Goal: Task Accomplishment & Management: Use online tool/utility

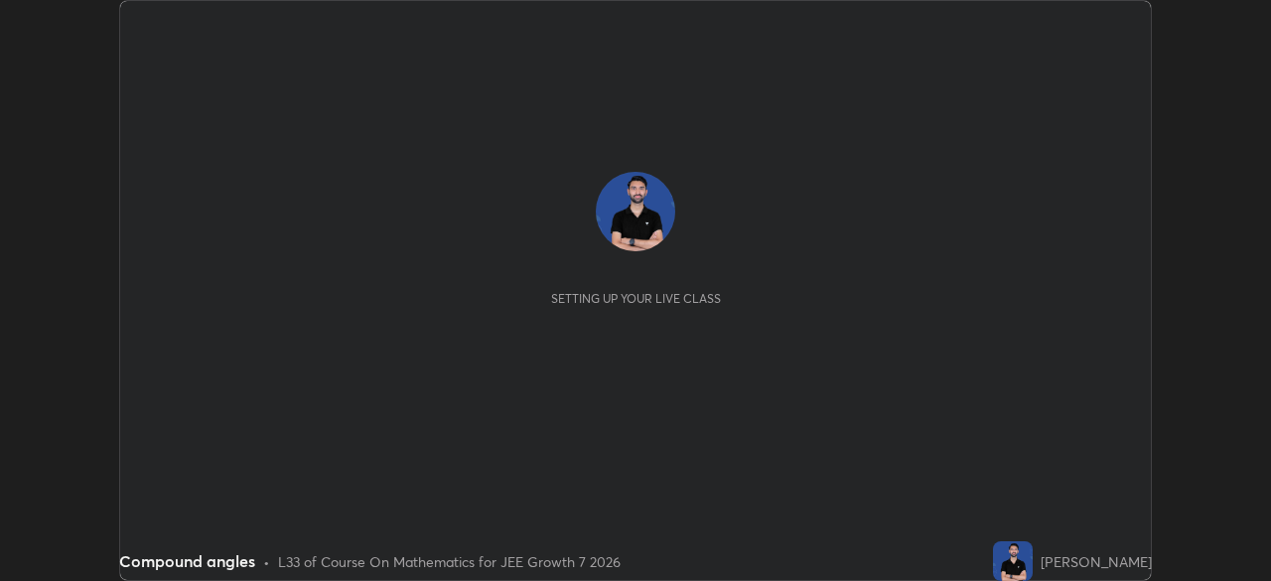
scroll to position [581, 1270]
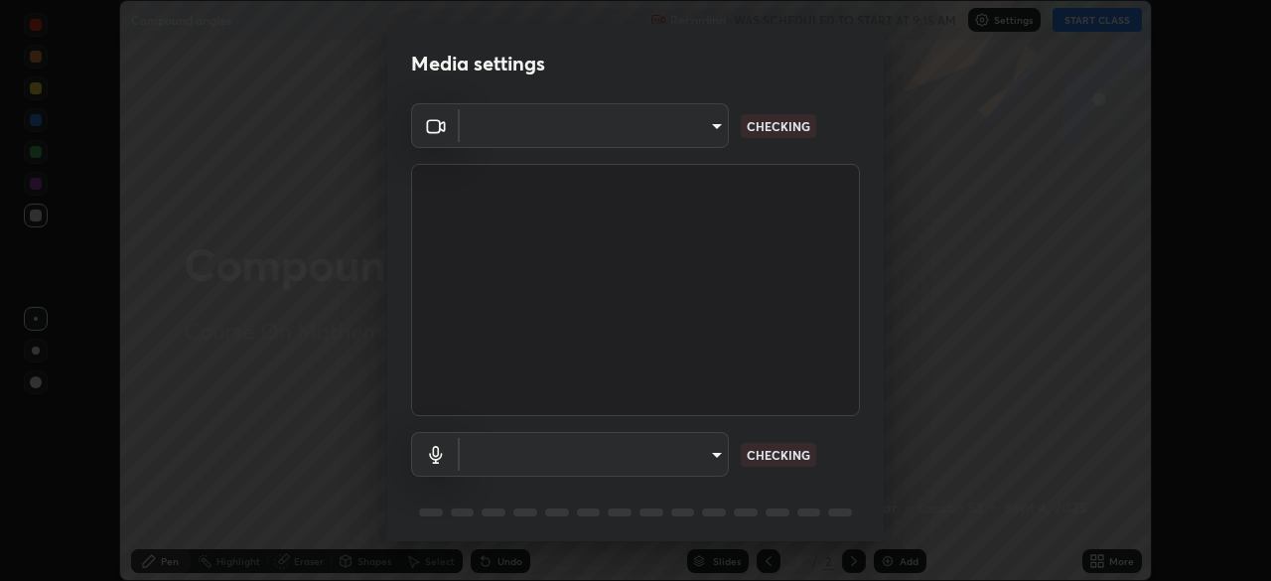
type input "76dab4993bb4d0ea98481a190898d4cac78937782bc999a4cfeb95627a500e2f"
type input "communications"
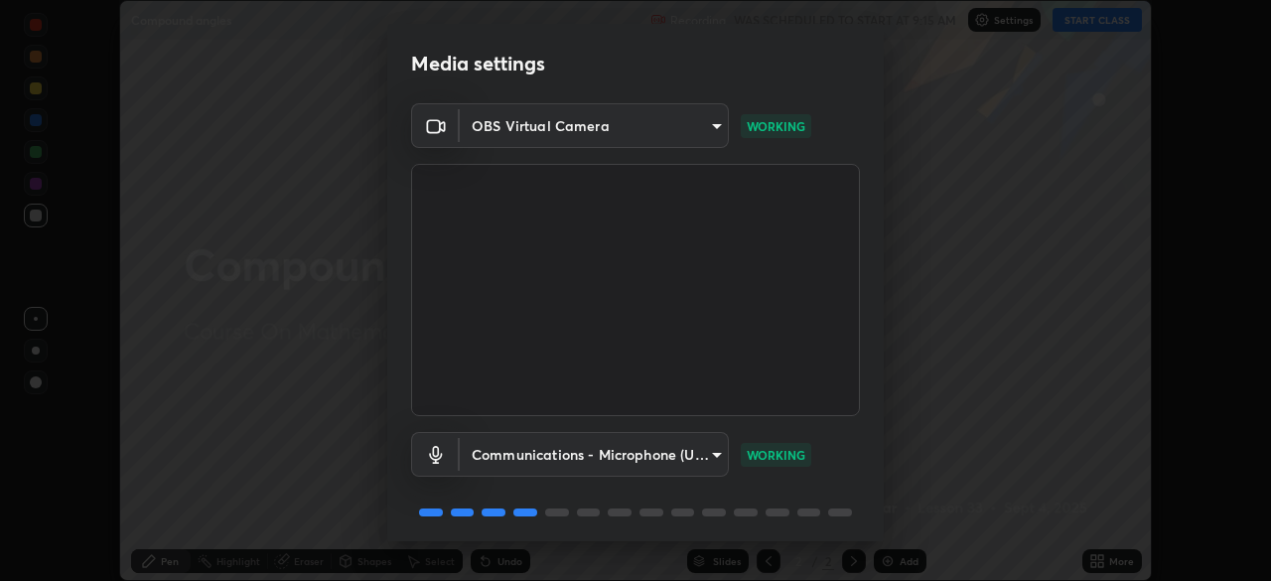
scroll to position [70, 0]
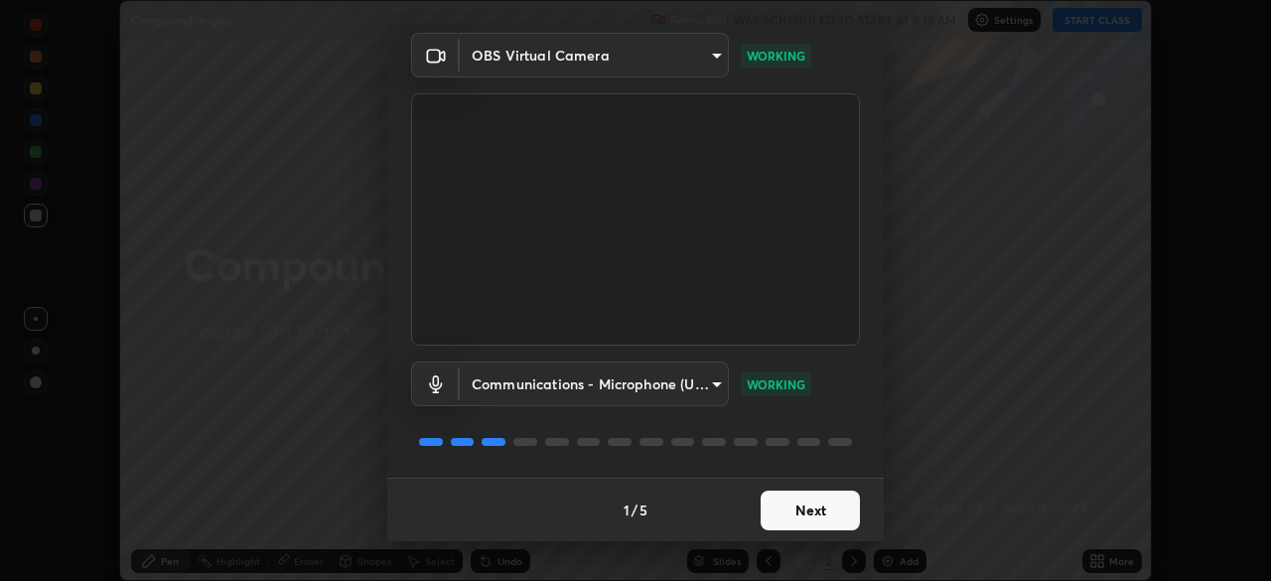
click at [810, 508] on button "Next" at bounding box center [810, 511] width 99 height 40
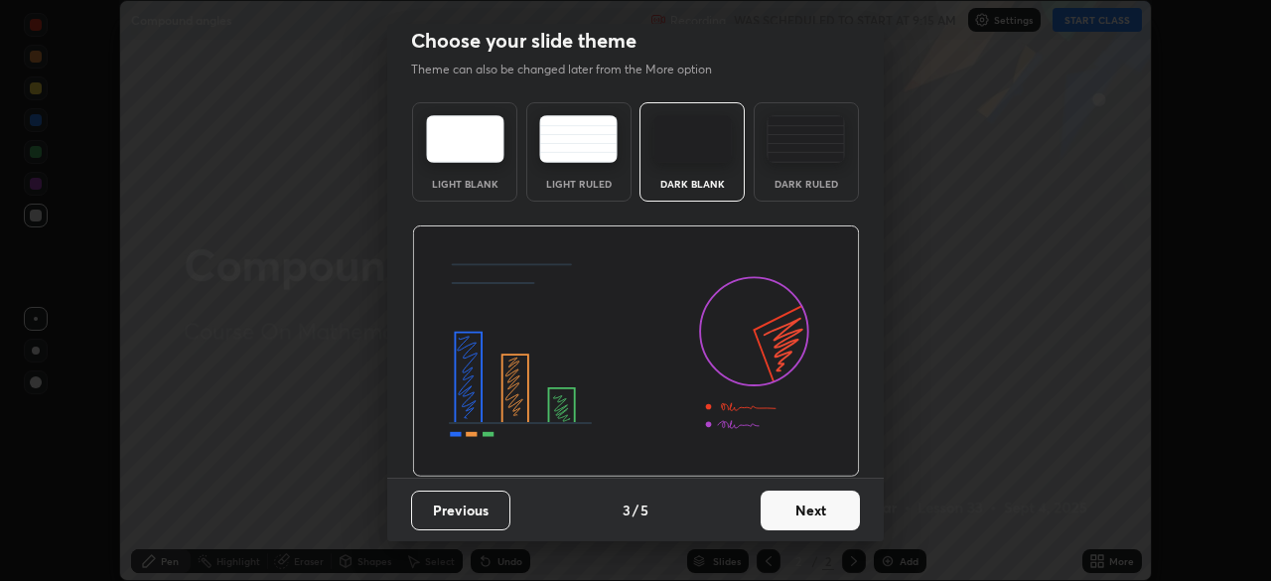
scroll to position [0, 0]
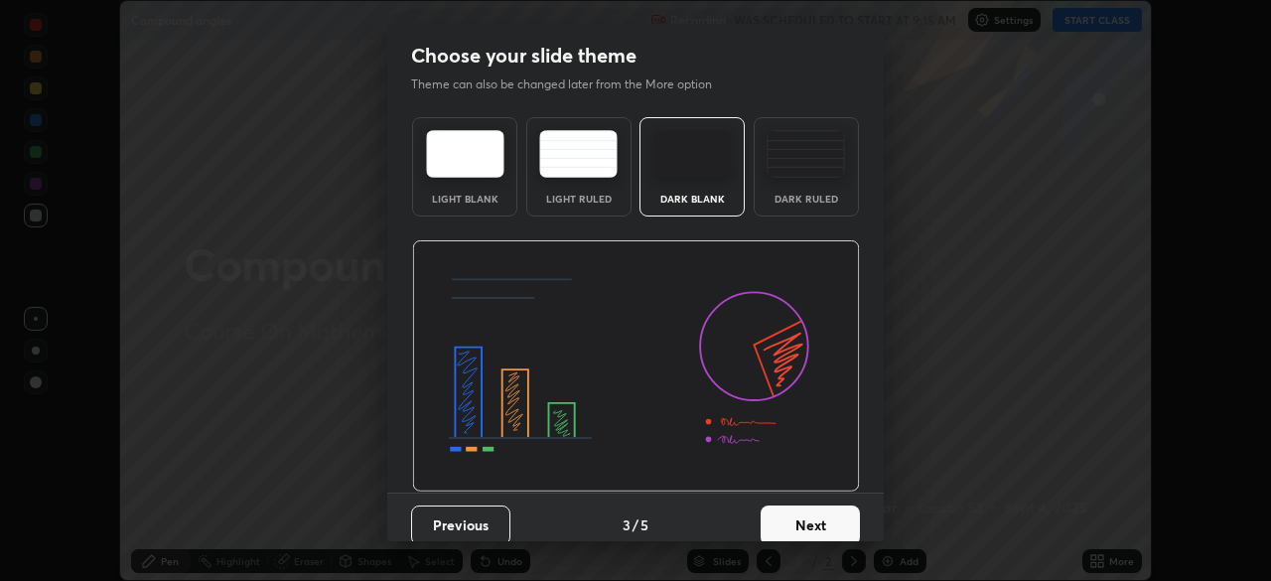
click at [810, 509] on button "Next" at bounding box center [810, 525] width 99 height 40
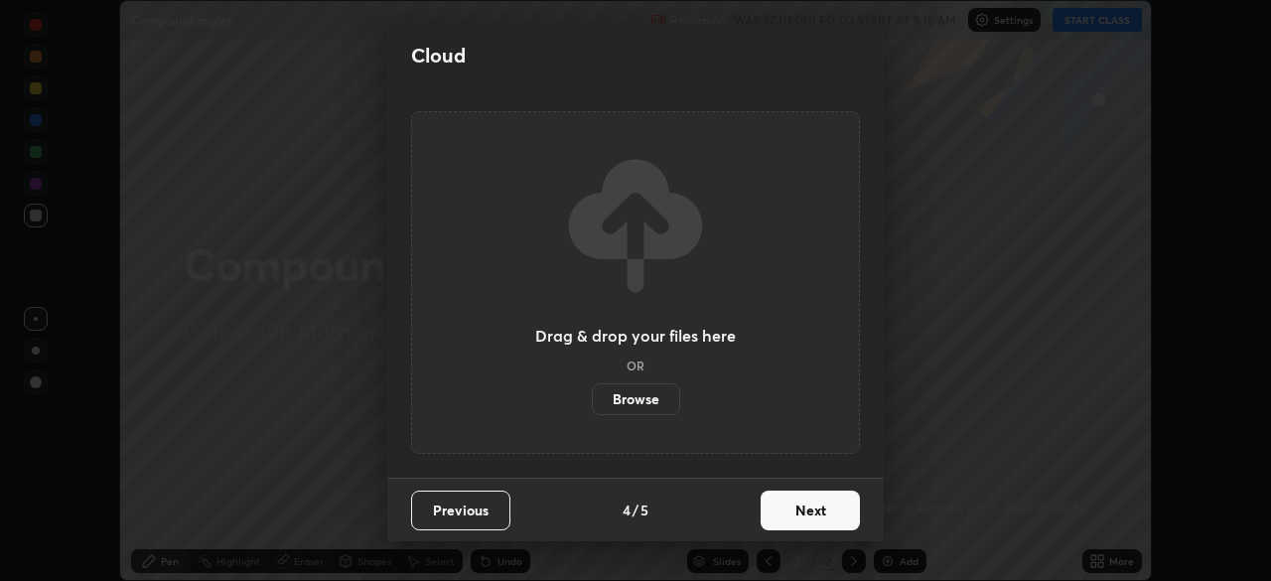
click at [810, 509] on button "Next" at bounding box center [810, 511] width 99 height 40
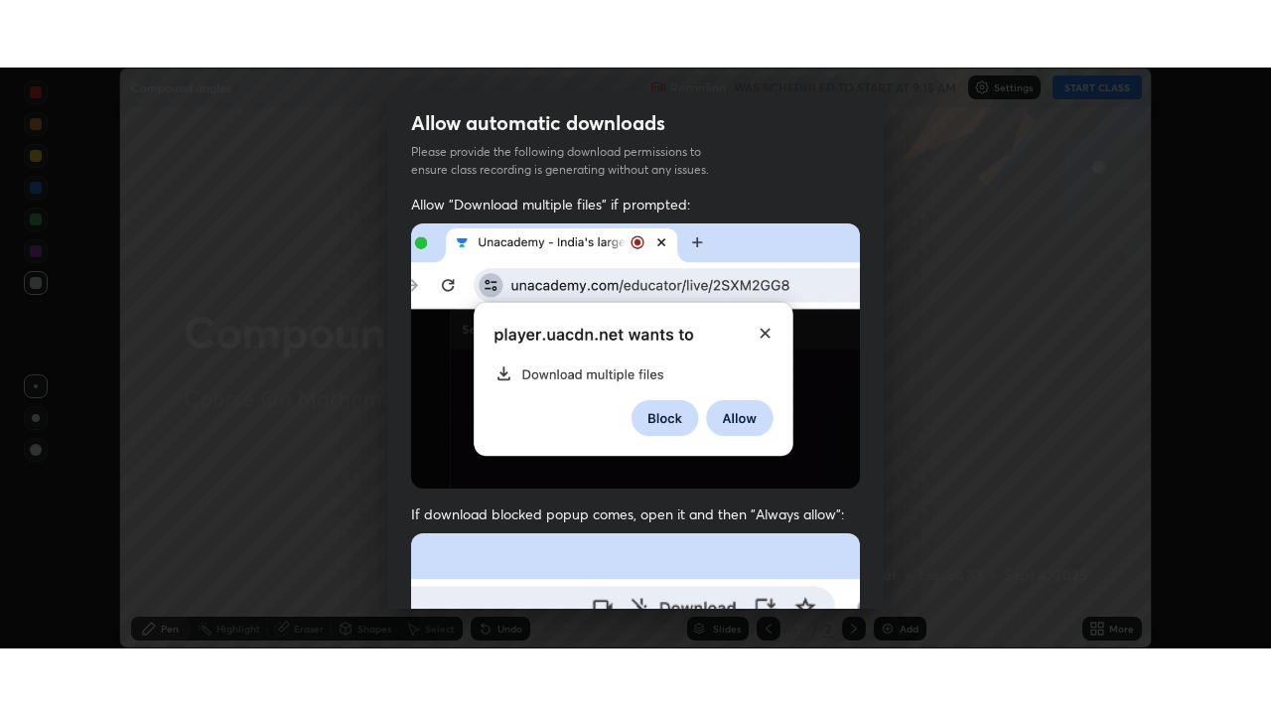
scroll to position [476, 0]
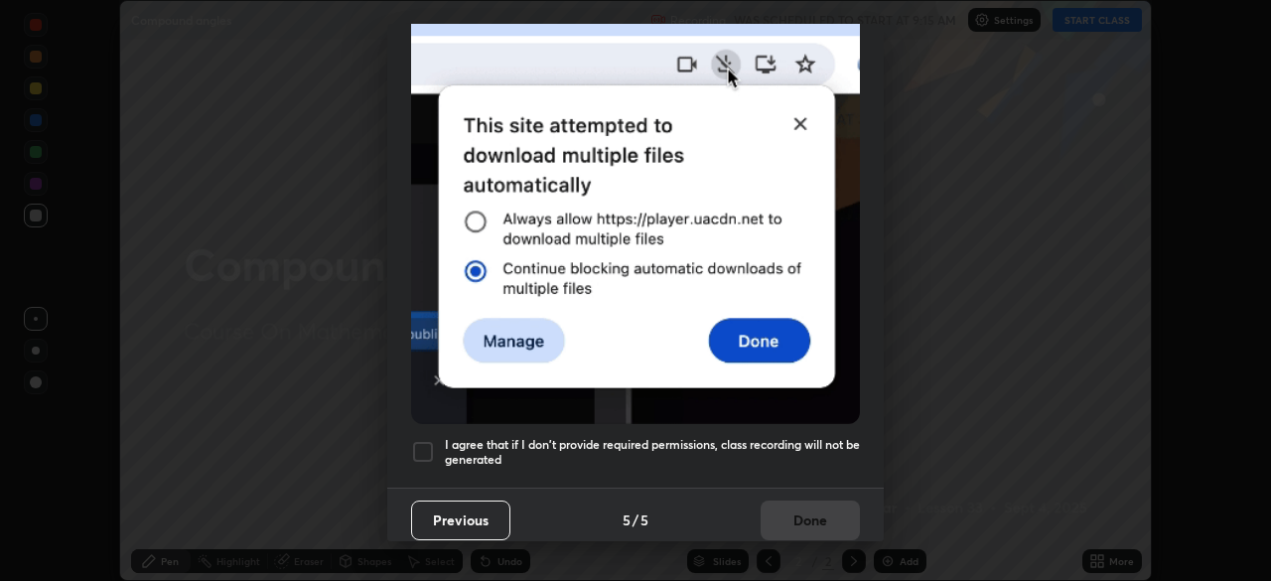
click at [425, 443] on div at bounding box center [423, 452] width 24 height 24
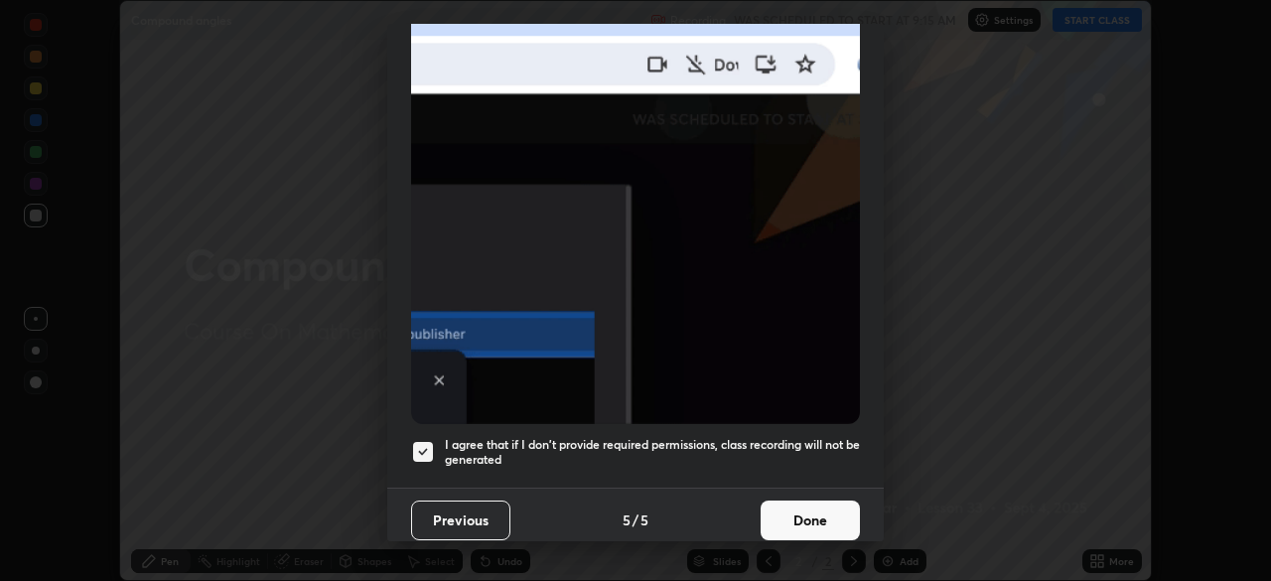
click at [816, 513] on button "Done" at bounding box center [810, 520] width 99 height 40
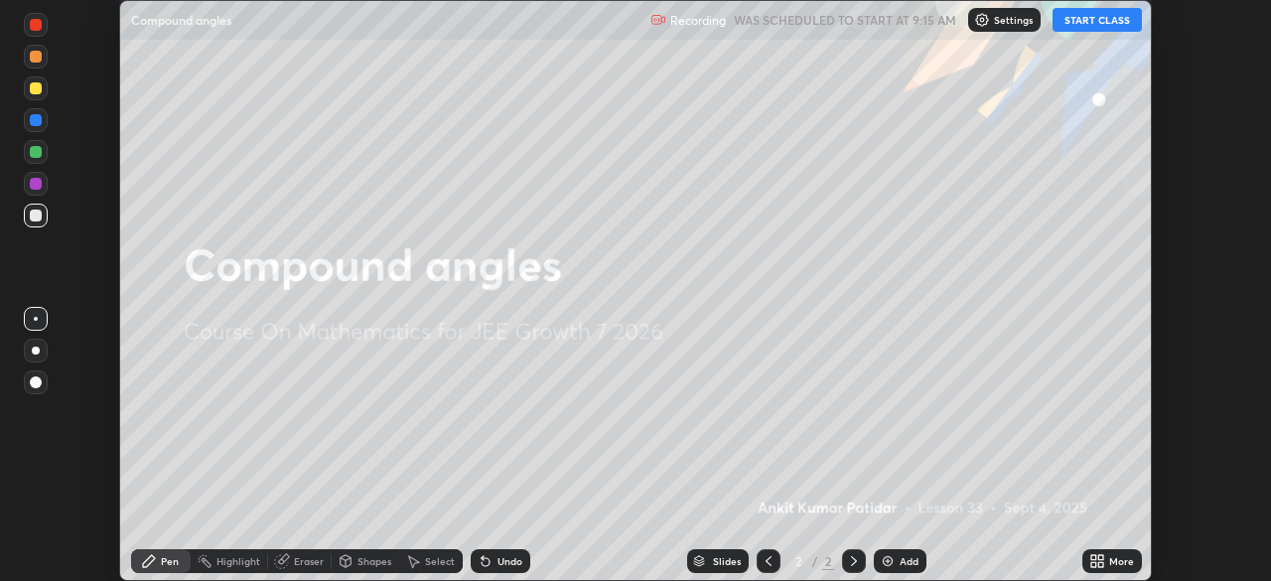
click at [1097, 19] on button "START CLASS" at bounding box center [1097, 20] width 89 height 24
click at [1100, 557] on icon at bounding box center [1100, 557] width 5 height 5
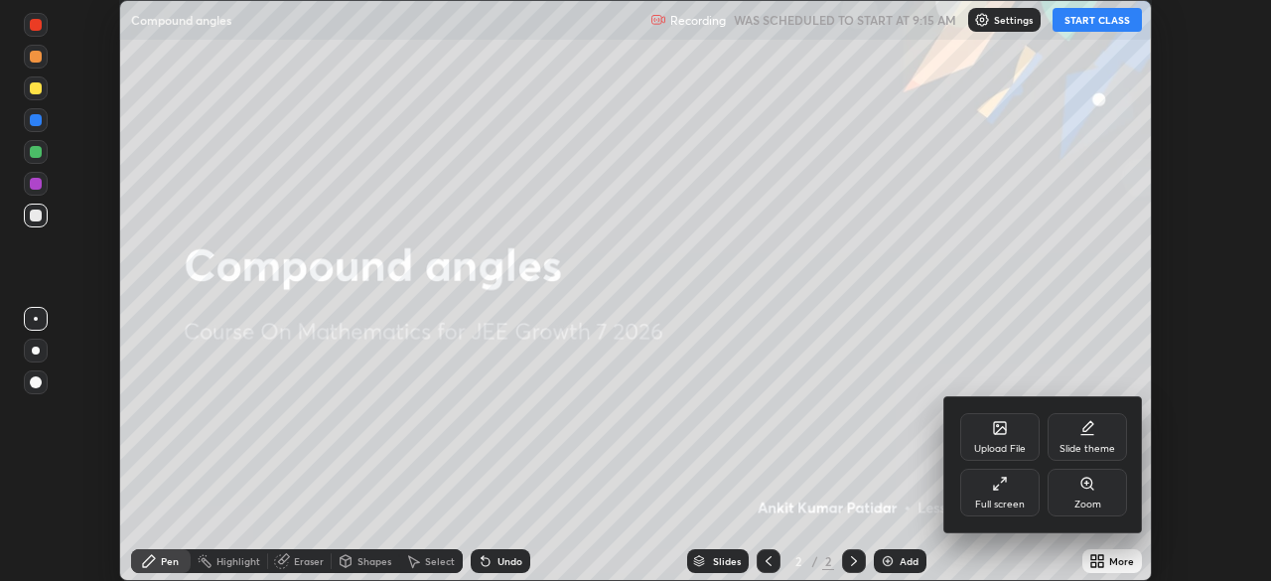
click at [1008, 483] on div "Full screen" at bounding box center [999, 493] width 79 height 48
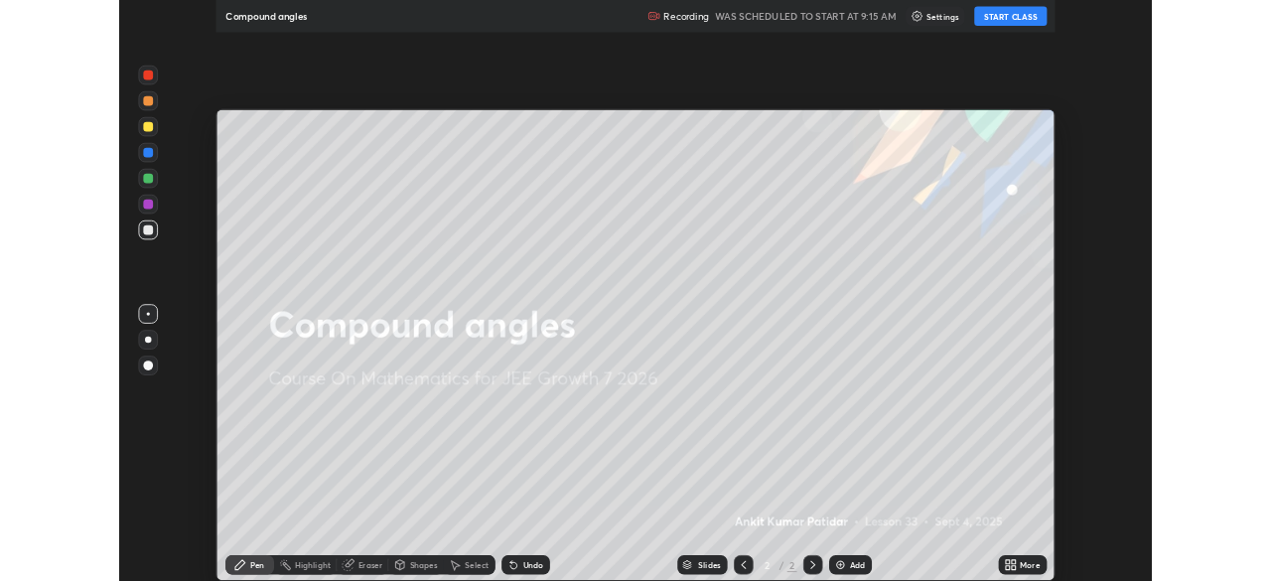
scroll to position [715, 1271]
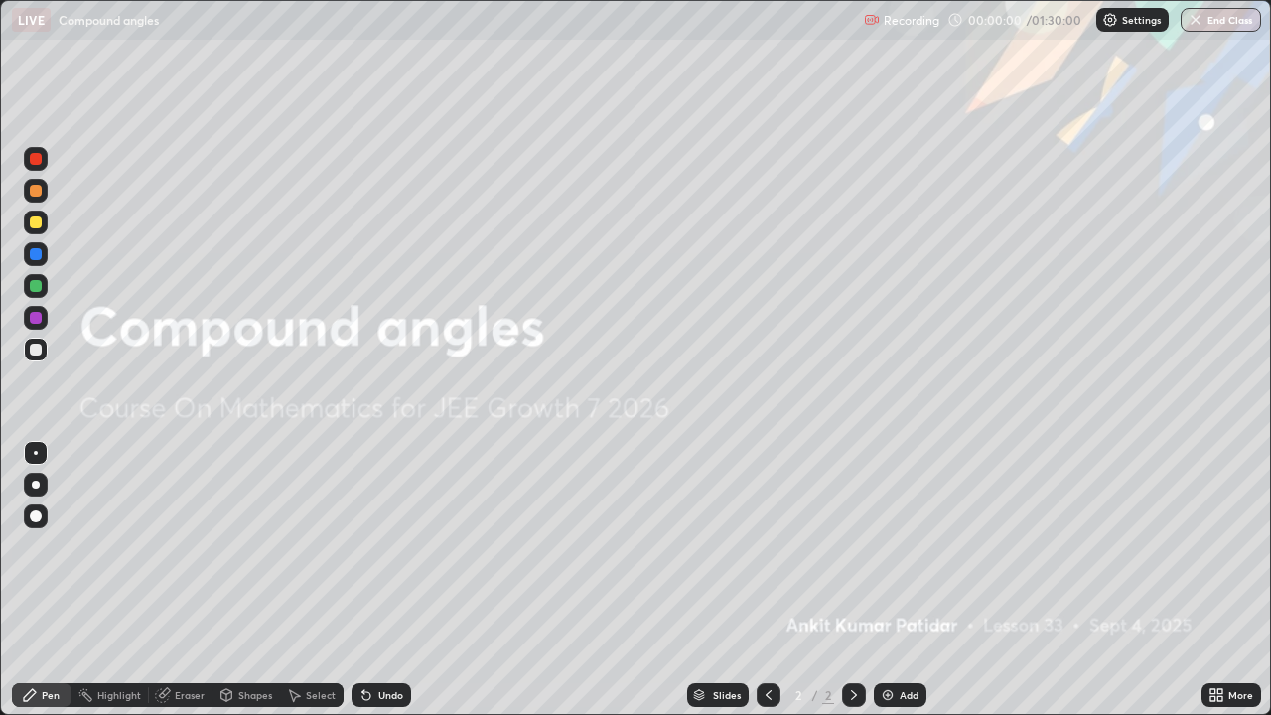
click at [905, 580] on div "Add" at bounding box center [909, 695] width 19 height 10
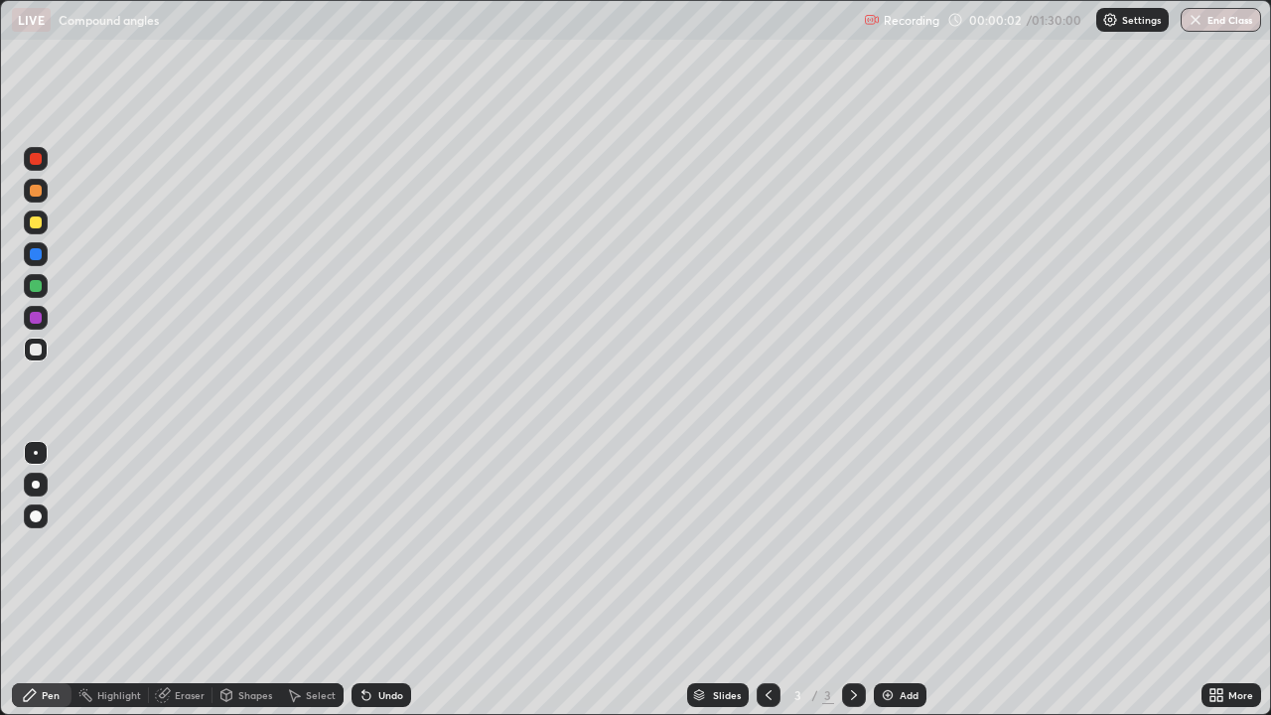
click at [36, 485] on div at bounding box center [36, 485] width 8 height 8
click at [187, 580] on div "Eraser" at bounding box center [190, 695] width 30 height 10
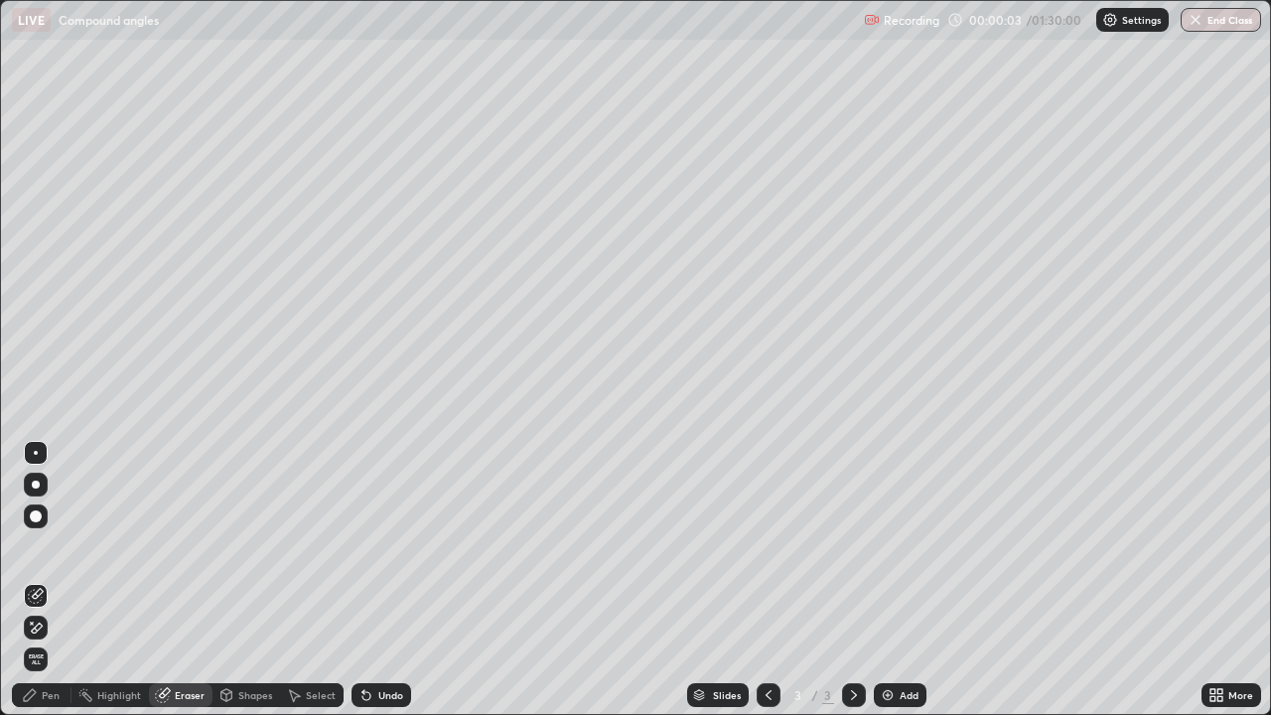
click at [32, 580] on icon at bounding box center [32, 623] width 2 height 2
click at [46, 580] on div "Pen" at bounding box center [51, 695] width 18 height 10
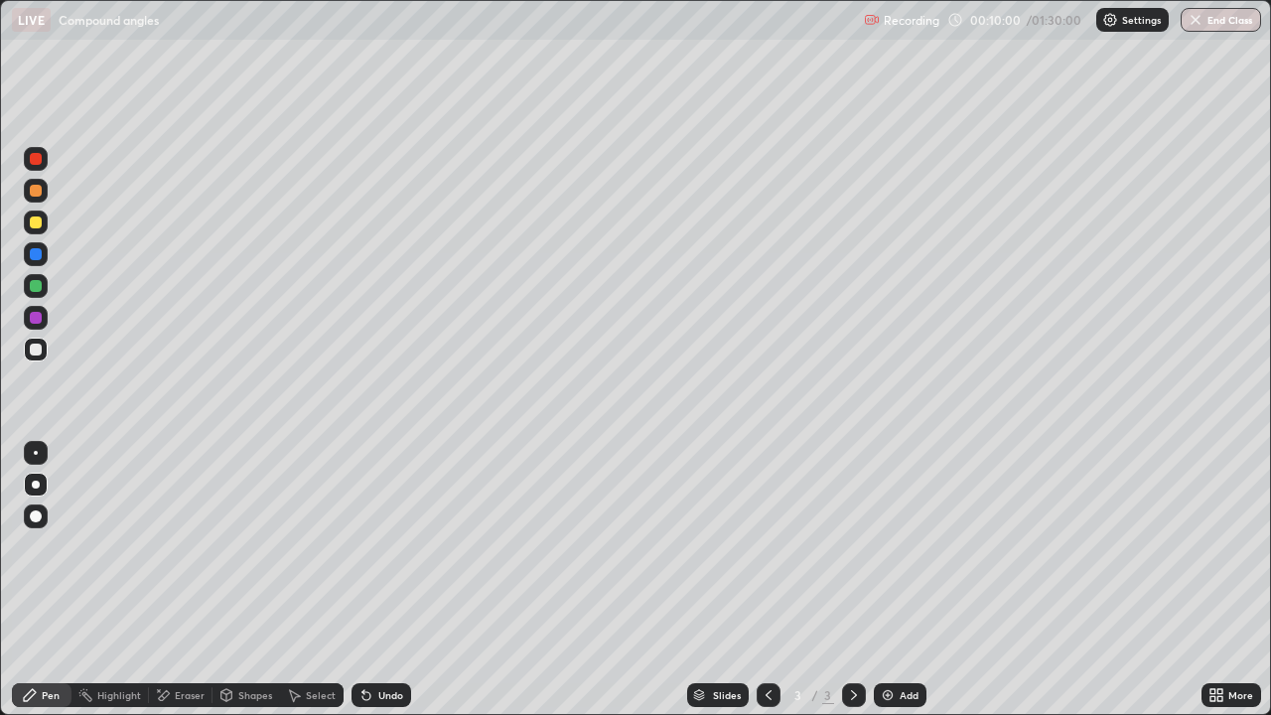
click at [165, 580] on icon at bounding box center [164, 695] width 11 height 10
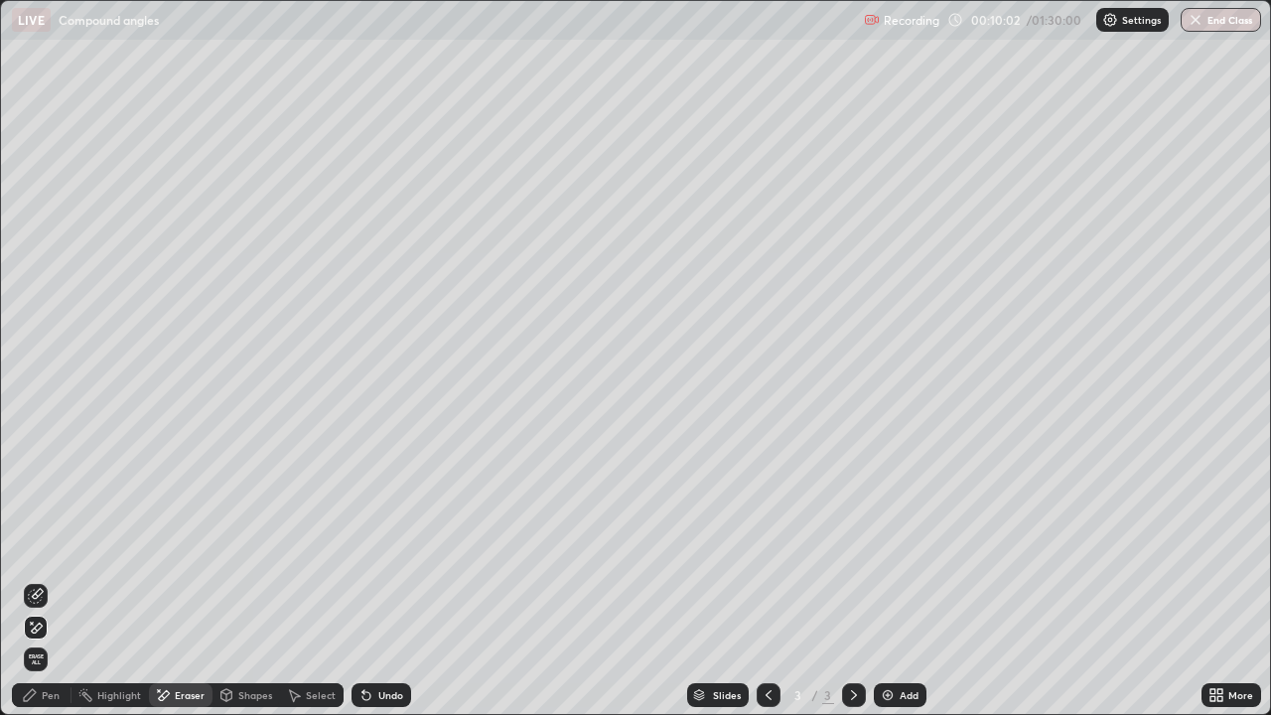
click at [49, 580] on div "Pen" at bounding box center [51, 695] width 18 height 10
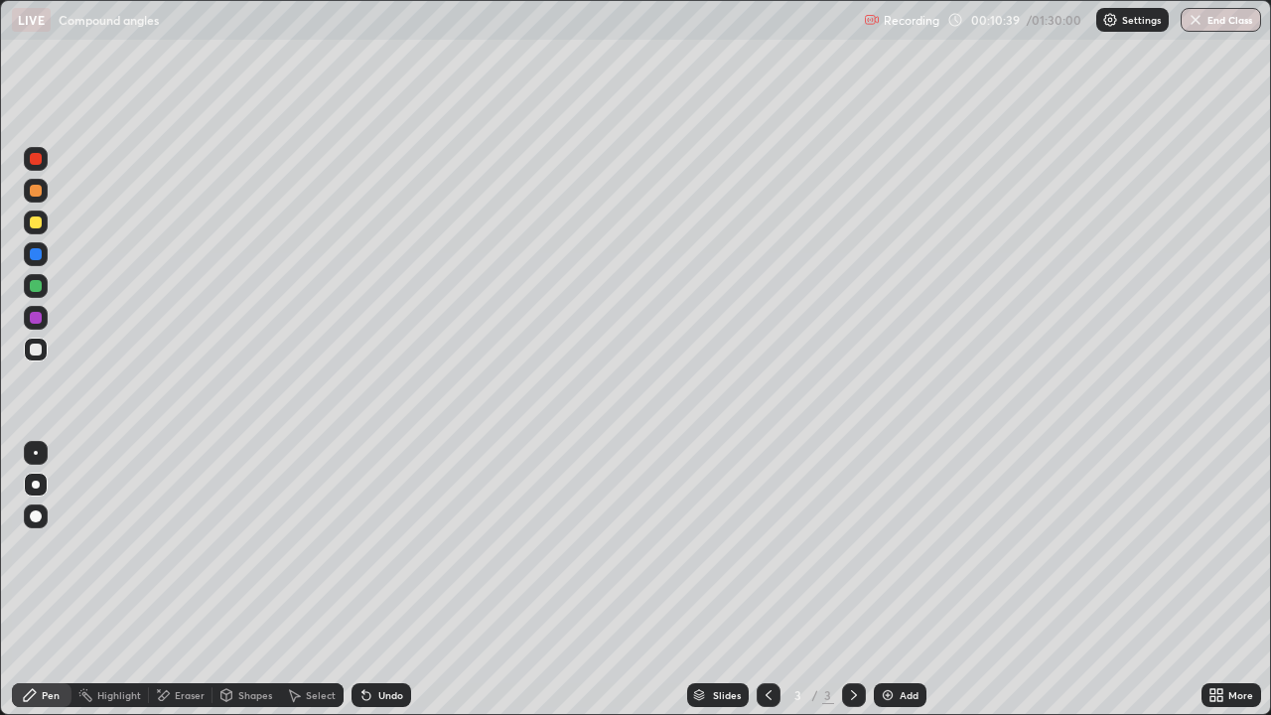
click at [384, 580] on div "Undo" at bounding box center [390, 695] width 25 height 10
click at [180, 580] on div "Eraser" at bounding box center [181, 695] width 64 height 24
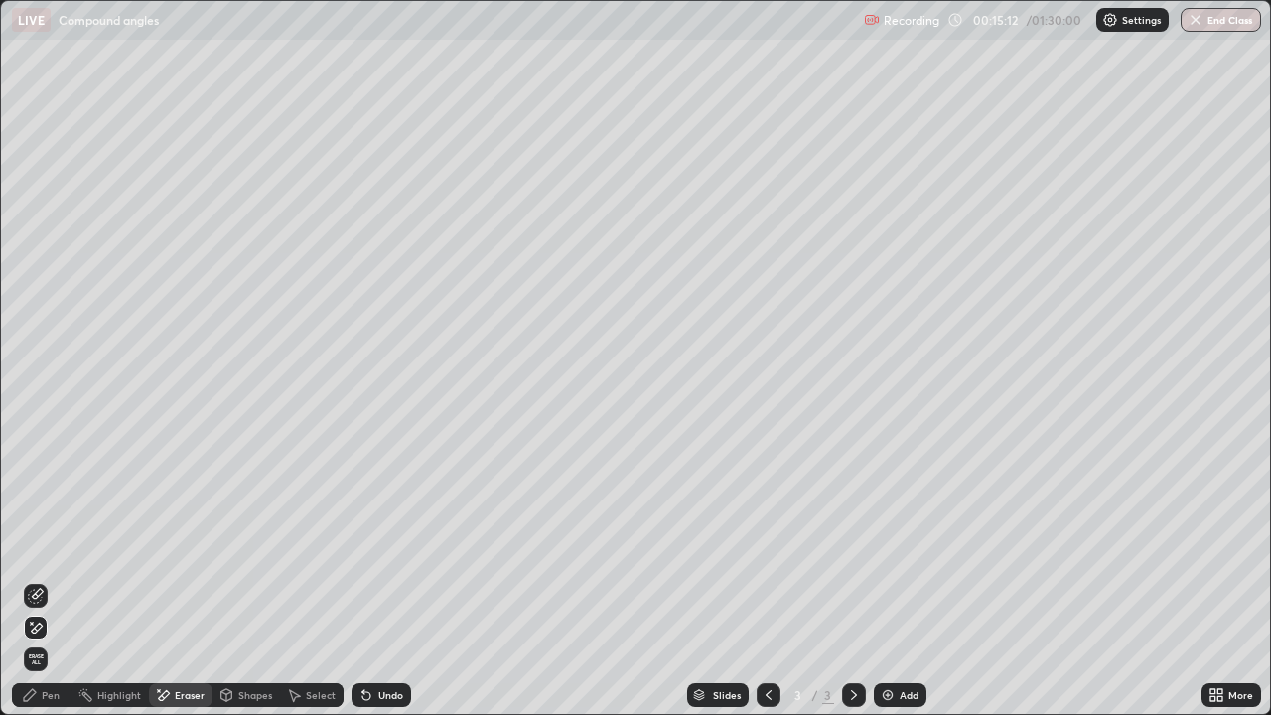
click at [57, 580] on div "Pen" at bounding box center [51, 695] width 18 height 10
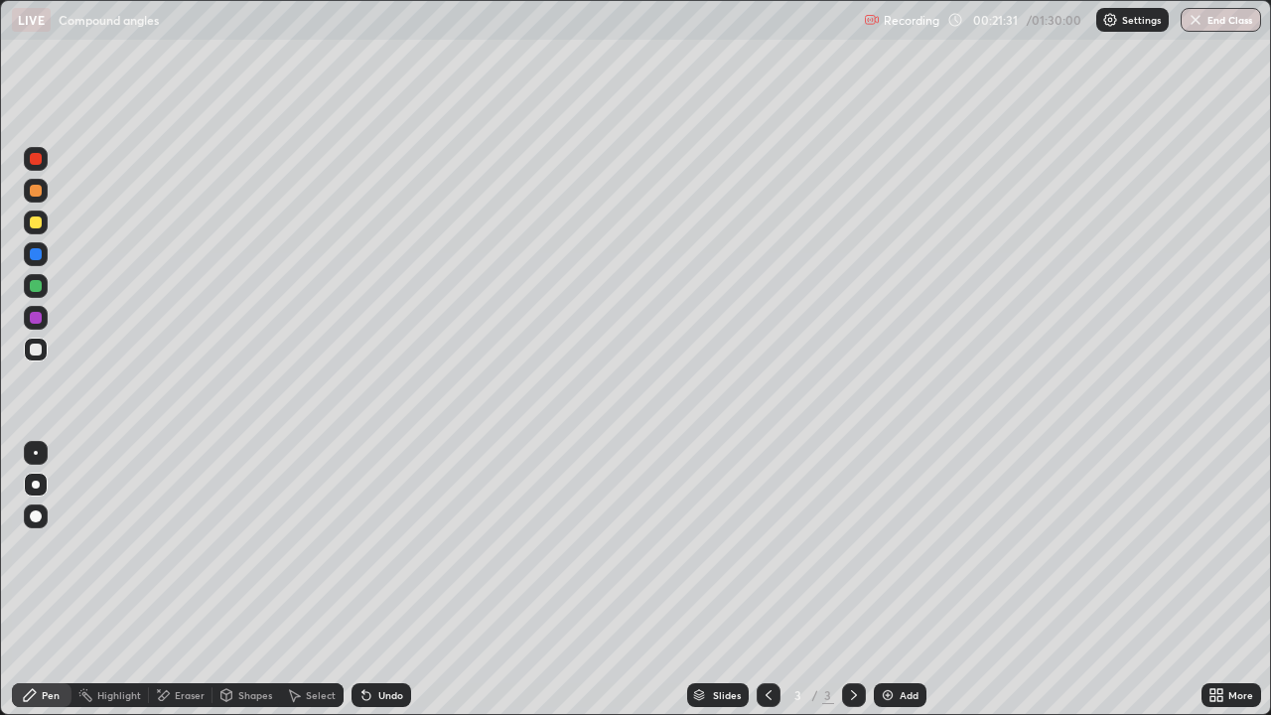
click at [195, 580] on div "Eraser" at bounding box center [190, 695] width 30 height 10
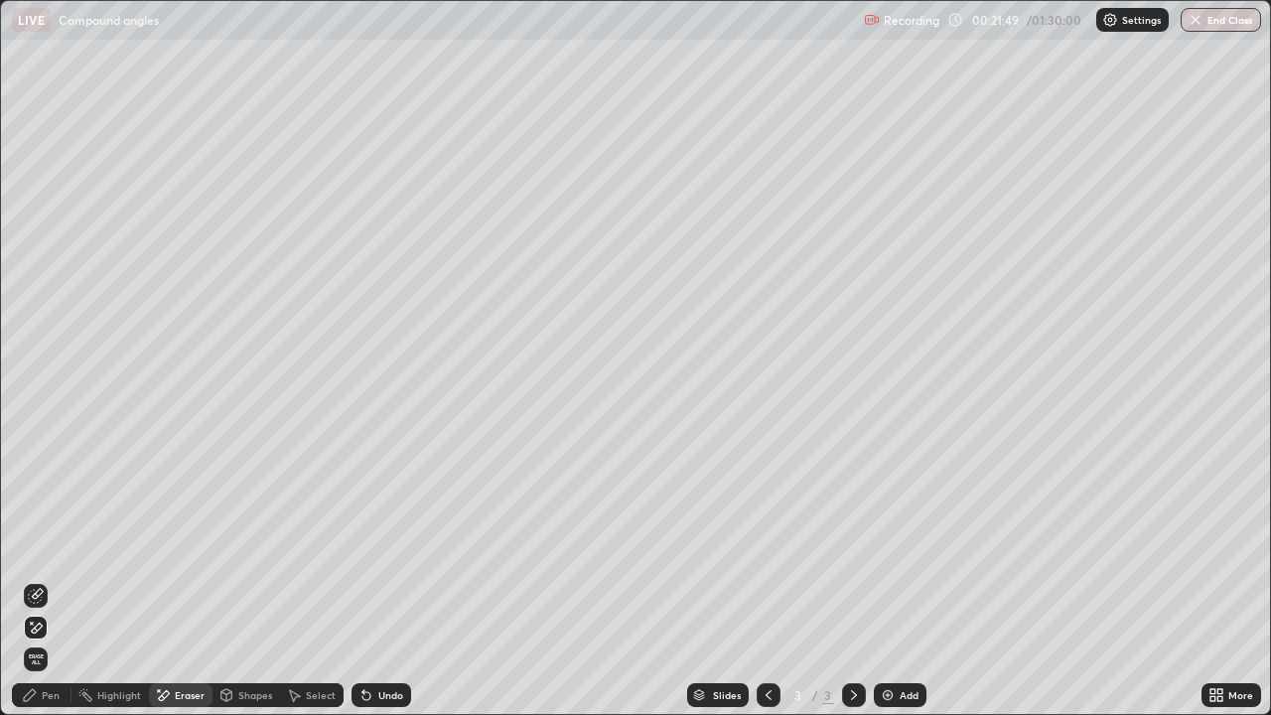
click at [41, 580] on div "Pen" at bounding box center [42, 695] width 60 height 24
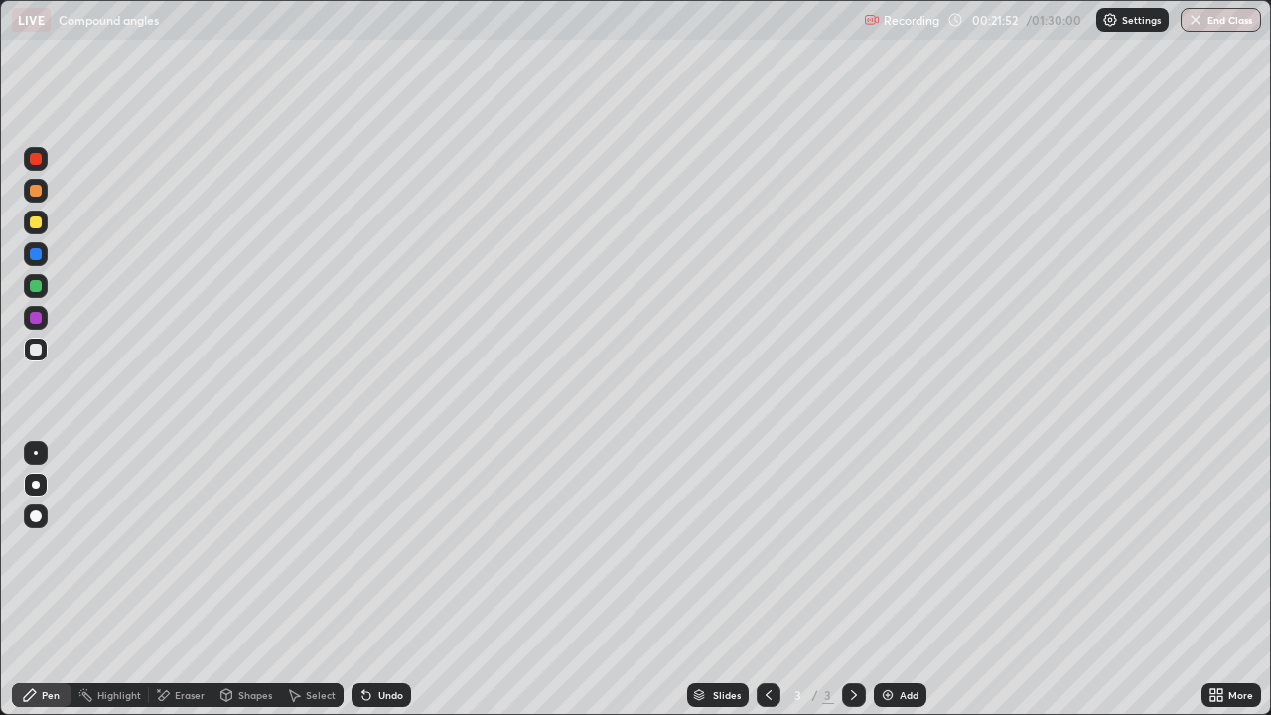
click at [901, 580] on div "Add" at bounding box center [900, 695] width 53 height 24
click at [894, 580] on img at bounding box center [888, 695] width 16 height 16
click at [177, 580] on div "Eraser" at bounding box center [190, 695] width 30 height 10
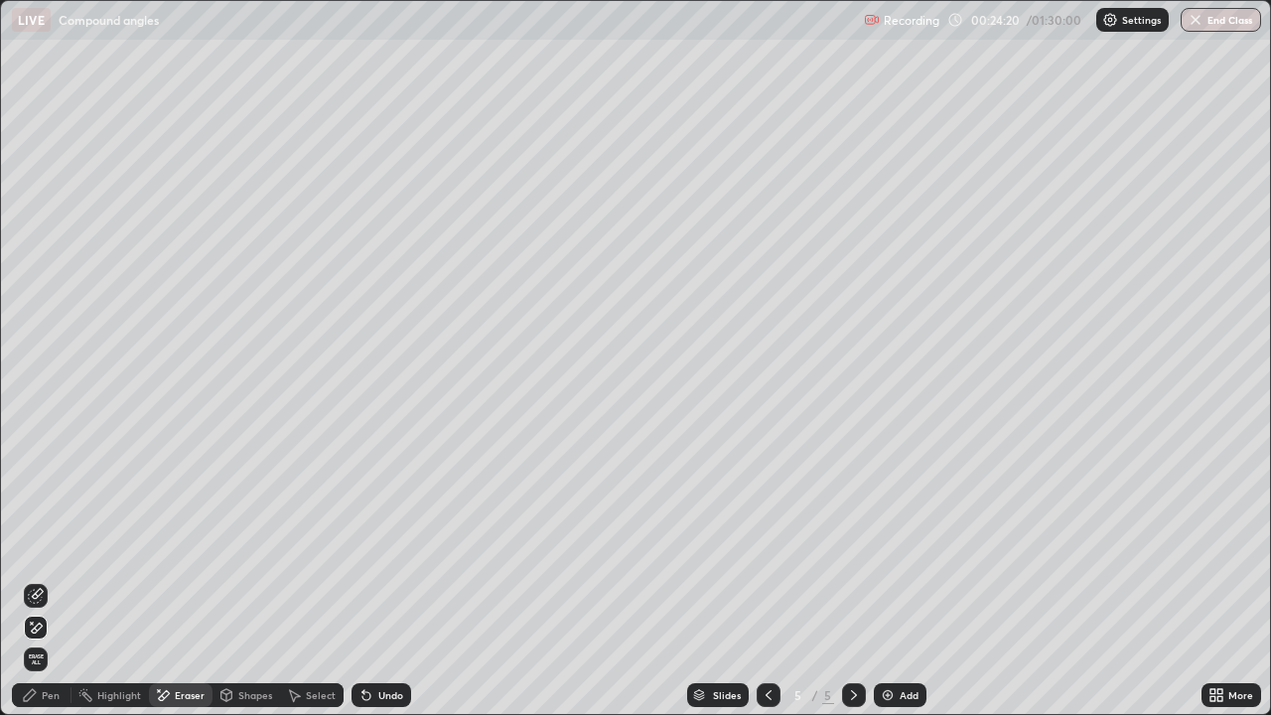
click at [53, 580] on div "Pen" at bounding box center [42, 695] width 60 height 24
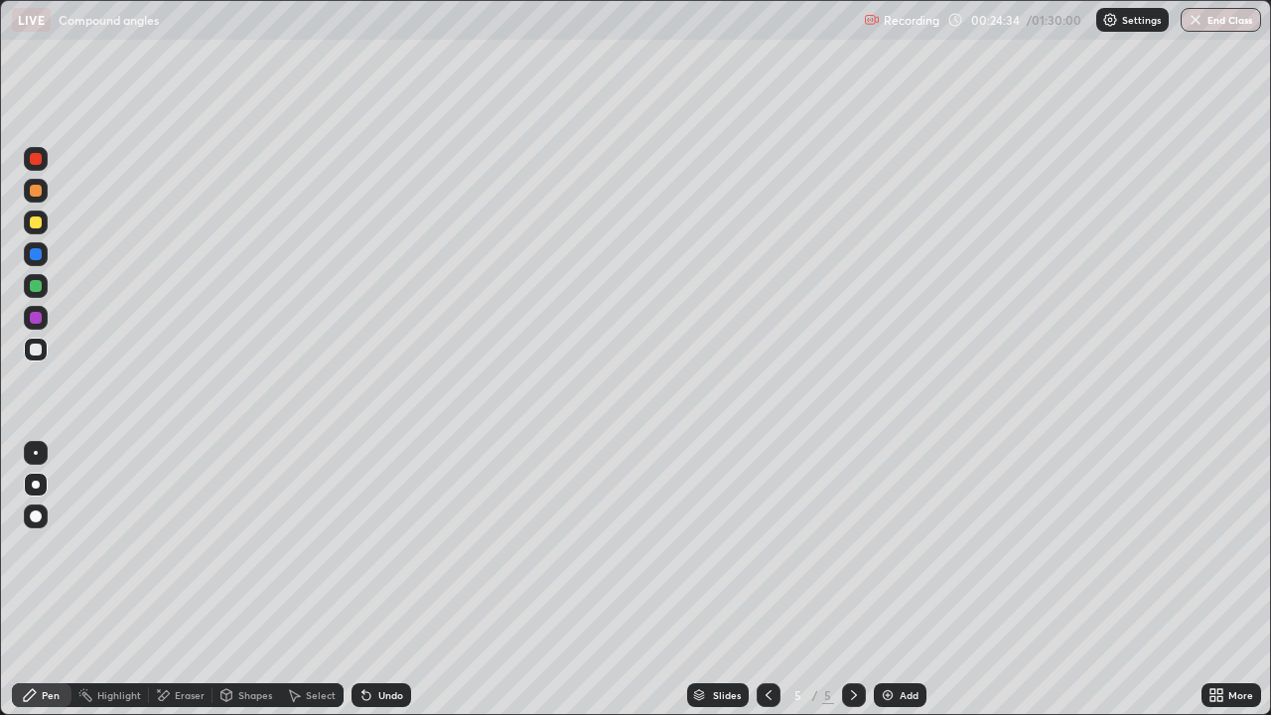
click at [172, 580] on div "Eraser" at bounding box center [181, 695] width 64 height 24
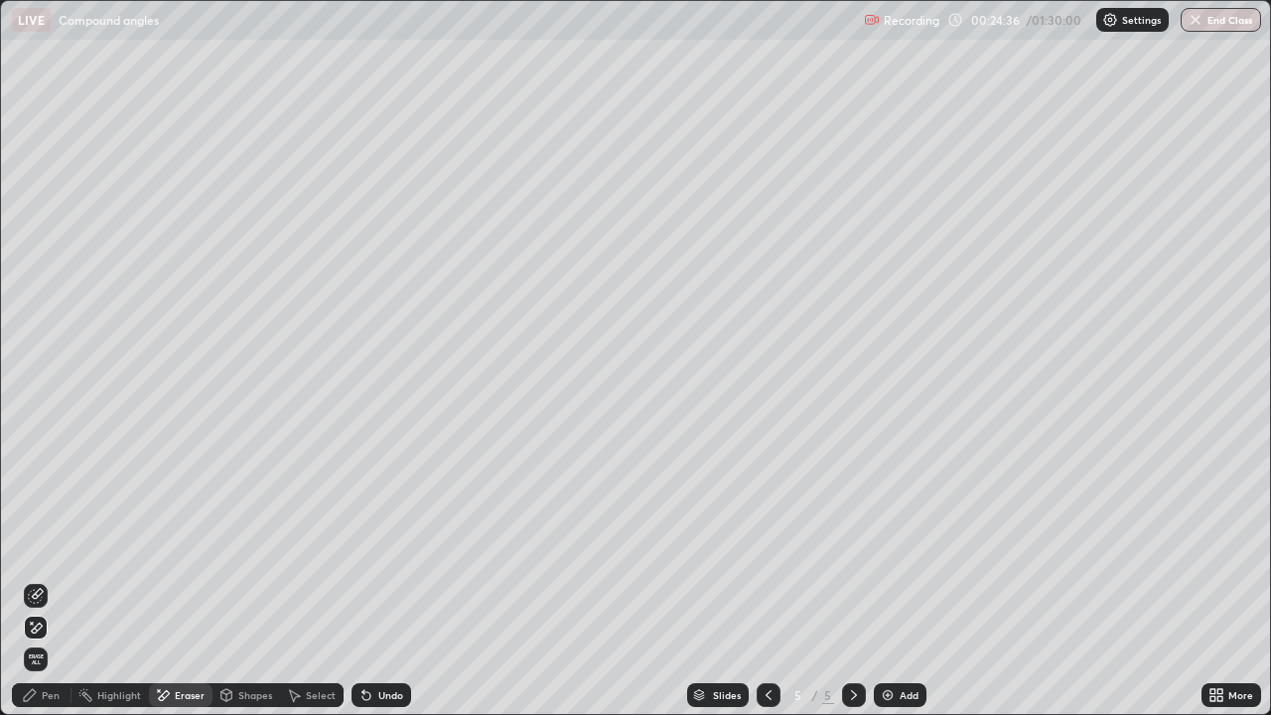
click at [45, 580] on div "Pen" at bounding box center [42, 695] width 60 height 24
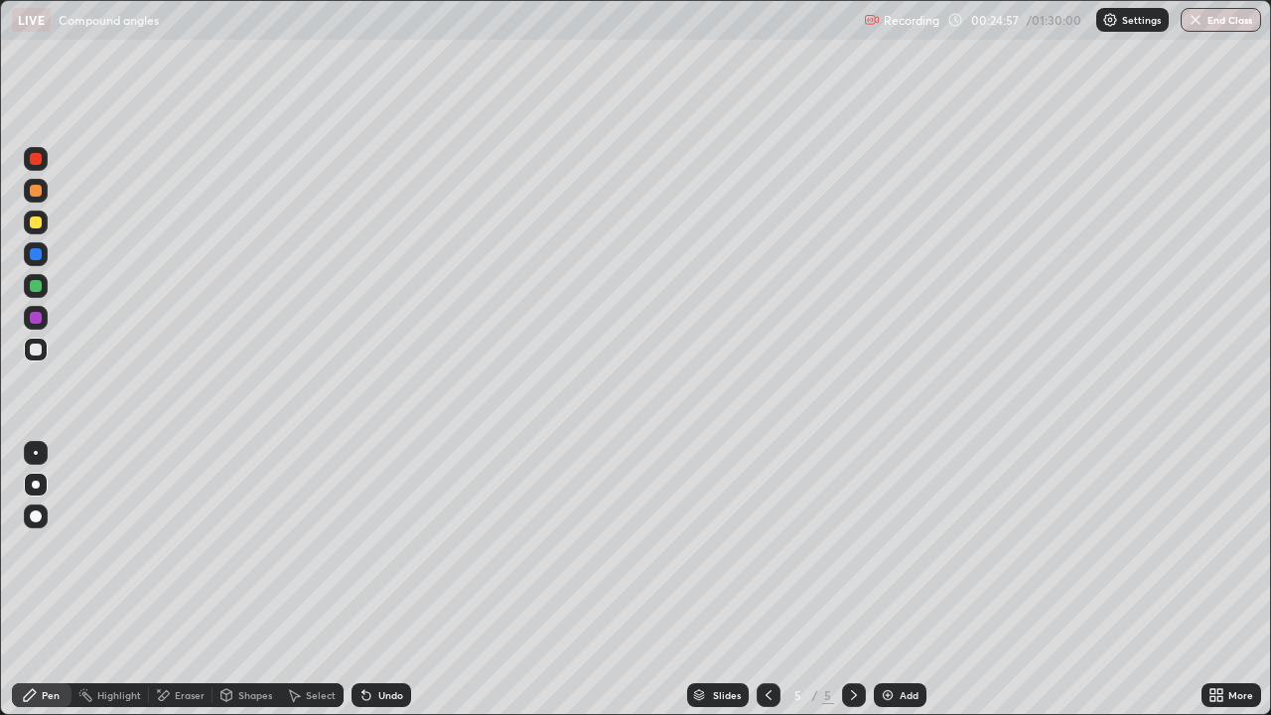
click at [371, 580] on div "Undo" at bounding box center [381, 695] width 60 height 24
click at [369, 580] on icon at bounding box center [366, 695] width 16 height 16
click at [371, 580] on icon at bounding box center [366, 695] width 16 height 16
click at [384, 580] on div "Undo" at bounding box center [390, 695] width 25 height 10
click at [386, 580] on div "Undo" at bounding box center [390, 695] width 25 height 10
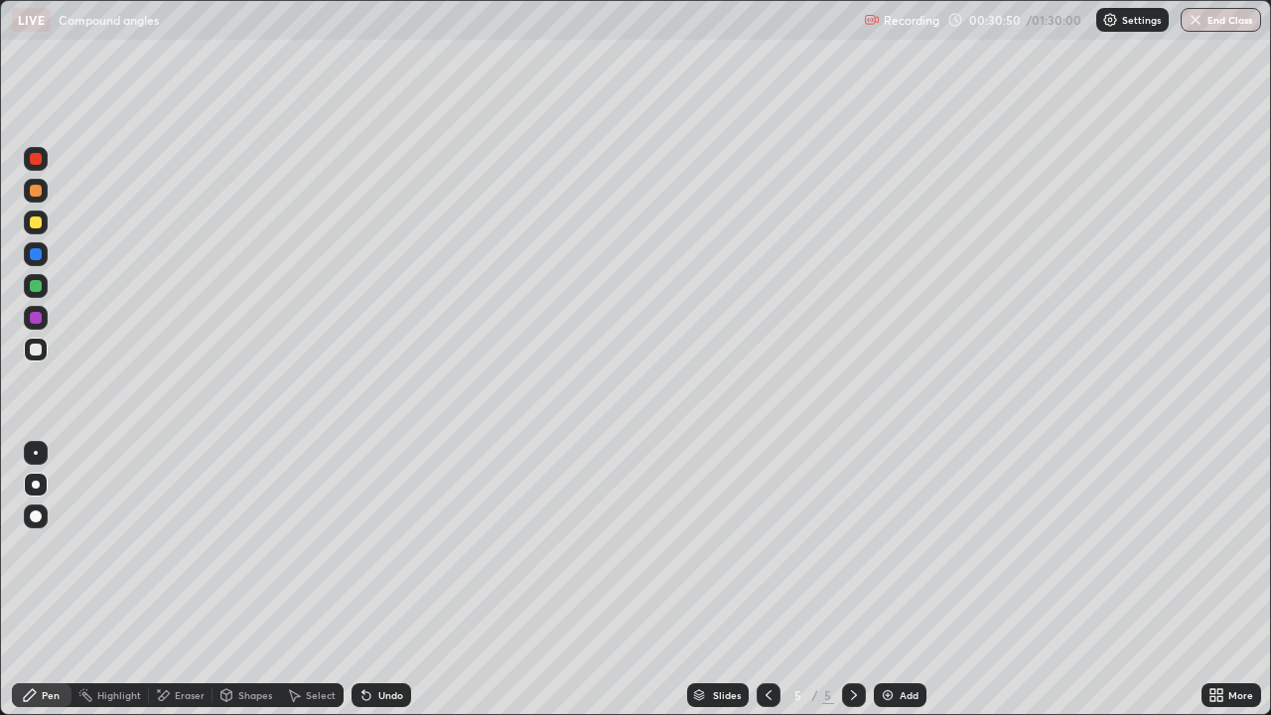
click at [890, 580] on img at bounding box center [888, 695] width 16 height 16
click at [381, 580] on div "Undo" at bounding box center [390, 695] width 25 height 10
click at [376, 580] on div "Undo" at bounding box center [381, 695] width 60 height 24
click at [384, 580] on div "Undo" at bounding box center [390, 695] width 25 height 10
click at [767, 580] on icon at bounding box center [769, 695] width 16 height 16
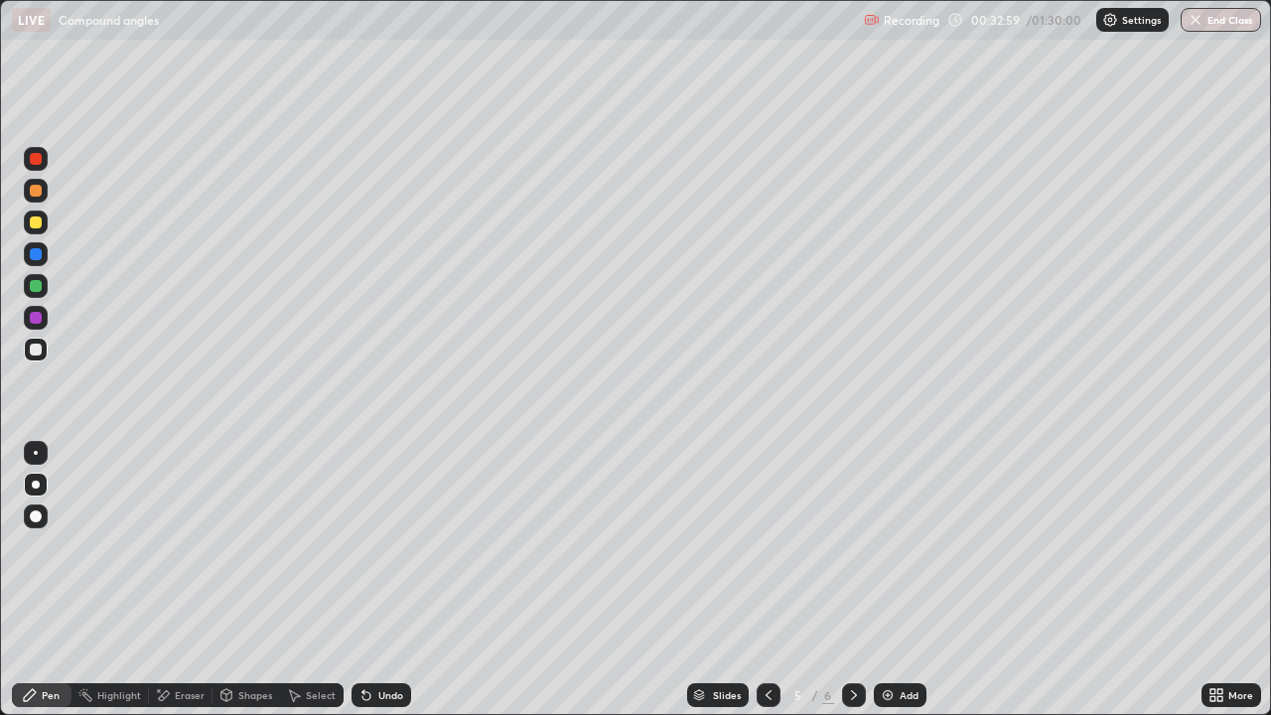
click at [853, 580] on icon at bounding box center [854, 695] width 16 height 16
click at [378, 580] on div "Undo" at bounding box center [390, 695] width 25 height 10
click at [385, 580] on div "Undo" at bounding box center [381, 695] width 60 height 24
click at [386, 580] on div "Undo" at bounding box center [390, 695] width 25 height 10
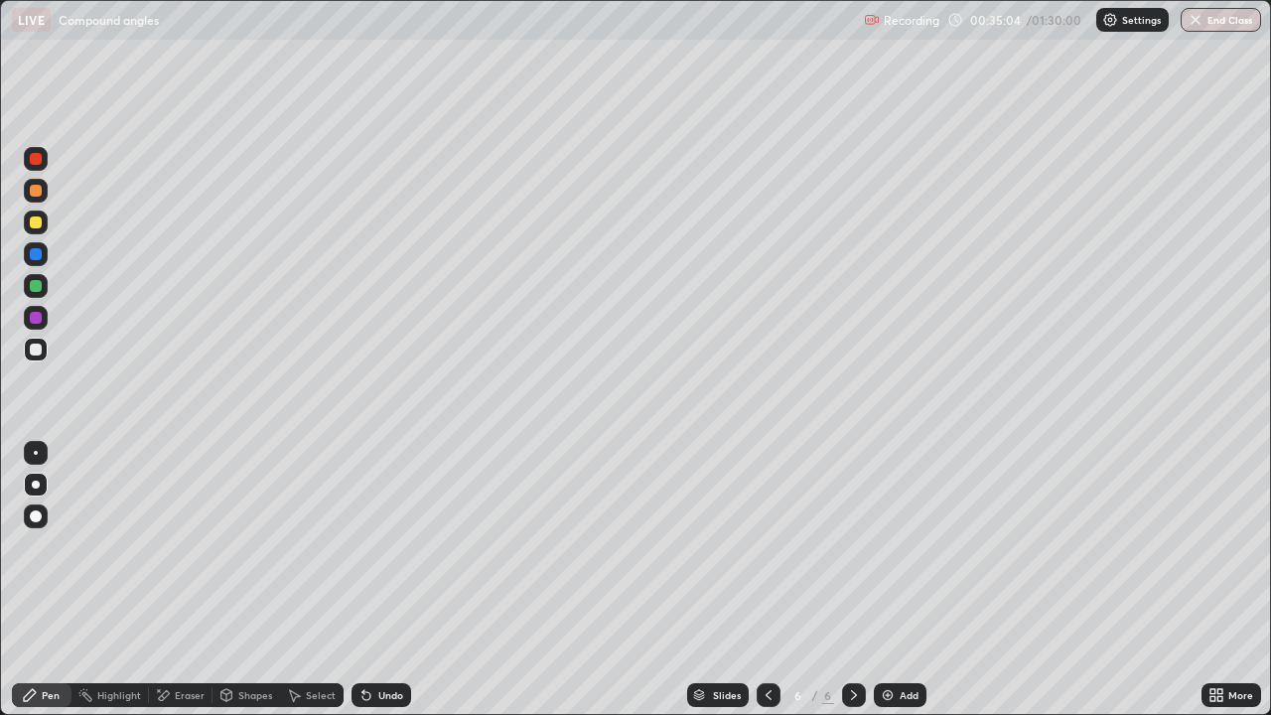
click at [379, 580] on div "Undo" at bounding box center [390, 695] width 25 height 10
click at [896, 580] on div "Add" at bounding box center [900, 695] width 53 height 24
click at [382, 580] on div "Undo" at bounding box center [390, 695] width 25 height 10
click at [381, 580] on div "Undo" at bounding box center [390, 695] width 25 height 10
click at [382, 580] on div "Undo" at bounding box center [390, 695] width 25 height 10
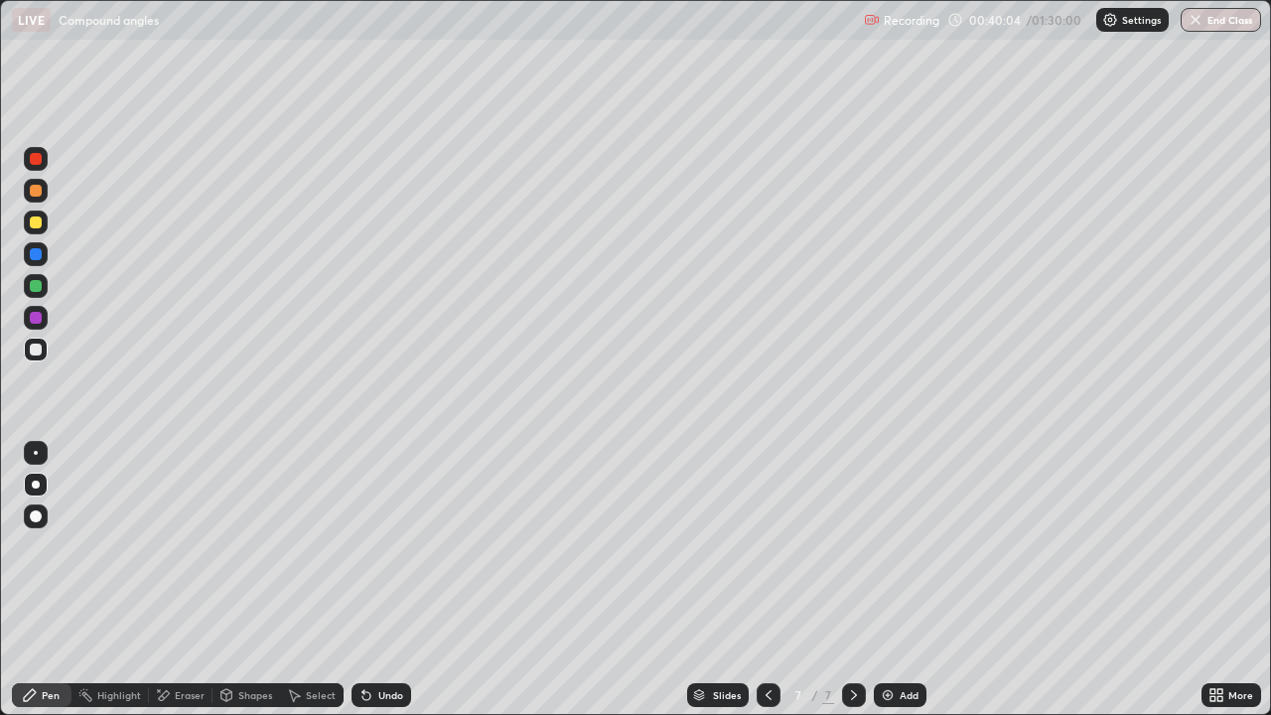
click at [892, 580] on img at bounding box center [888, 695] width 16 height 16
click at [767, 580] on icon at bounding box center [769, 695] width 16 height 16
click at [849, 580] on icon at bounding box center [854, 695] width 16 height 16
click at [894, 580] on img at bounding box center [888, 695] width 16 height 16
click at [175, 580] on div "Eraser" at bounding box center [190, 695] width 30 height 10
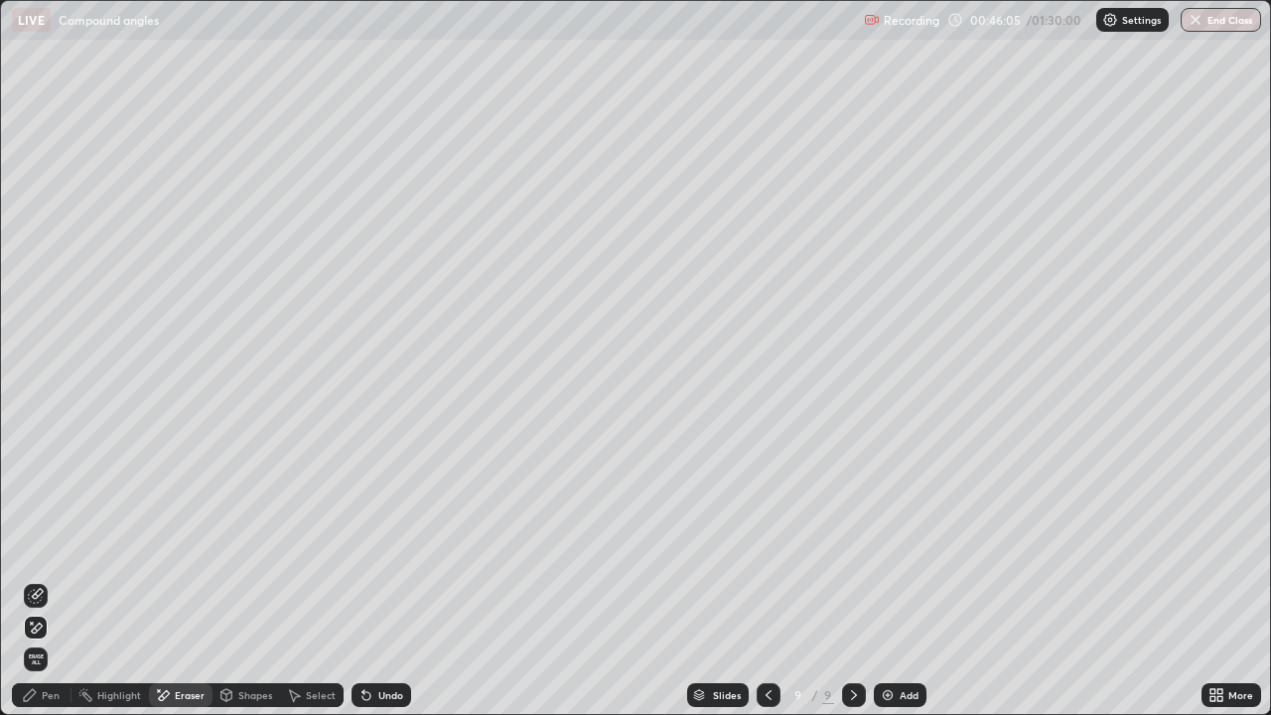
click at [48, 580] on div "Pen" at bounding box center [42, 695] width 60 height 24
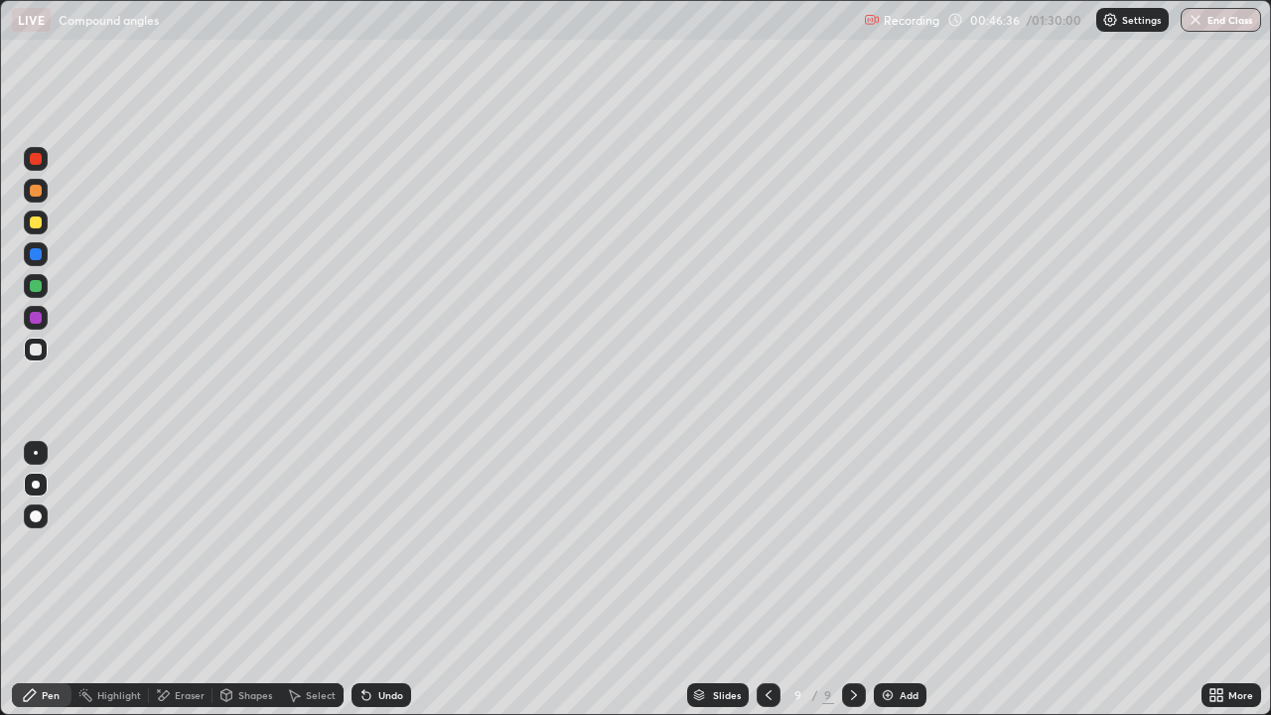
click at [369, 580] on icon at bounding box center [366, 695] width 16 height 16
click at [378, 580] on div "Undo" at bounding box center [390, 695] width 25 height 10
click at [382, 580] on div "Undo" at bounding box center [390, 695] width 25 height 10
click at [37, 222] on div at bounding box center [36, 222] width 12 height 12
click at [169, 580] on icon at bounding box center [163, 695] width 16 height 17
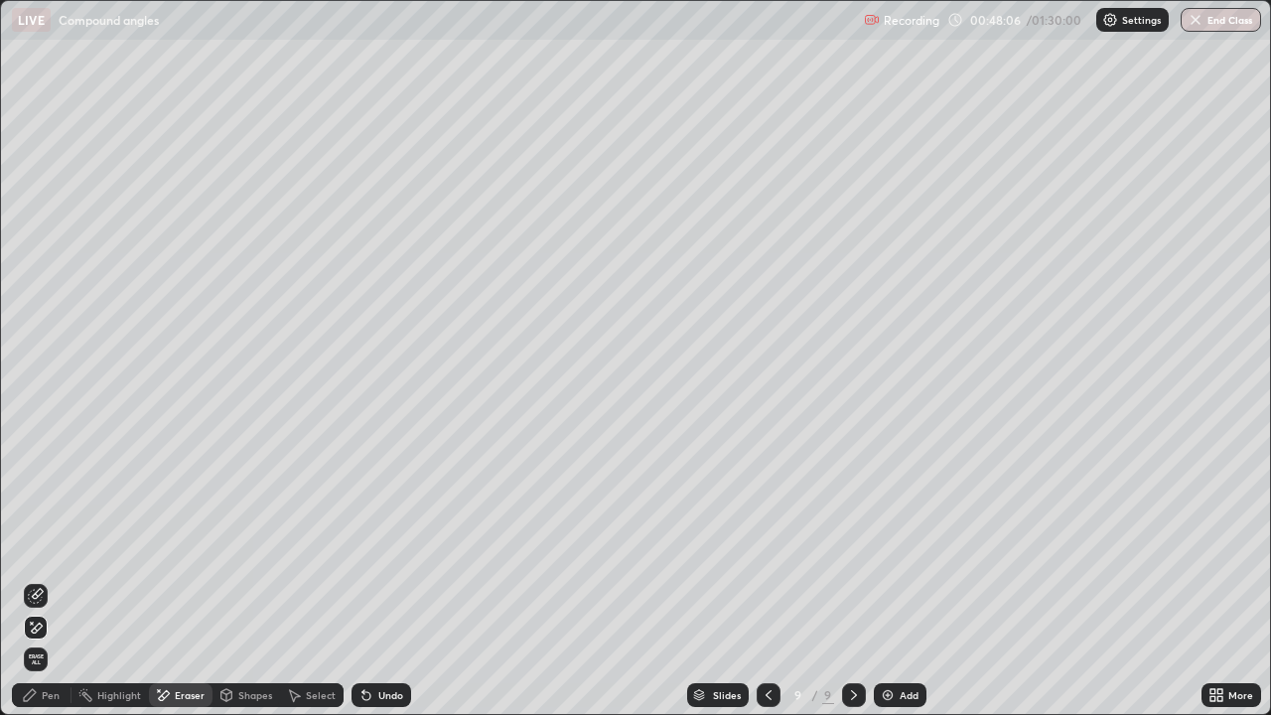
click at [45, 580] on div "Pen" at bounding box center [42, 695] width 60 height 24
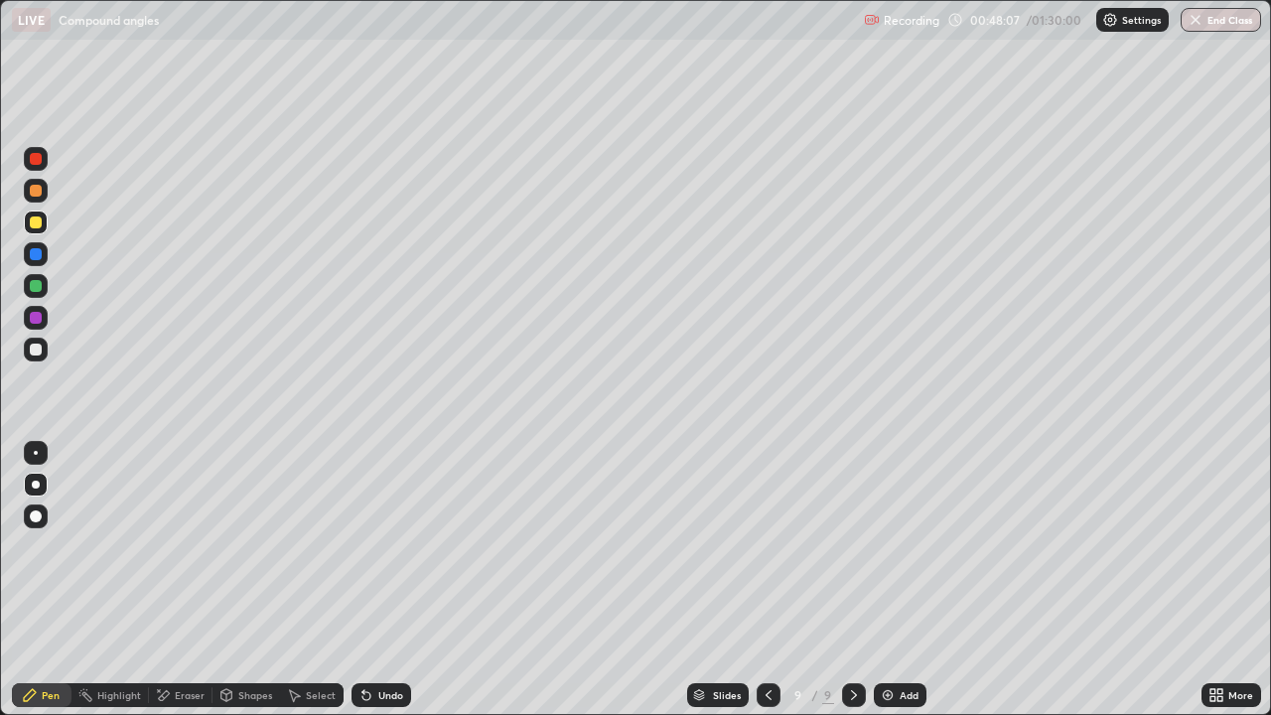
click at [34, 281] on div at bounding box center [36, 286] width 12 height 12
click at [183, 580] on div "Eraser" at bounding box center [190, 695] width 30 height 10
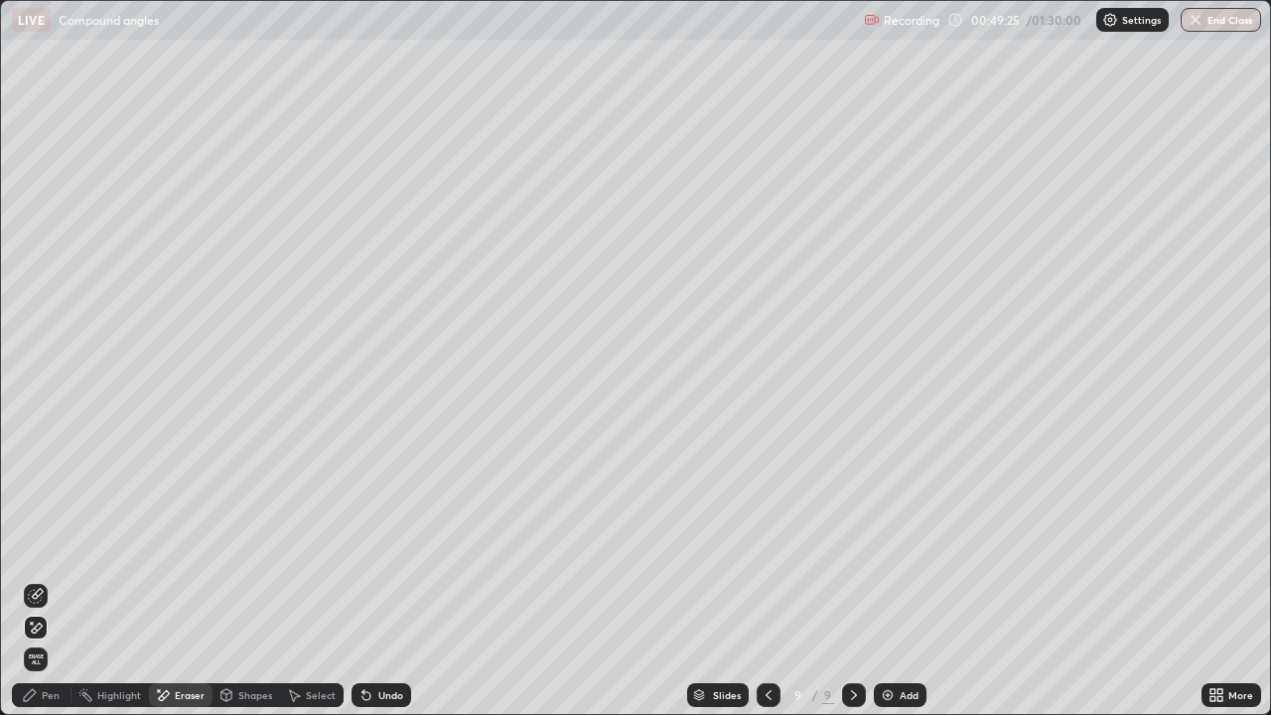
click at [49, 580] on div "Pen" at bounding box center [51, 695] width 18 height 10
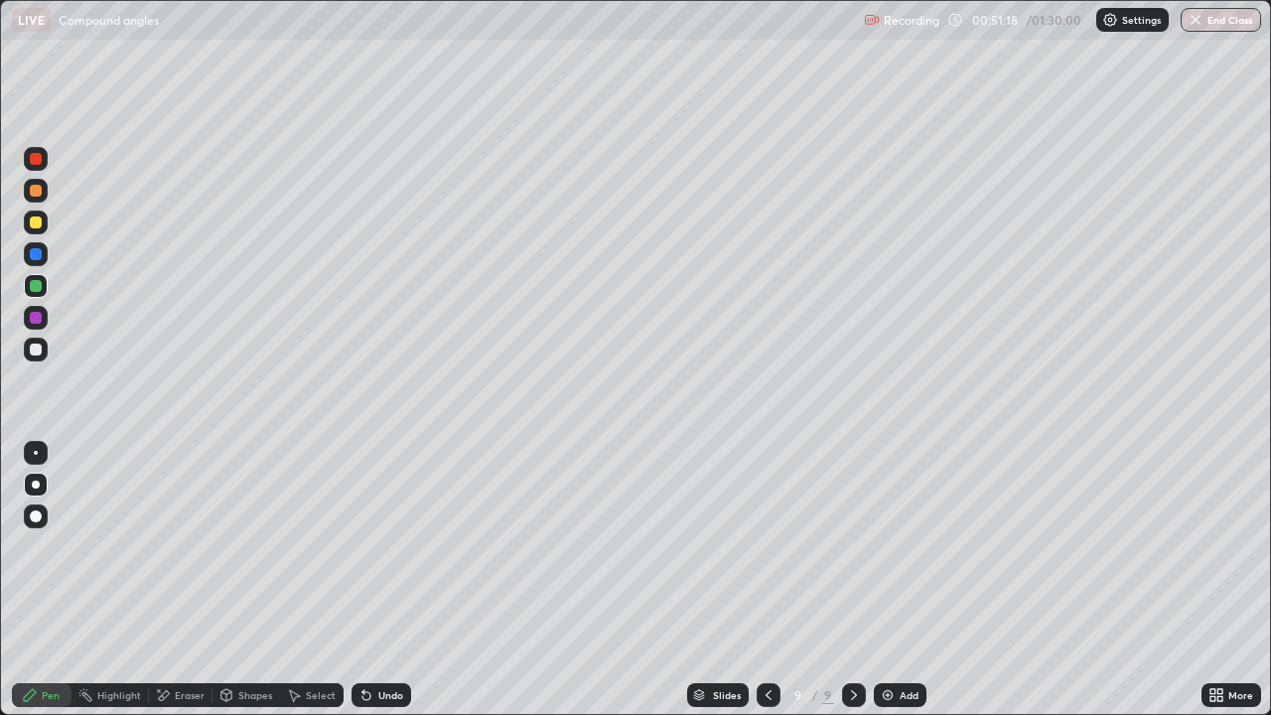
click at [191, 580] on div "Eraser" at bounding box center [190, 695] width 30 height 10
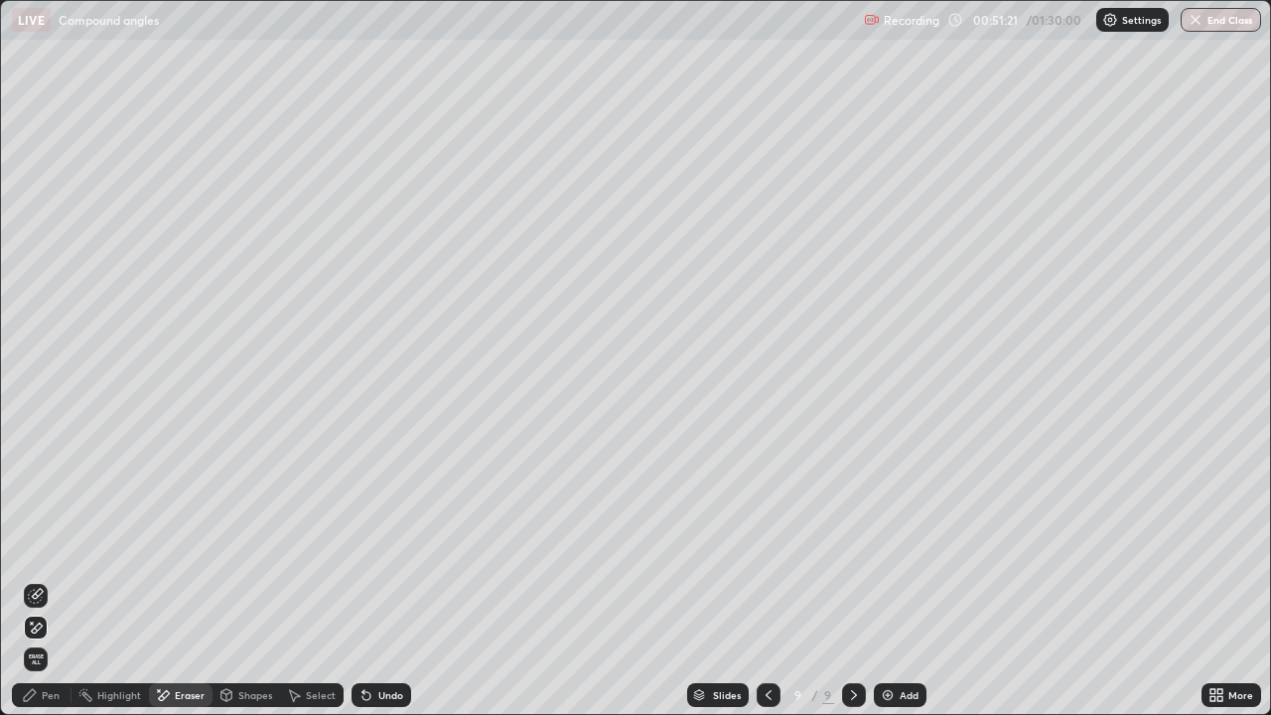
click at [52, 580] on div "Pen" at bounding box center [42, 695] width 60 height 24
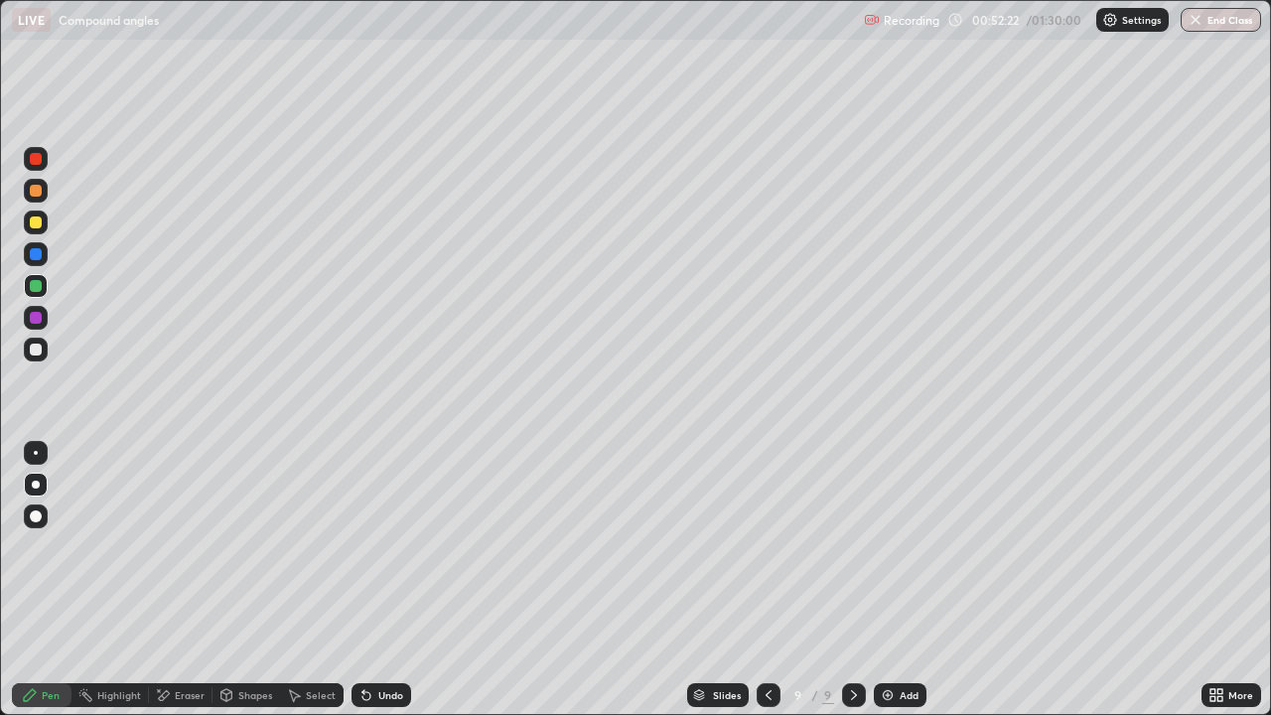
click at [900, 580] on div "Add" at bounding box center [900, 695] width 53 height 24
click at [41, 351] on div at bounding box center [36, 350] width 12 height 12
click at [766, 580] on icon at bounding box center [768, 695] width 16 height 16
click at [852, 580] on icon at bounding box center [854, 695] width 16 height 16
click at [373, 580] on div "Undo" at bounding box center [381, 695] width 60 height 24
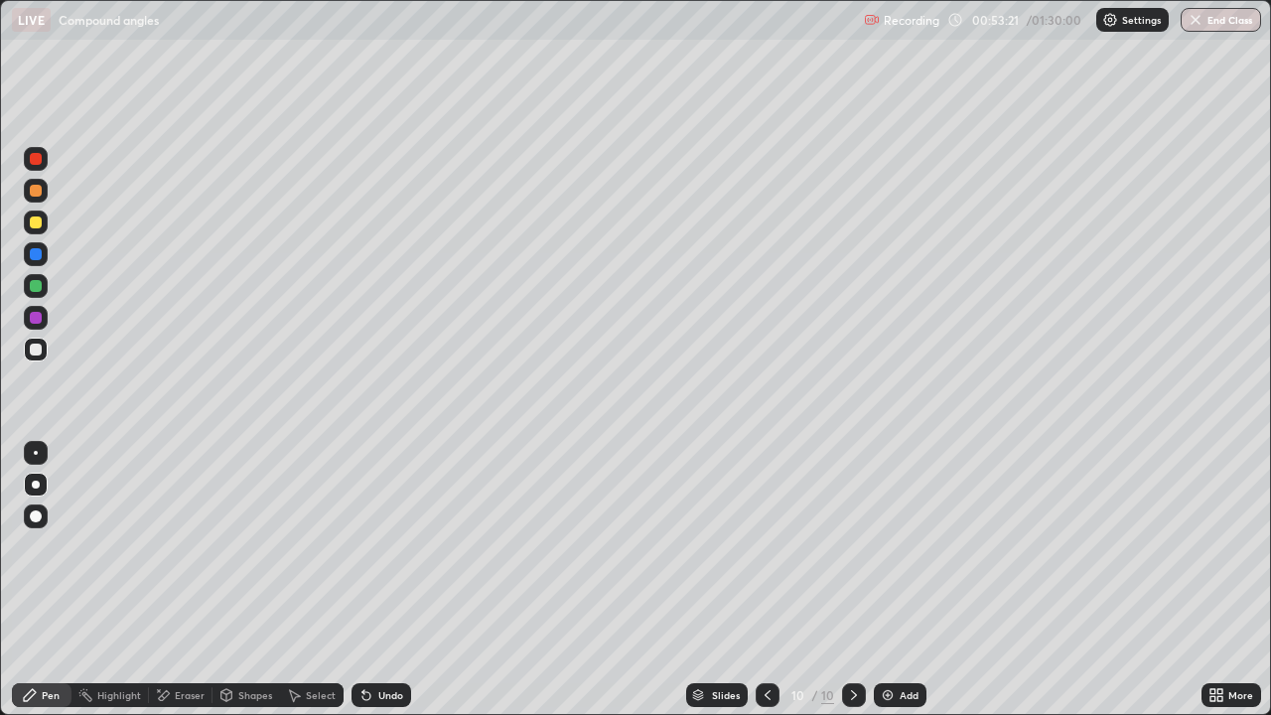
click at [373, 580] on div "Undo" at bounding box center [381, 695] width 60 height 24
click at [385, 580] on div "Undo" at bounding box center [390, 695] width 25 height 10
click at [896, 580] on div "Add" at bounding box center [900, 695] width 53 height 24
click at [195, 580] on div "Eraser" at bounding box center [190, 695] width 30 height 10
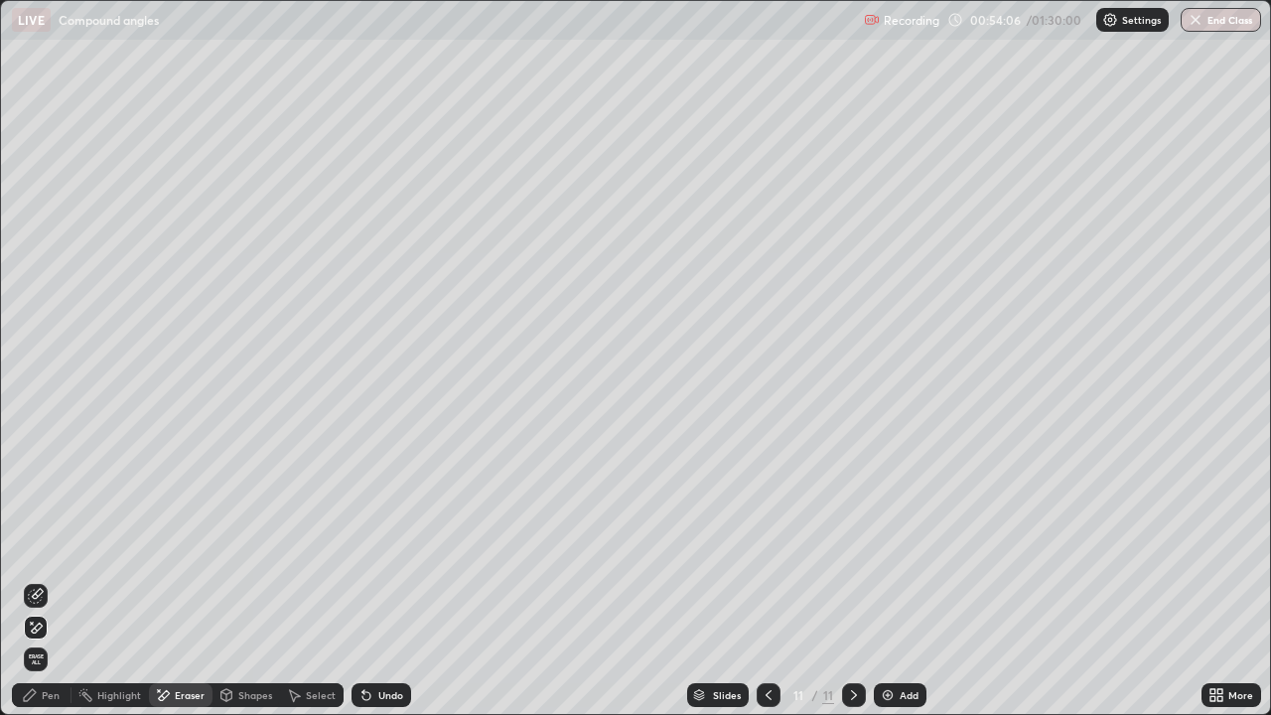
click at [53, 580] on div "Pen" at bounding box center [51, 695] width 18 height 10
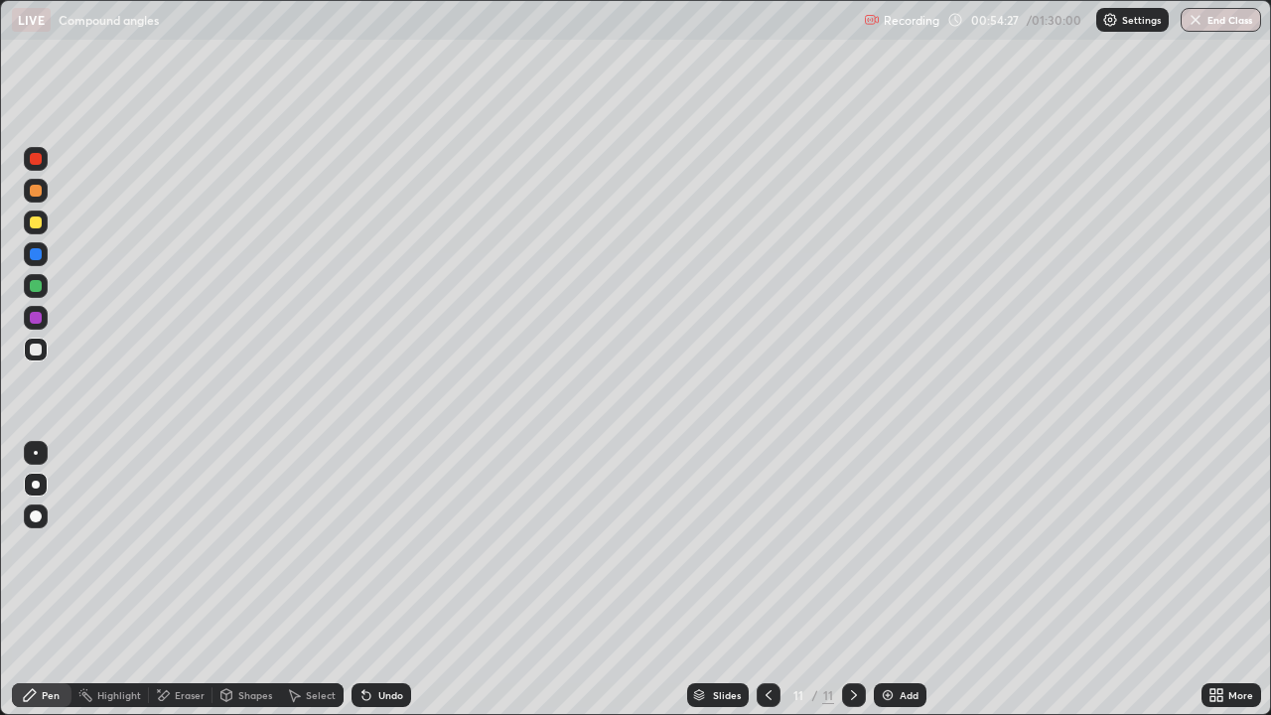
click at [176, 580] on div "Eraser" at bounding box center [190, 695] width 30 height 10
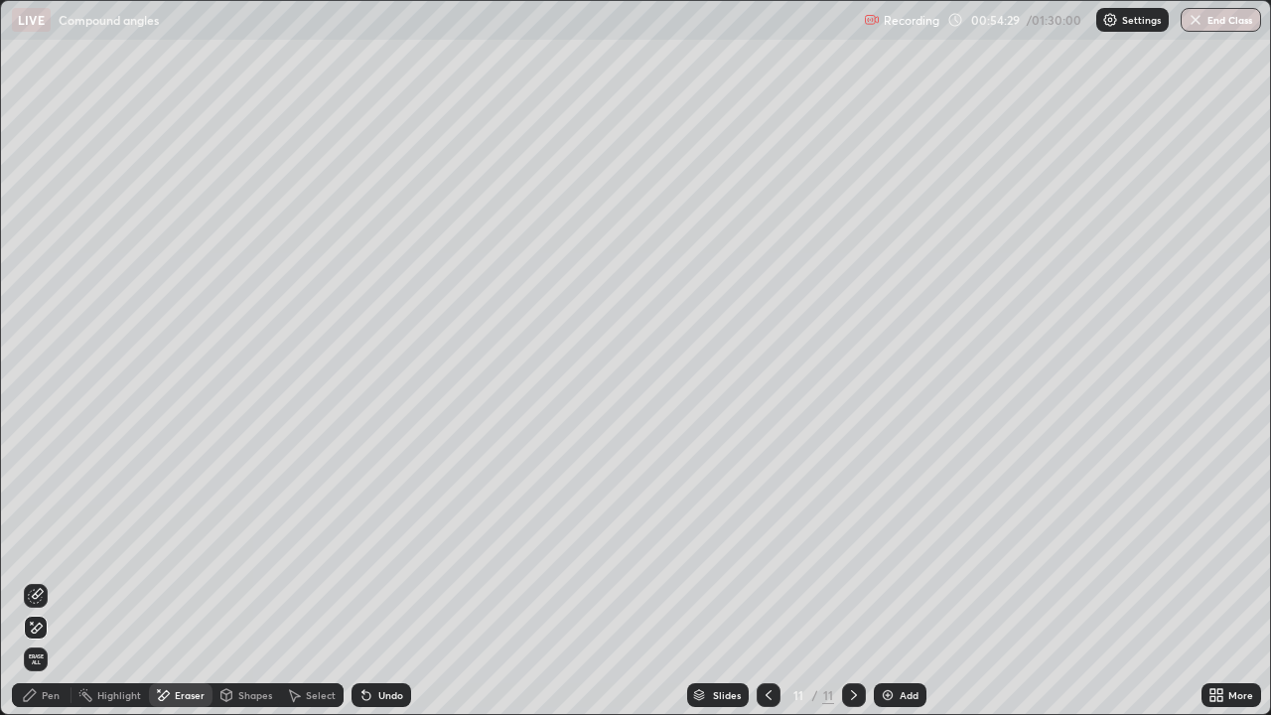
click at [50, 580] on div "Pen" at bounding box center [51, 695] width 18 height 10
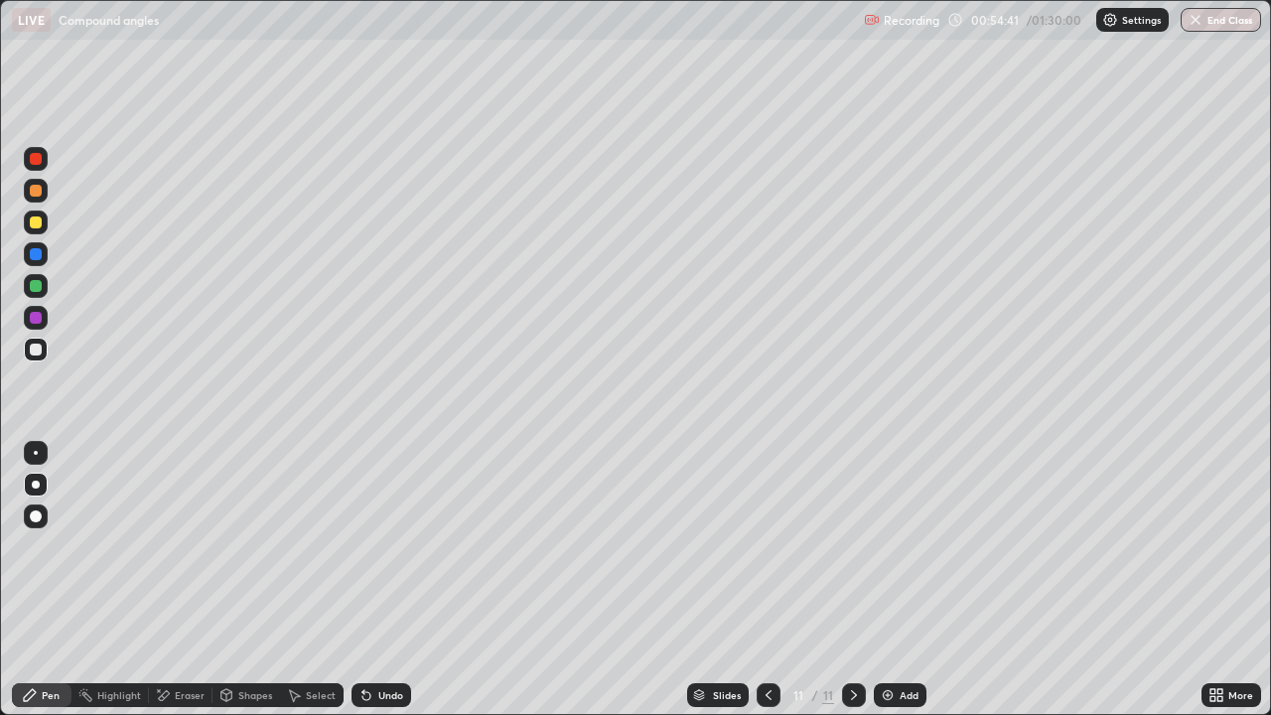
click at [372, 580] on div "Undo" at bounding box center [381, 695] width 60 height 24
click at [175, 580] on div "Eraser" at bounding box center [190, 695] width 30 height 10
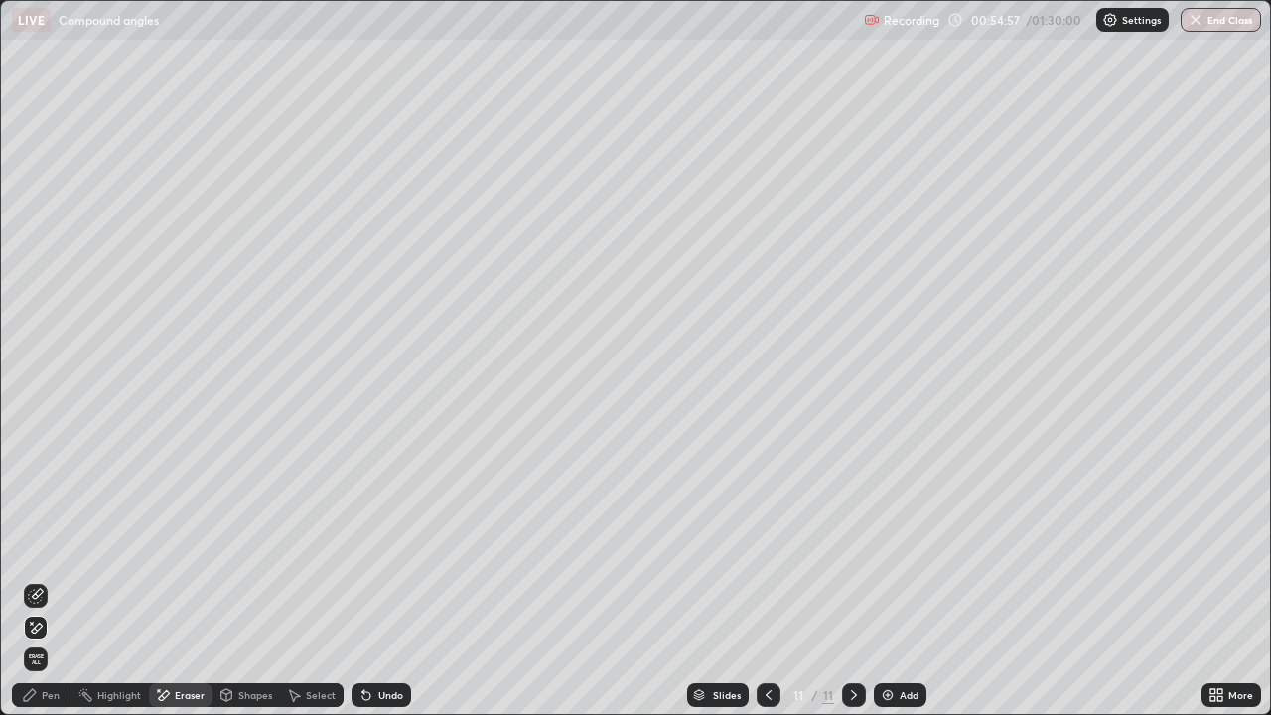
click at [44, 580] on div "Pen" at bounding box center [51, 695] width 18 height 10
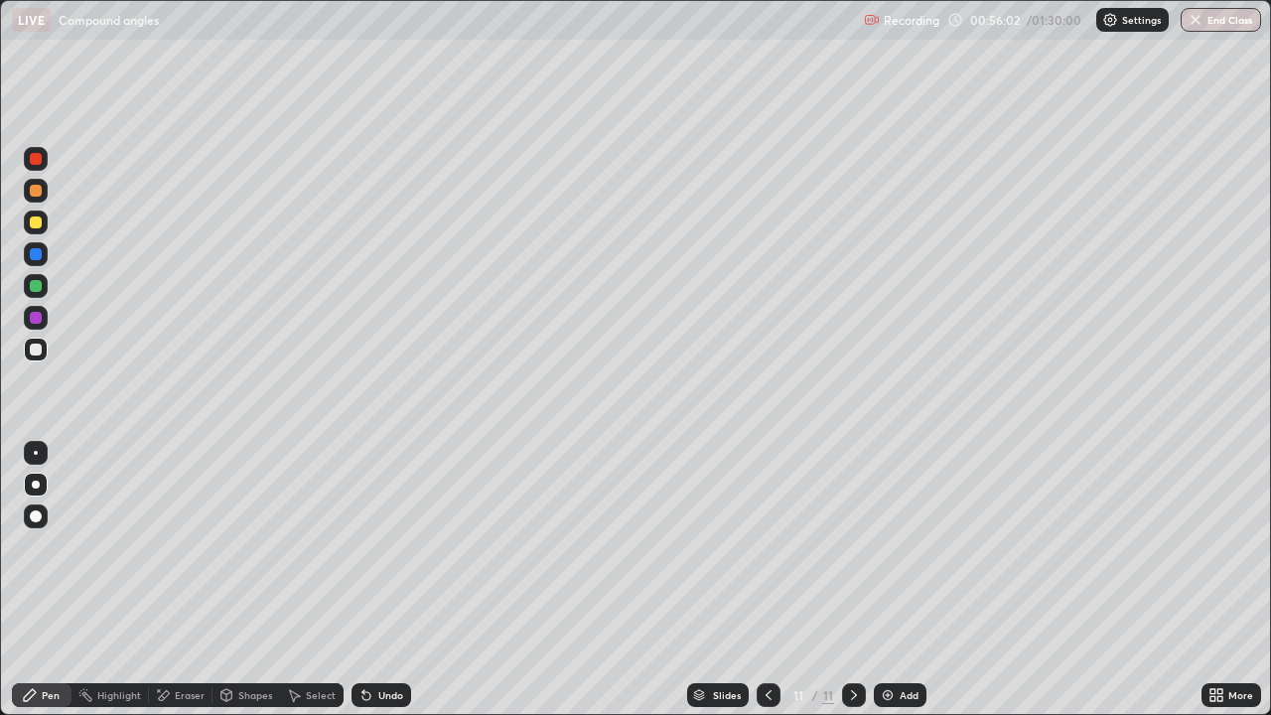
click at [767, 580] on icon at bounding box center [769, 695] width 16 height 16
click at [860, 580] on div at bounding box center [854, 695] width 24 height 24
click at [775, 580] on div at bounding box center [769, 695] width 24 height 24
click at [37, 286] on div at bounding box center [36, 286] width 12 height 12
click at [382, 580] on div "Undo" at bounding box center [390, 695] width 25 height 10
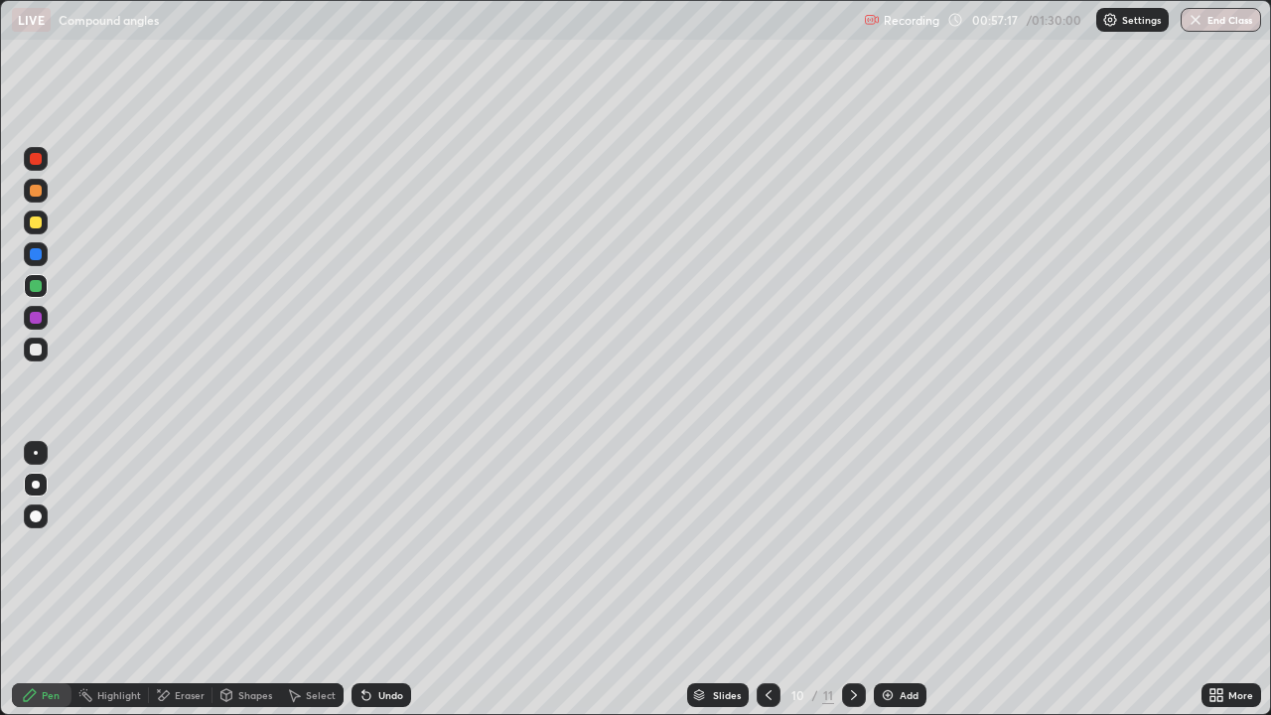
click at [383, 580] on div "Undo" at bounding box center [390, 695] width 25 height 10
click at [173, 580] on div "Eraser" at bounding box center [181, 695] width 64 height 24
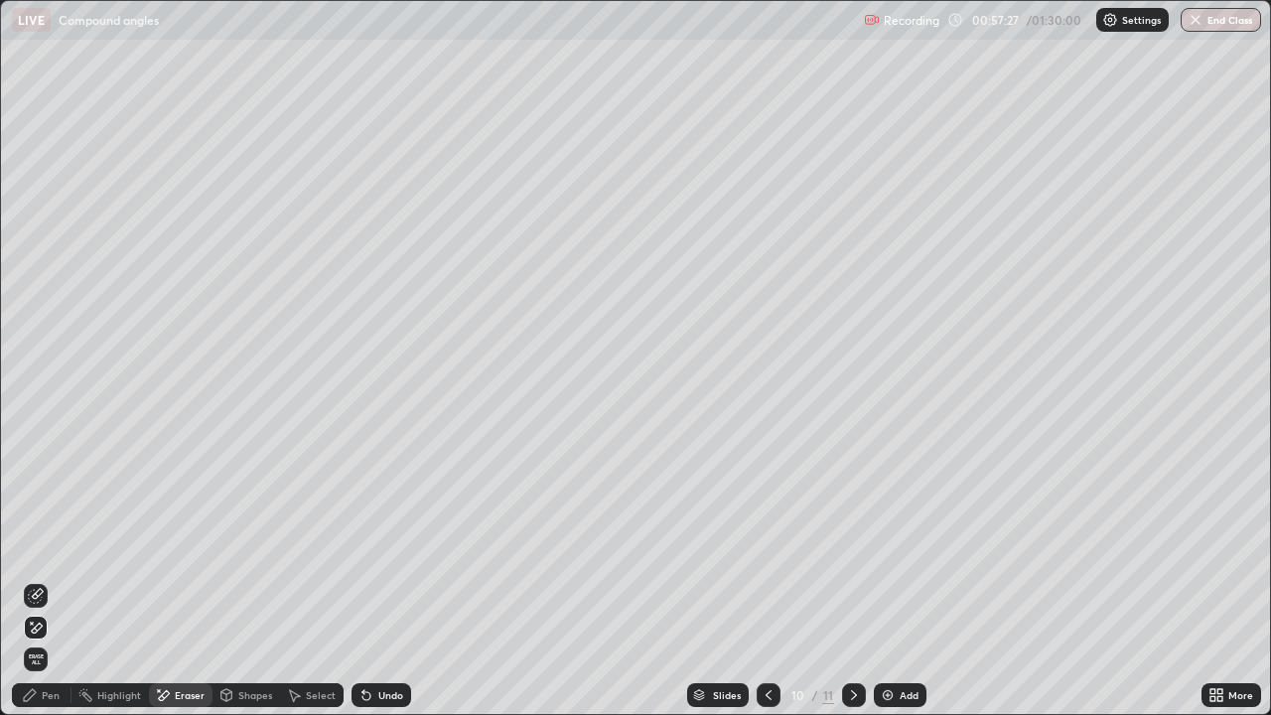
click at [45, 580] on div "Pen" at bounding box center [51, 695] width 18 height 10
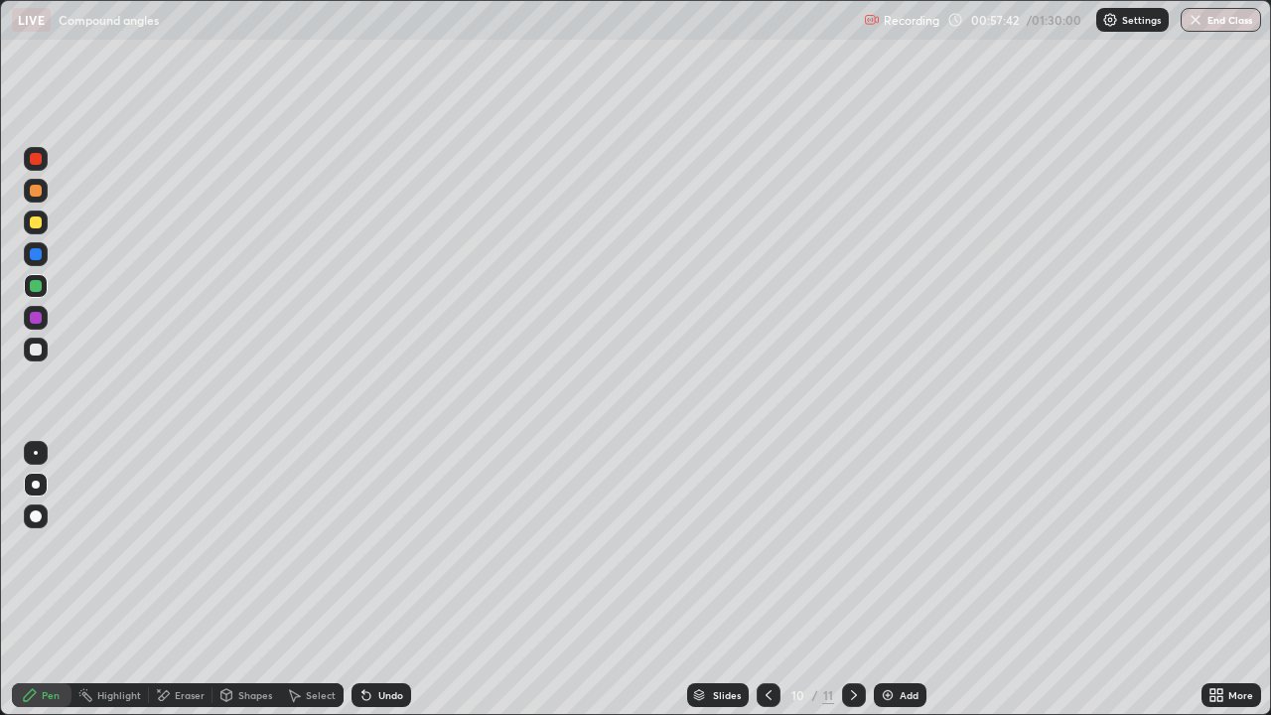
click at [370, 580] on icon at bounding box center [366, 695] width 16 height 16
click at [378, 580] on div "Undo" at bounding box center [390, 695] width 25 height 10
click at [389, 580] on div "Undo" at bounding box center [390, 695] width 25 height 10
click at [896, 580] on div "Add" at bounding box center [900, 695] width 53 height 24
click at [32, 344] on div at bounding box center [36, 350] width 12 height 12
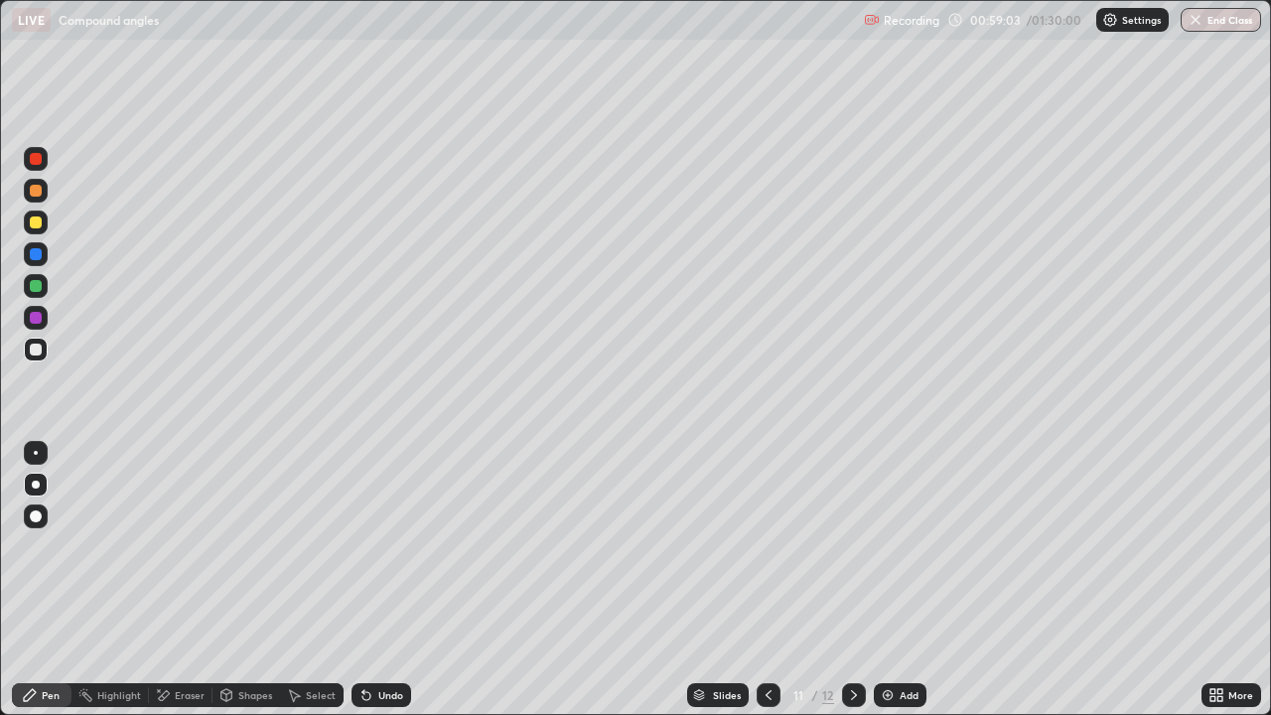
click at [757, 580] on div at bounding box center [769, 695] width 24 height 40
click at [852, 580] on icon at bounding box center [854, 695] width 16 height 16
click at [39, 346] on div at bounding box center [36, 350] width 12 height 12
click at [38, 253] on div at bounding box center [36, 254] width 12 height 12
click at [38, 287] on div at bounding box center [36, 286] width 12 height 12
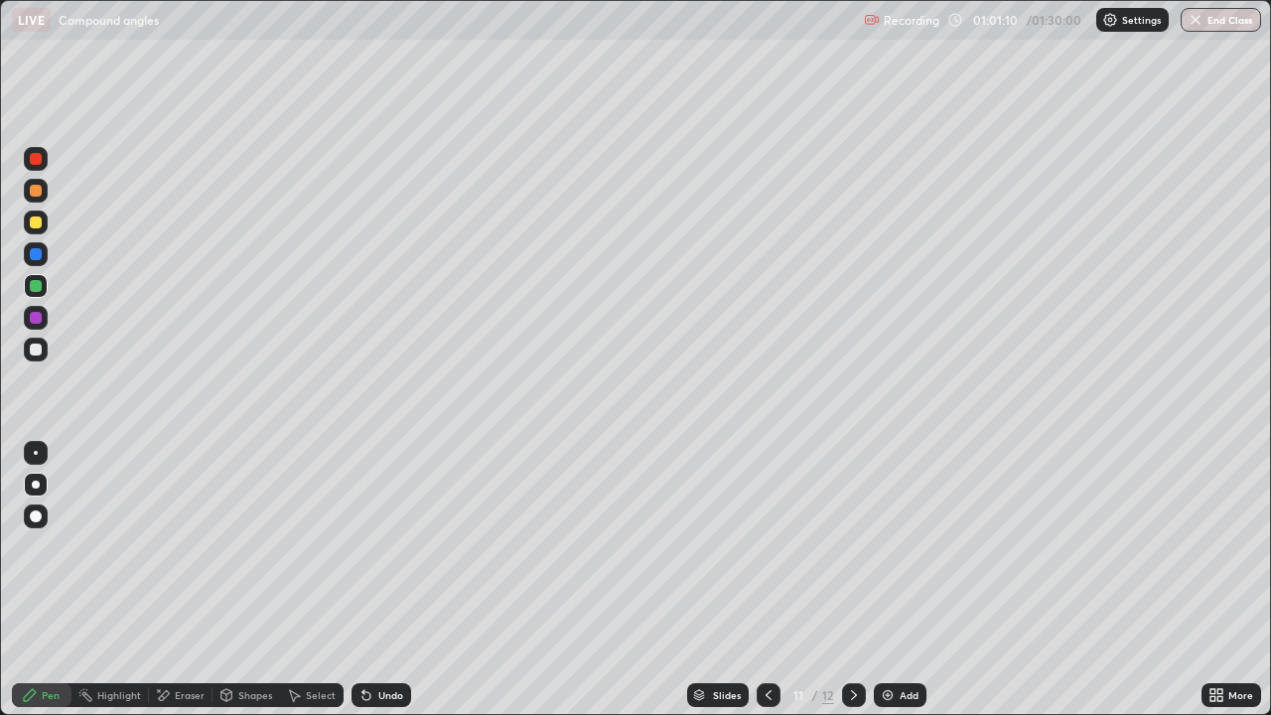
click at [854, 580] on icon at bounding box center [854, 695] width 16 height 16
click at [758, 580] on div at bounding box center [769, 695] width 24 height 24
click at [853, 580] on icon at bounding box center [854, 695] width 16 height 16
click at [768, 580] on div at bounding box center [769, 695] width 24 height 40
click at [38, 350] on div at bounding box center [36, 350] width 12 height 12
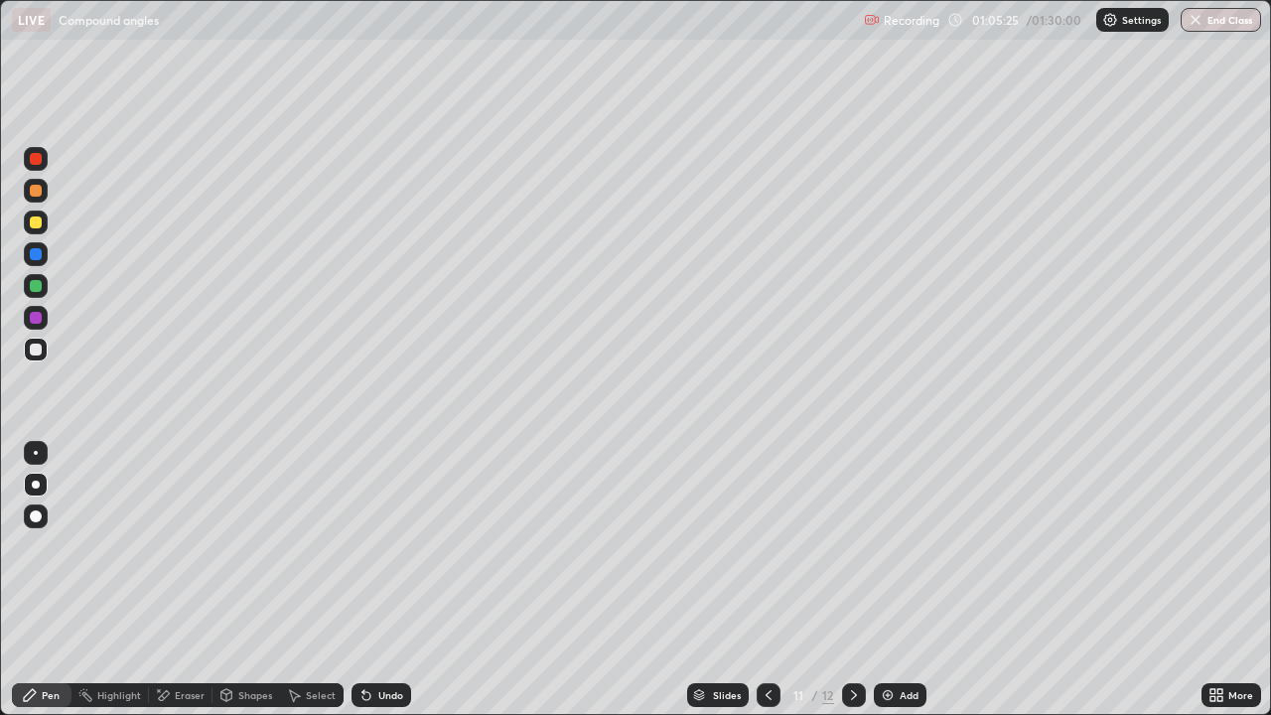
click at [179, 580] on div "Eraser" at bounding box center [190, 695] width 30 height 10
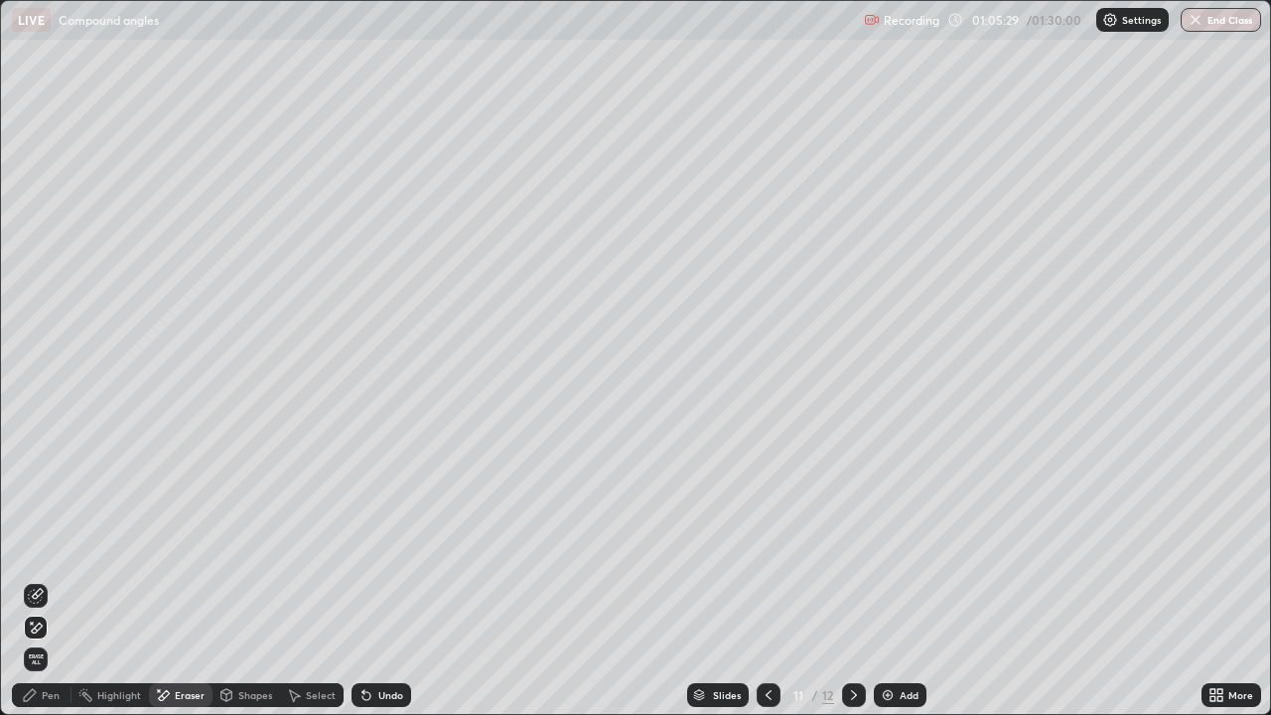
click at [49, 580] on div "Pen" at bounding box center [42, 695] width 60 height 24
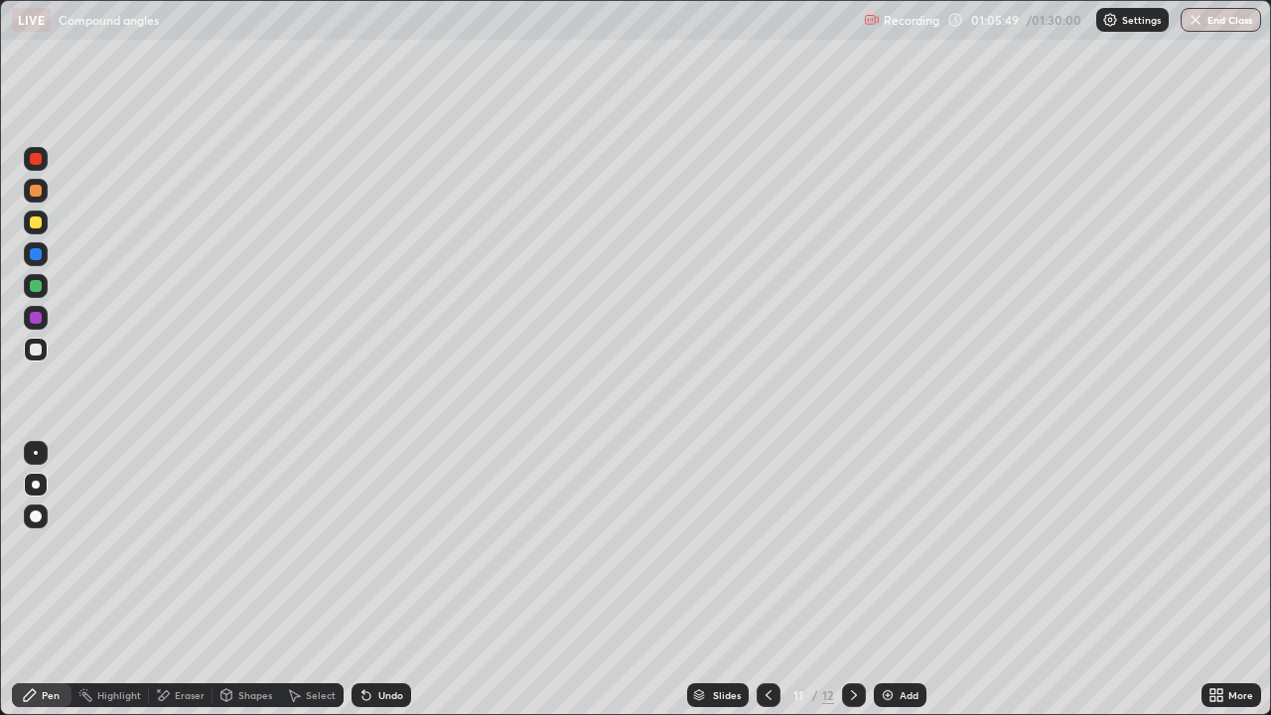
click at [182, 580] on div "Eraser" at bounding box center [181, 695] width 64 height 24
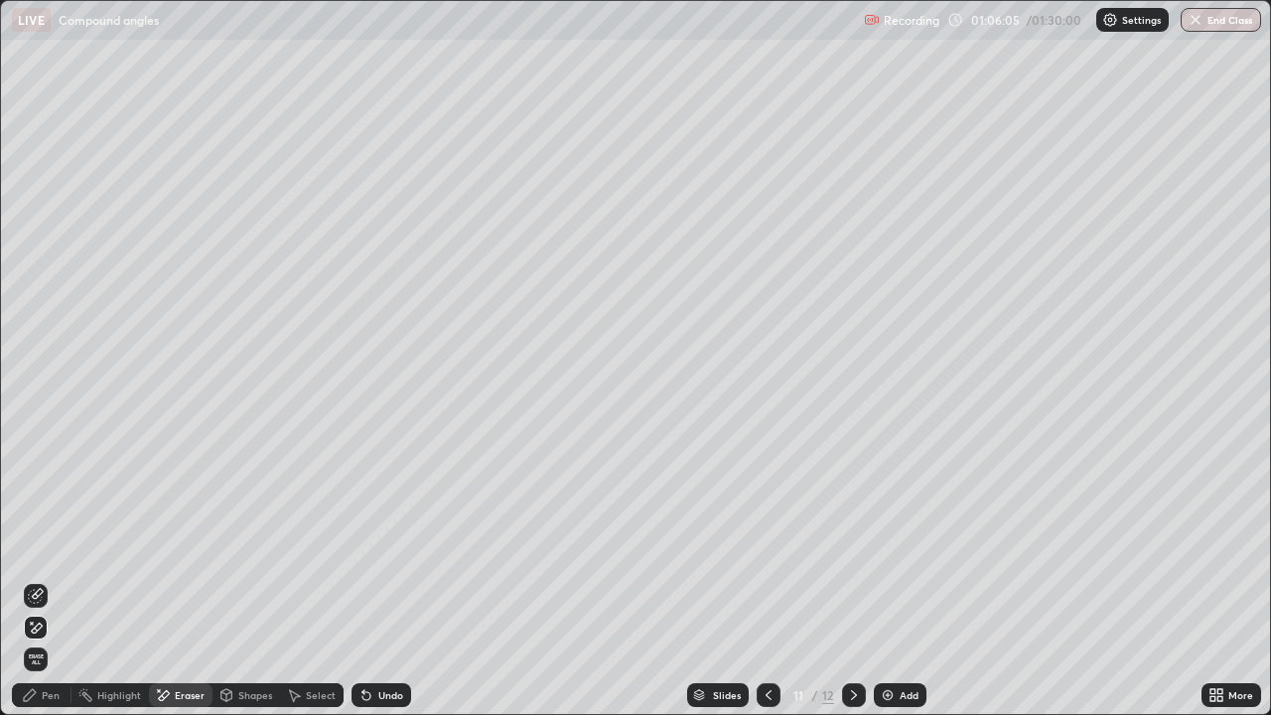
click at [44, 580] on div "Pen" at bounding box center [42, 695] width 60 height 24
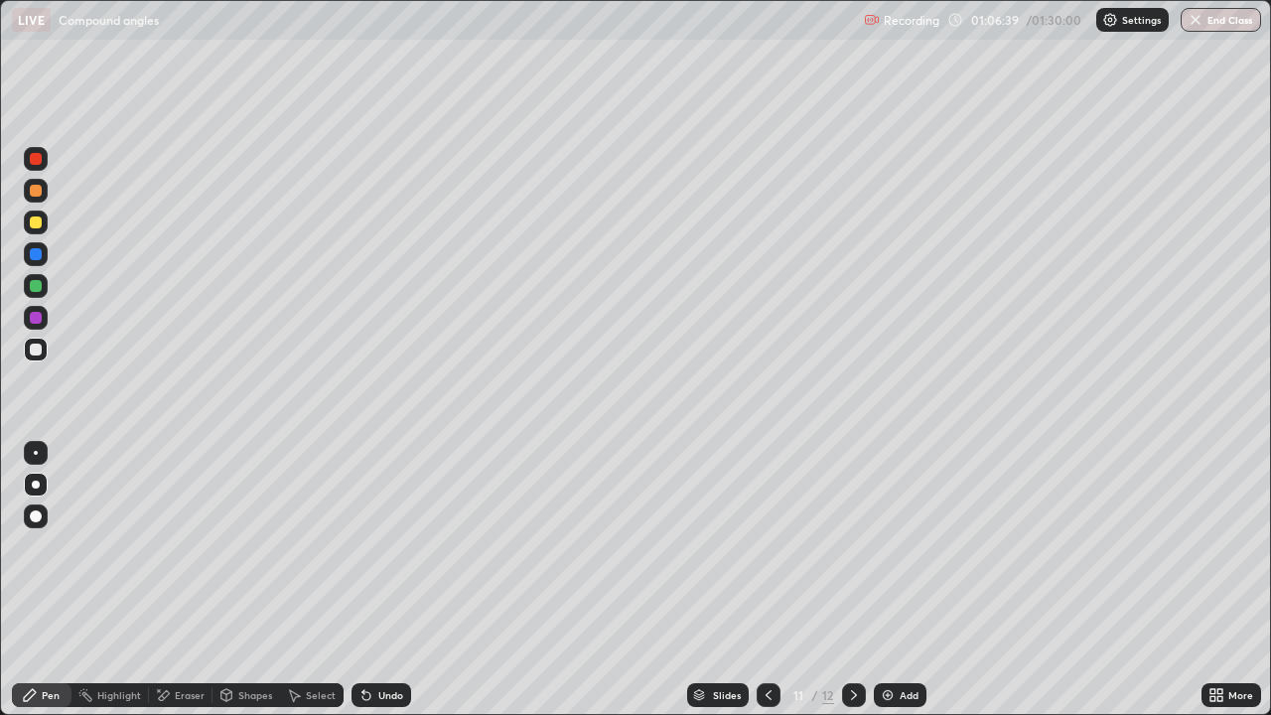
click at [386, 580] on div "Undo" at bounding box center [390, 695] width 25 height 10
click at [381, 580] on div "Undo" at bounding box center [390, 695] width 25 height 10
click at [380, 580] on div "Undo" at bounding box center [390, 695] width 25 height 10
click at [383, 580] on div "Undo" at bounding box center [390, 695] width 25 height 10
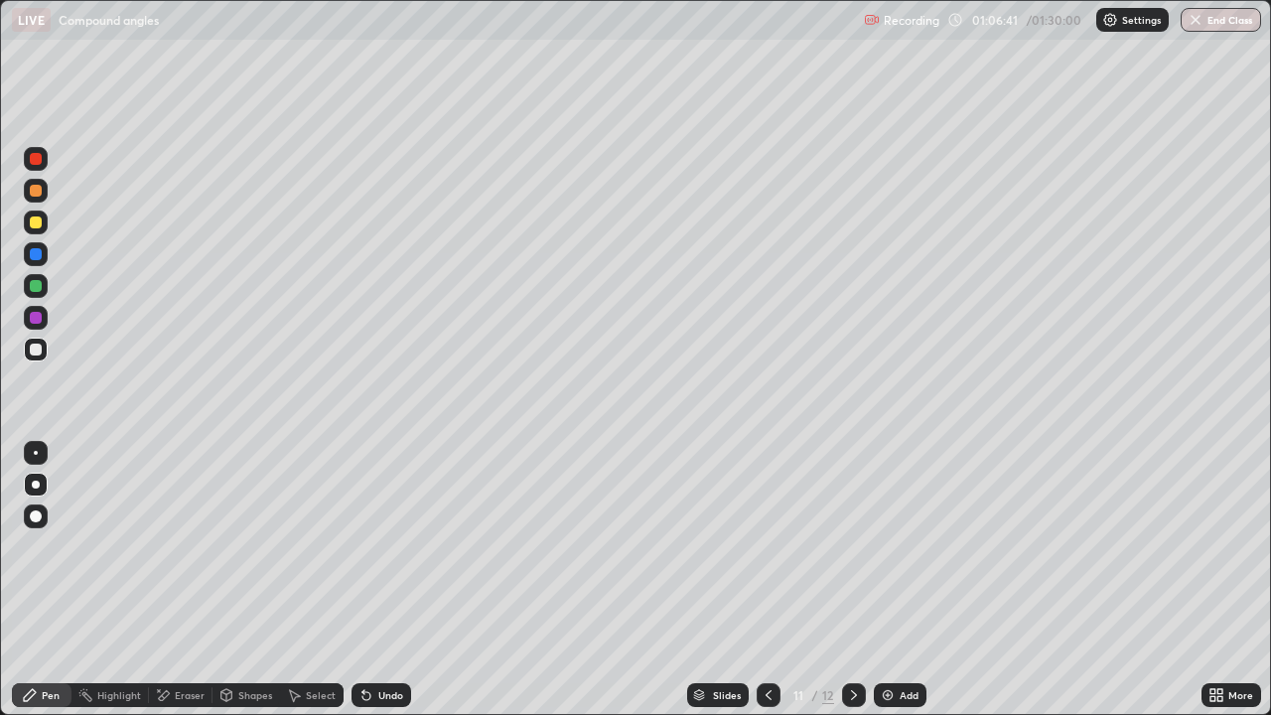
click at [385, 580] on div "Undo" at bounding box center [381, 695] width 60 height 24
click at [380, 580] on div "Undo" at bounding box center [381, 695] width 60 height 24
click at [179, 580] on div "Eraser" at bounding box center [190, 695] width 30 height 10
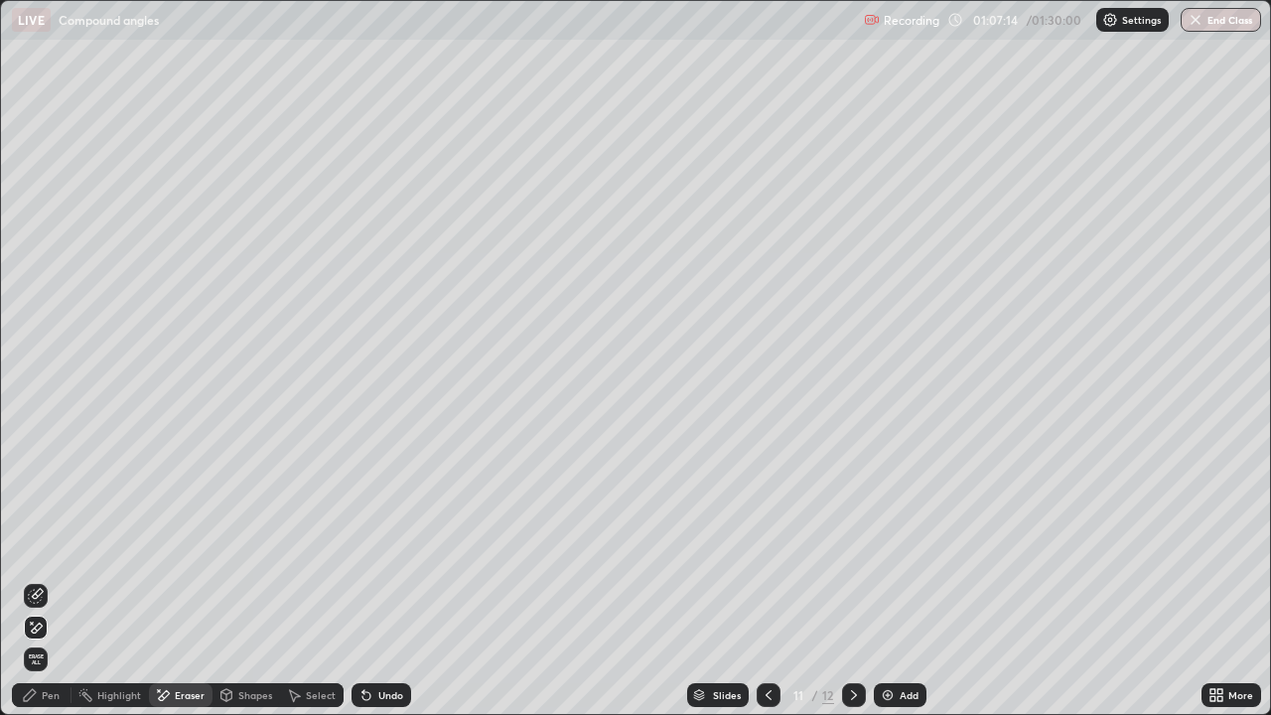
click at [50, 580] on div "Pen" at bounding box center [51, 695] width 18 height 10
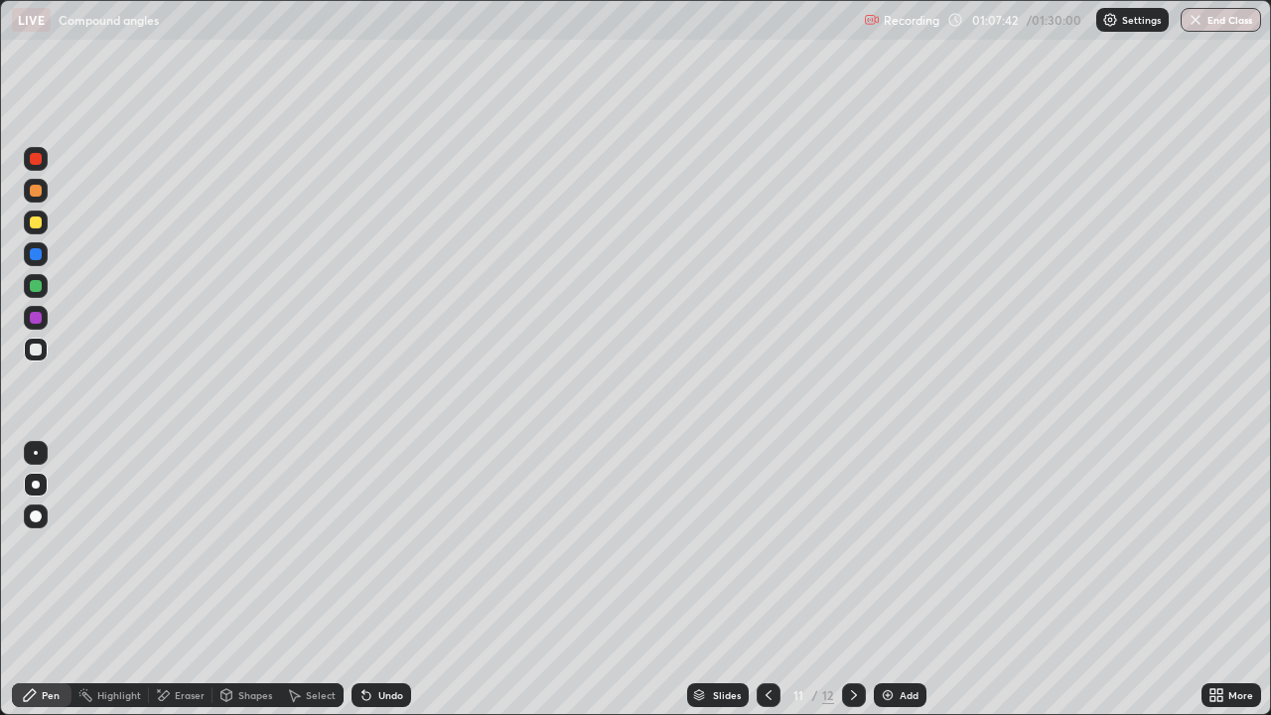
click at [852, 580] on icon at bounding box center [854, 695] width 16 height 16
click at [767, 580] on icon at bounding box center [769, 695] width 16 height 16
click at [176, 580] on div "Eraser" at bounding box center [190, 695] width 30 height 10
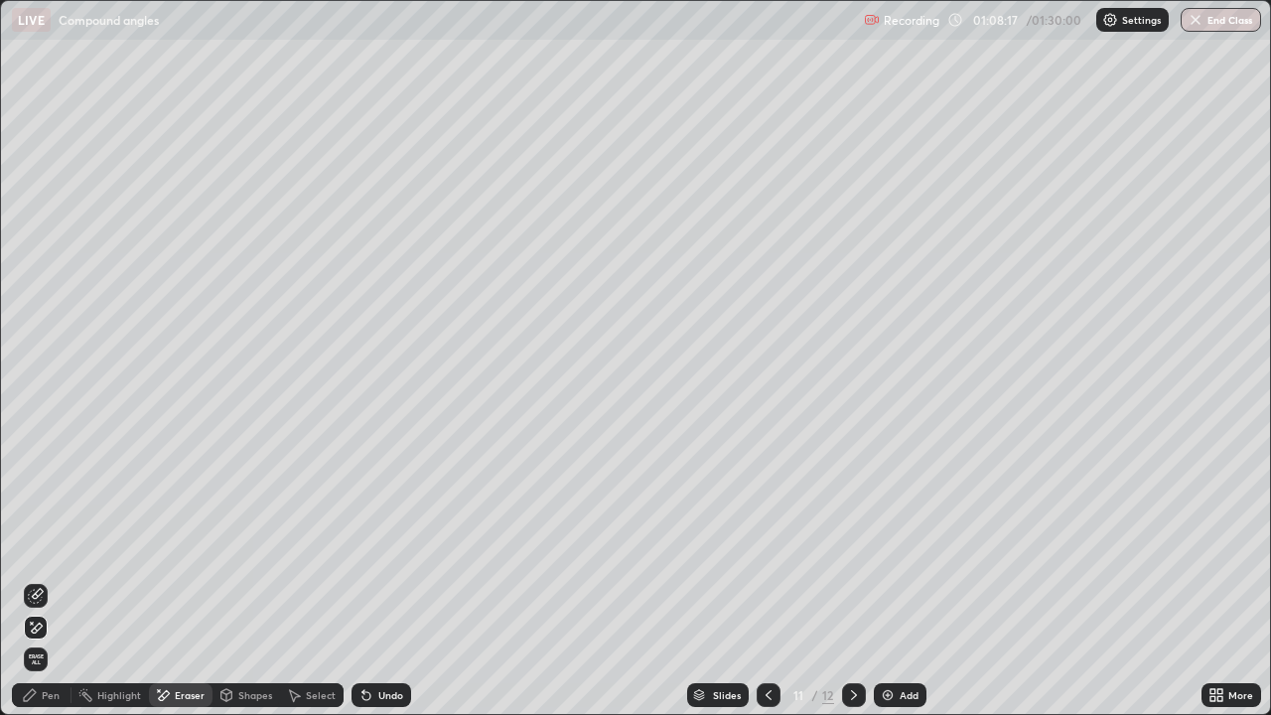
click at [896, 580] on div "Add" at bounding box center [900, 695] width 53 height 24
click at [42, 580] on div "Pen" at bounding box center [42, 695] width 60 height 24
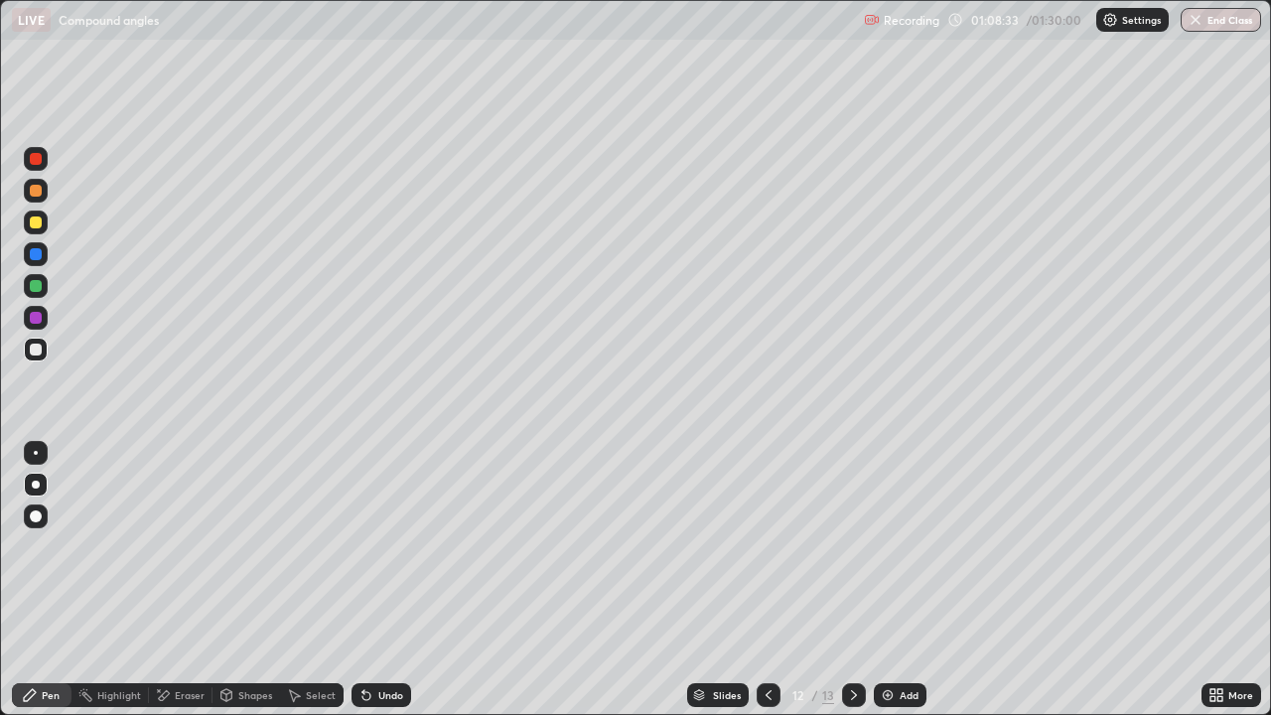
click at [34, 289] on div at bounding box center [36, 286] width 12 height 12
click at [378, 580] on div "Undo" at bounding box center [390, 695] width 25 height 10
click at [203, 580] on div "Eraser" at bounding box center [181, 695] width 64 height 40
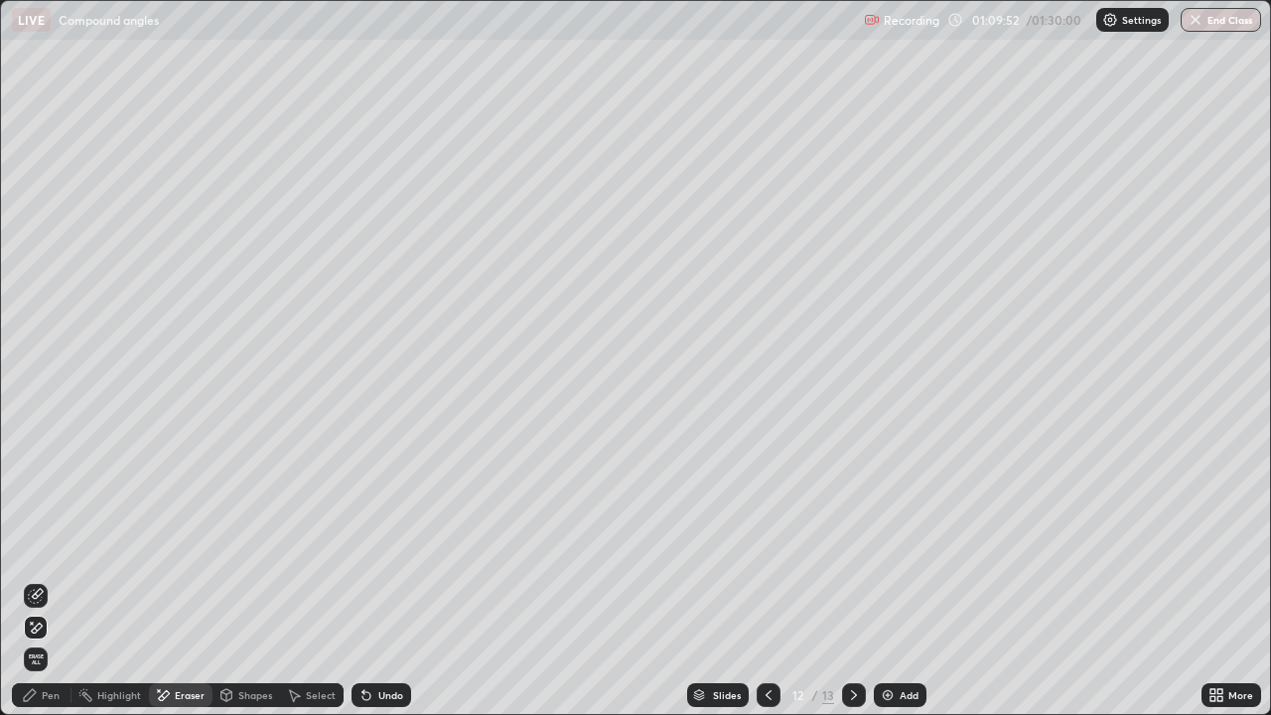
click at [44, 580] on div "Pen" at bounding box center [51, 695] width 18 height 10
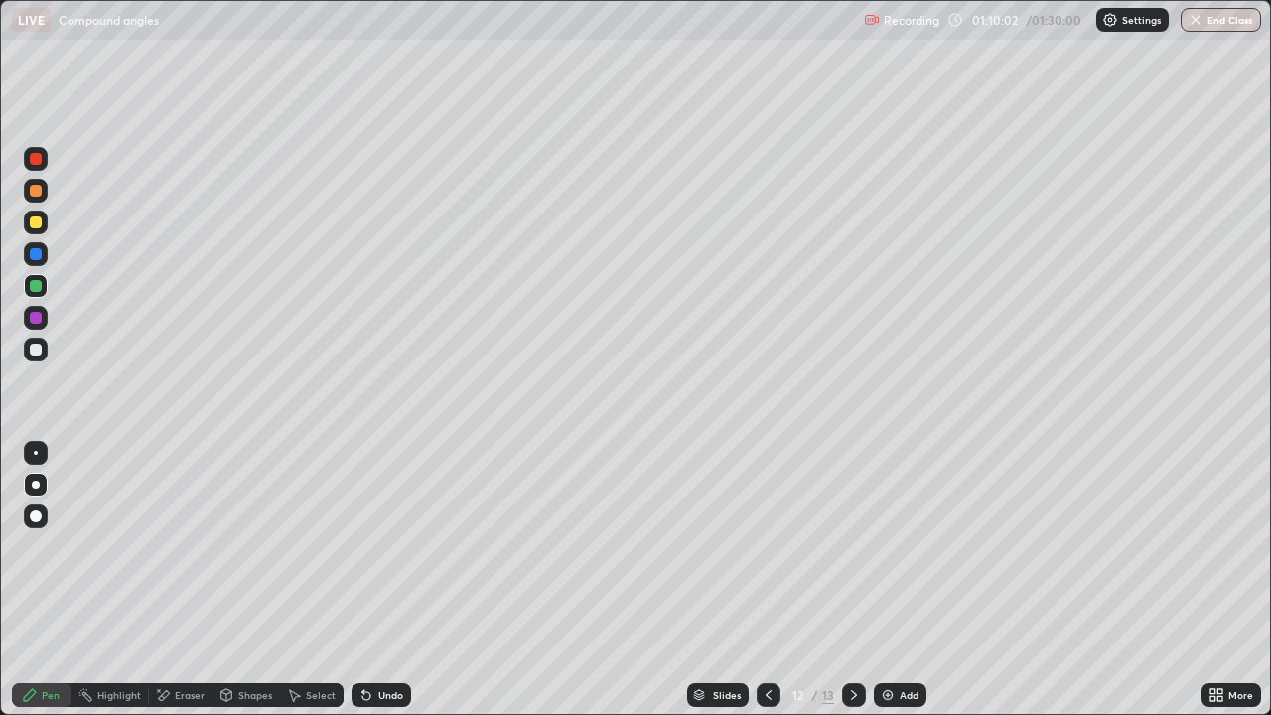
click at [389, 580] on div "Undo" at bounding box center [390, 695] width 25 height 10
click at [186, 580] on div "Eraser" at bounding box center [190, 695] width 30 height 10
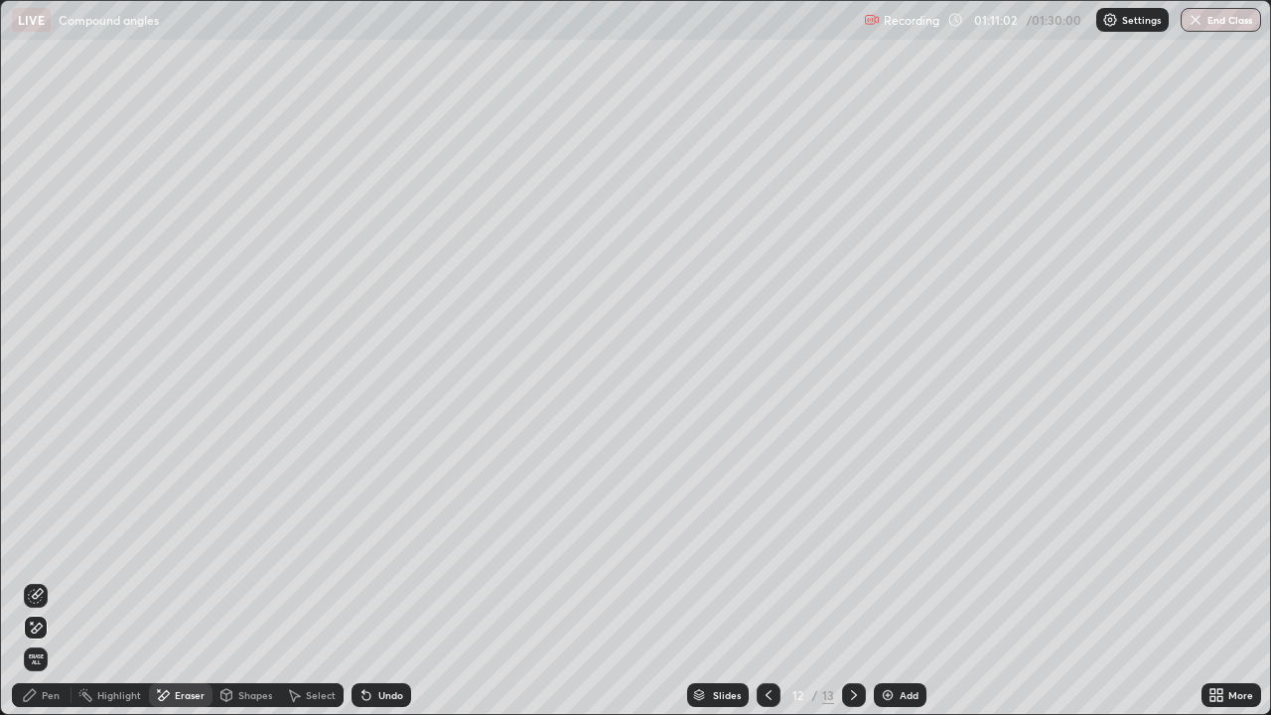
click at [45, 580] on div "Pen" at bounding box center [51, 695] width 18 height 10
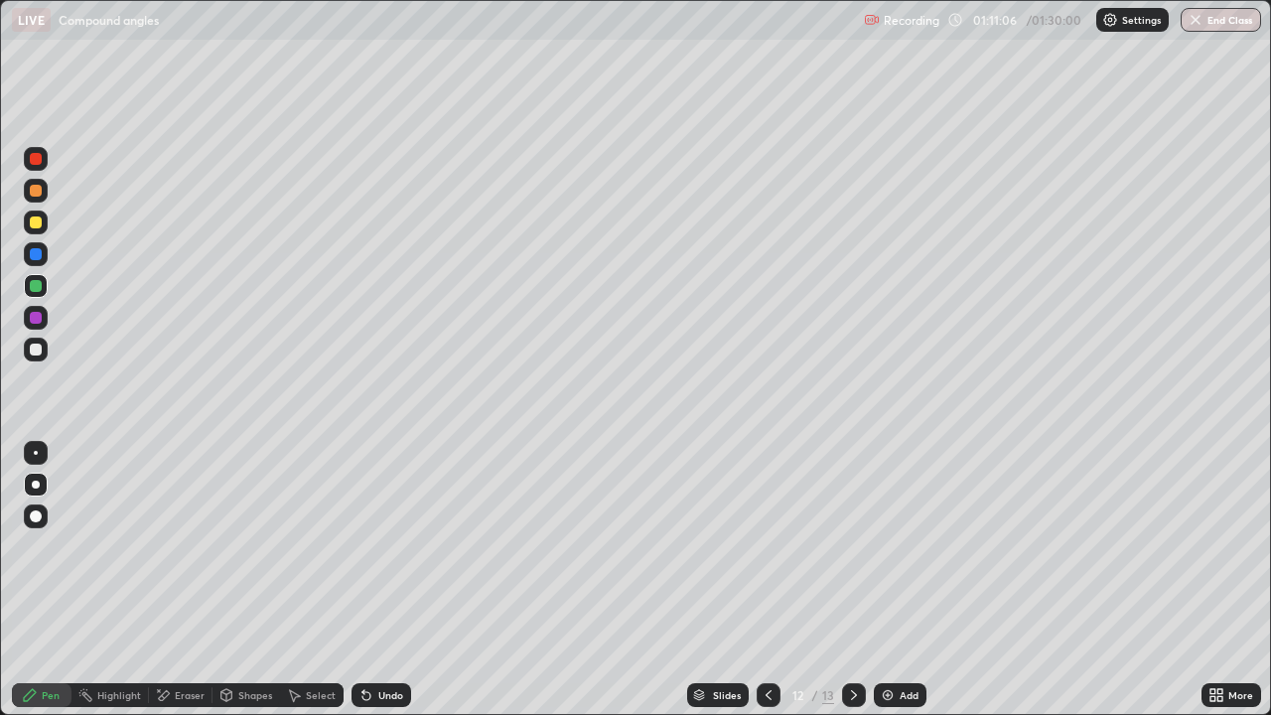
click at [379, 580] on div "Undo" at bounding box center [390, 695] width 25 height 10
click at [383, 580] on div "Undo" at bounding box center [390, 695] width 25 height 10
click at [175, 580] on div "Eraser" at bounding box center [190, 695] width 30 height 10
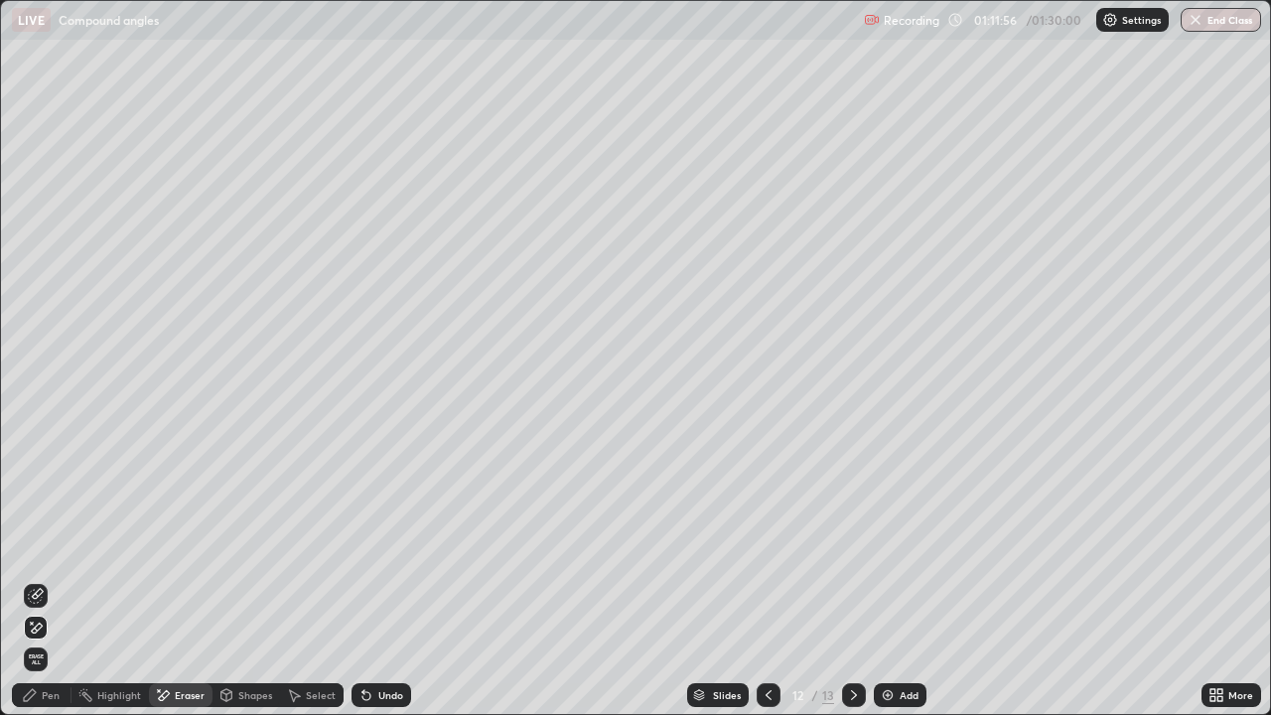
click at [45, 580] on div "Pen" at bounding box center [51, 695] width 18 height 10
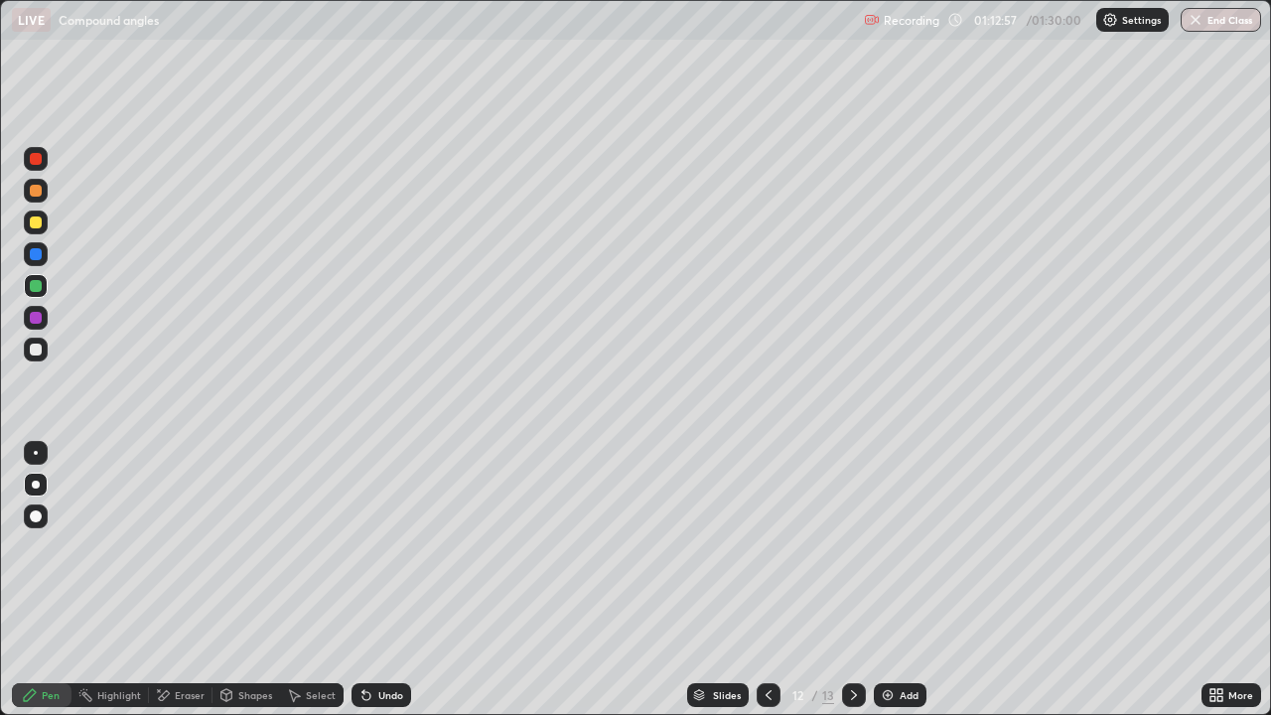
click at [182, 580] on div "Eraser" at bounding box center [190, 695] width 30 height 10
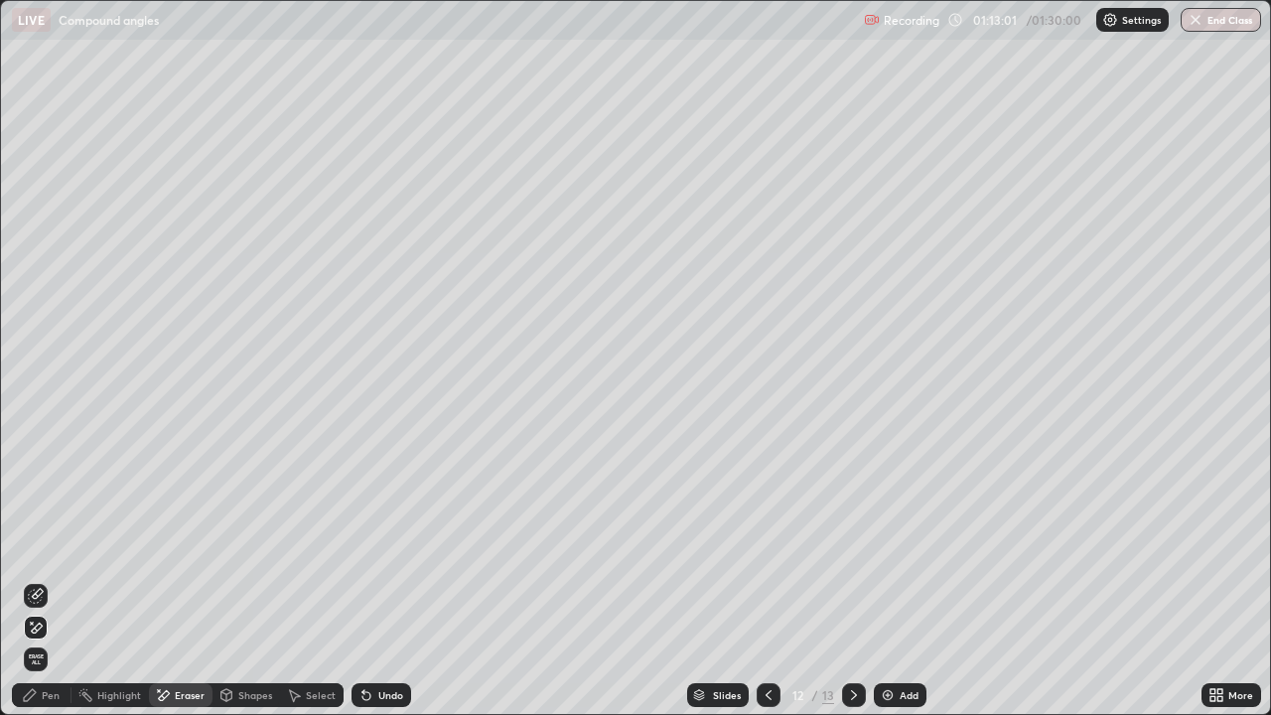
click at [43, 580] on div "Pen" at bounding box center [51, 695] width 18 height 10
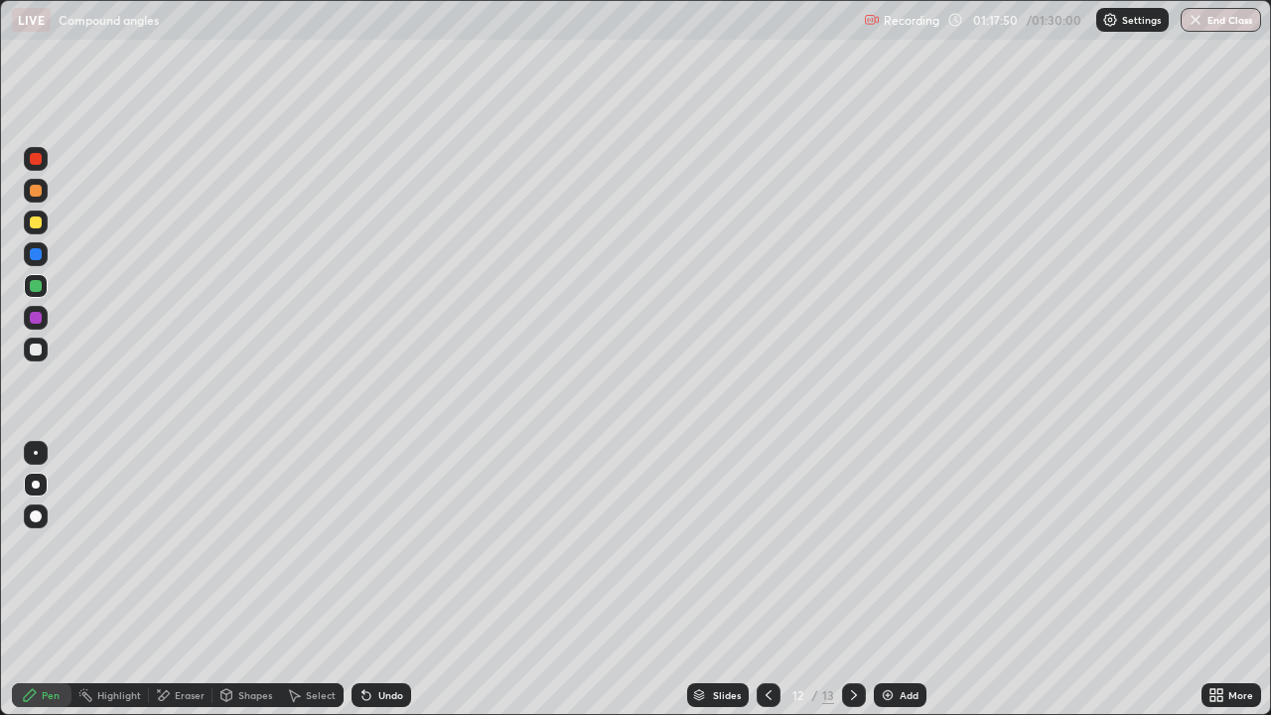
click at [893, 580] on img at bounding box center [888, 695] width 16 height 16
click at [40, 350] on div at bounding box center [36, 350] width 12 height 12
click at [37, 222] on div at bounding box center [36, 222] width 12 height 12
click at [381, 580] on div "Undo" at bounding box center [381, 695] width 60 height 24
click at [378, 580] on div "Undo" at bounding box center [390, 695] width 25 height 10
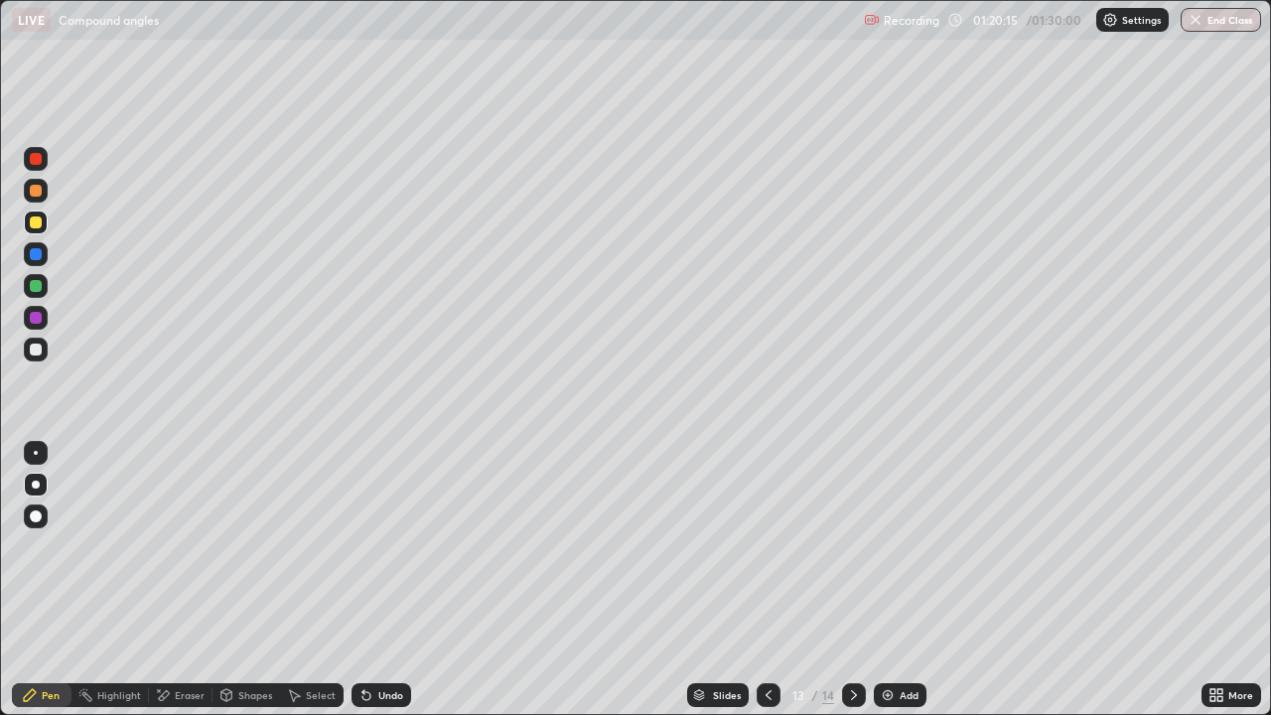
click at [384, 580] on div "Undo" at bounding box center [390, 695] width 25 height 10
click at [185, 580] on div "Eraser" at bounding box center [181, 695] width 64 height 24
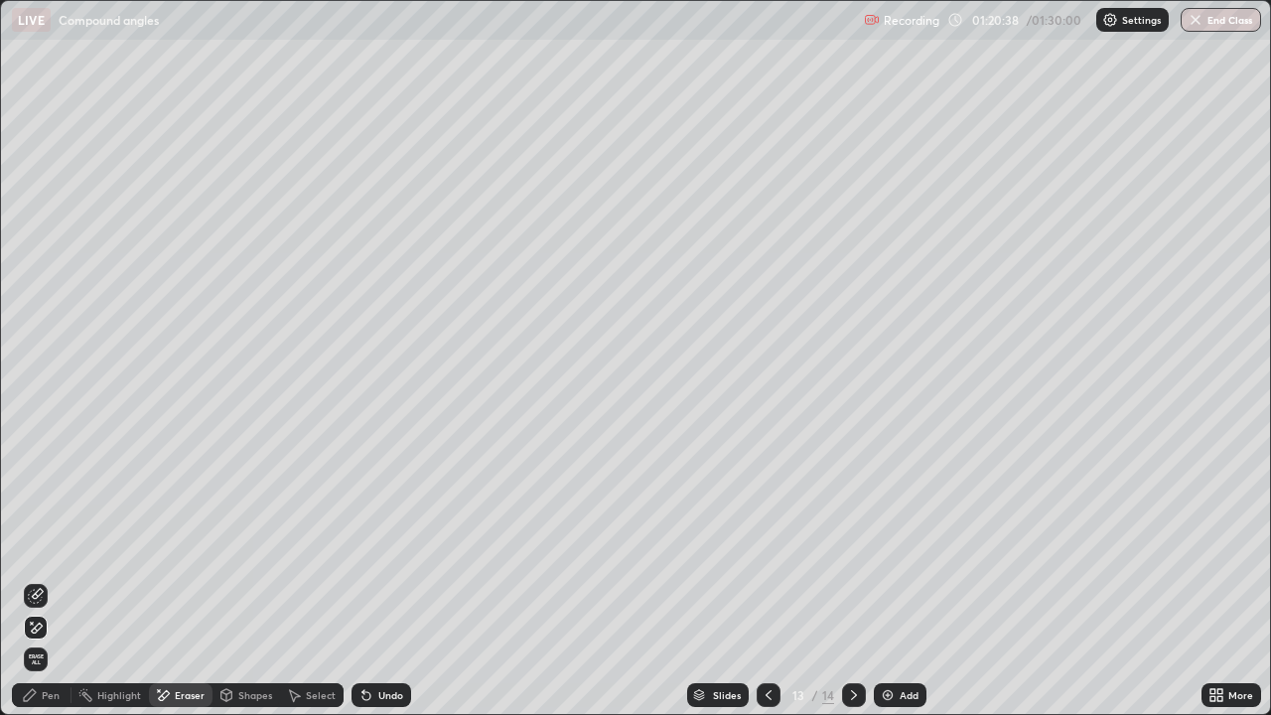
click at [59, 580] on div "Pen" at bounding box center [51, 695] width 18 height 10
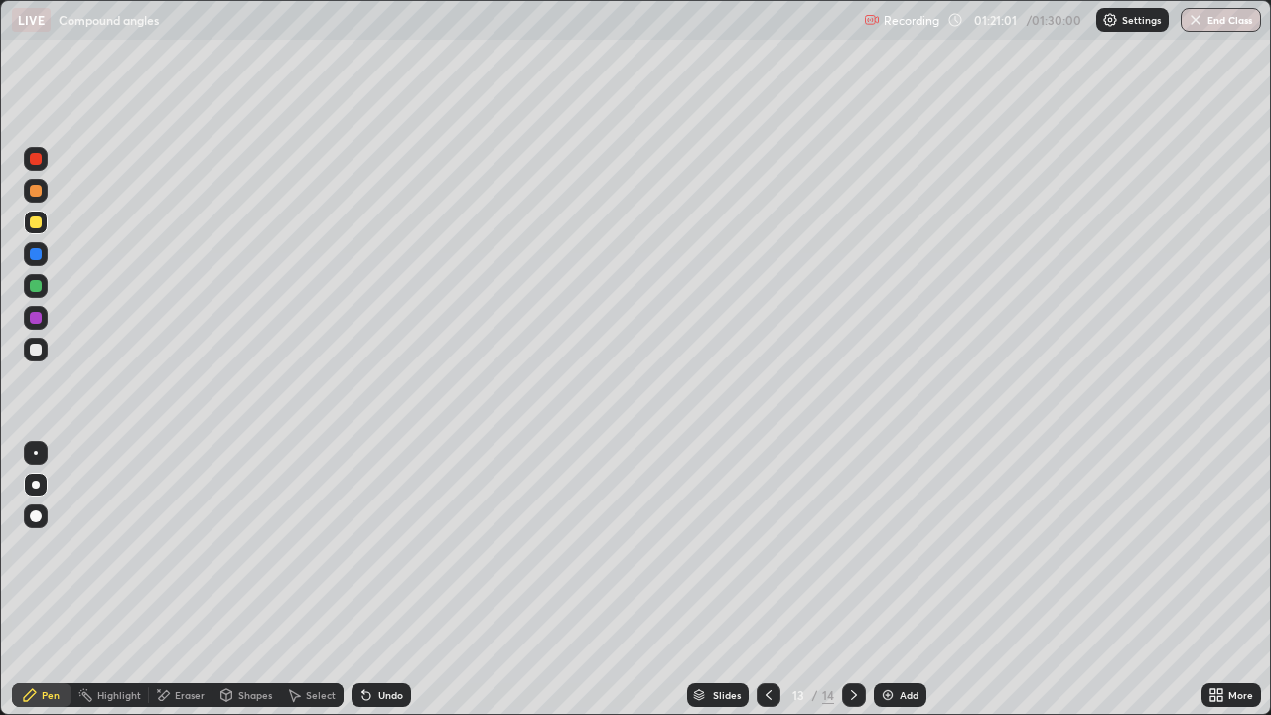
click at [386, 580] on div "Undo" at bounding box center [390, 695] width 25 height 10
click at [188, 580] on div "Eraser" at bounding box center [190, 695] width 30 height 10
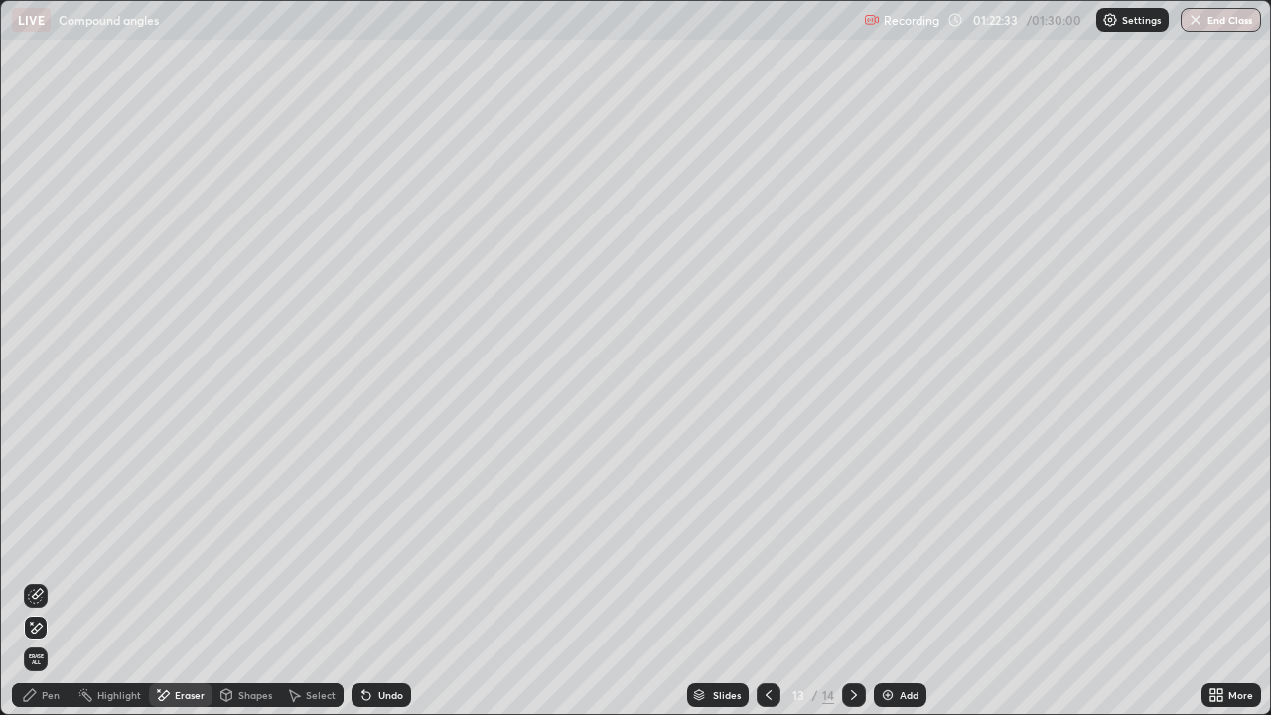
click at [55, 580] on div "Pen" at bounding box center [51, 695] width 18 height 10
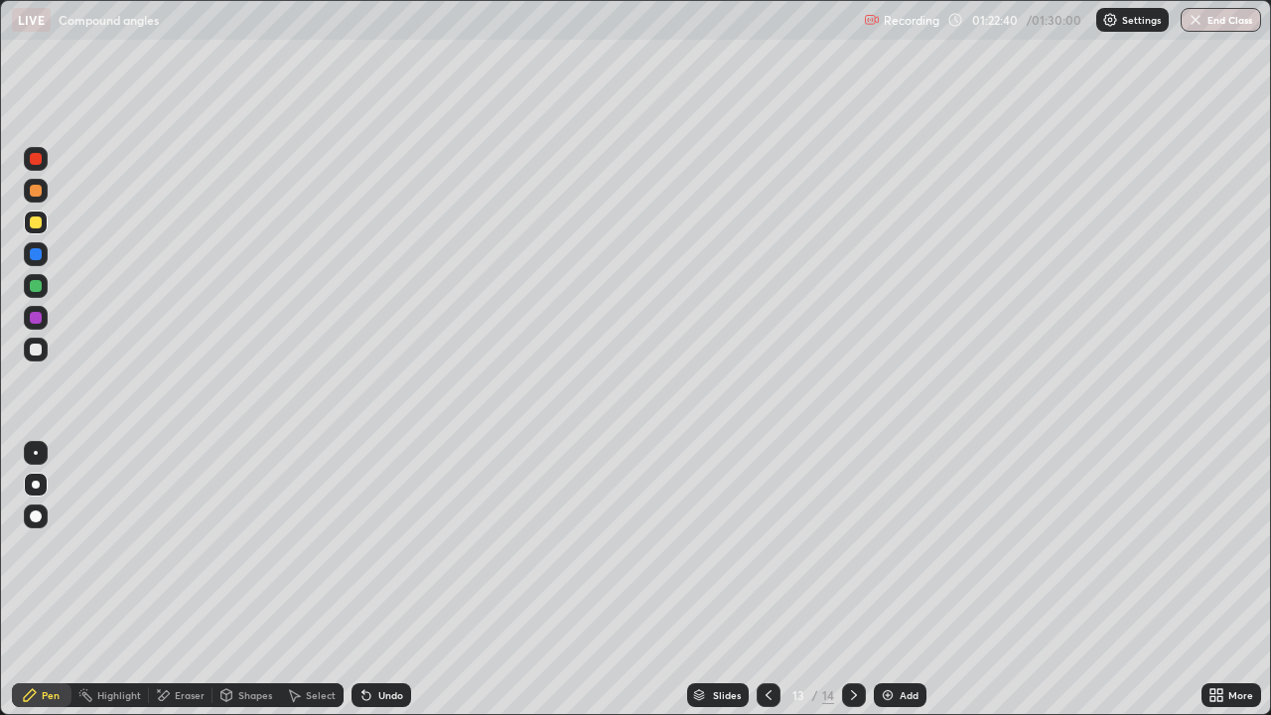
click at [1207, 16] on button "End Class" at bounding box center [1221, 20] width 80 height 24
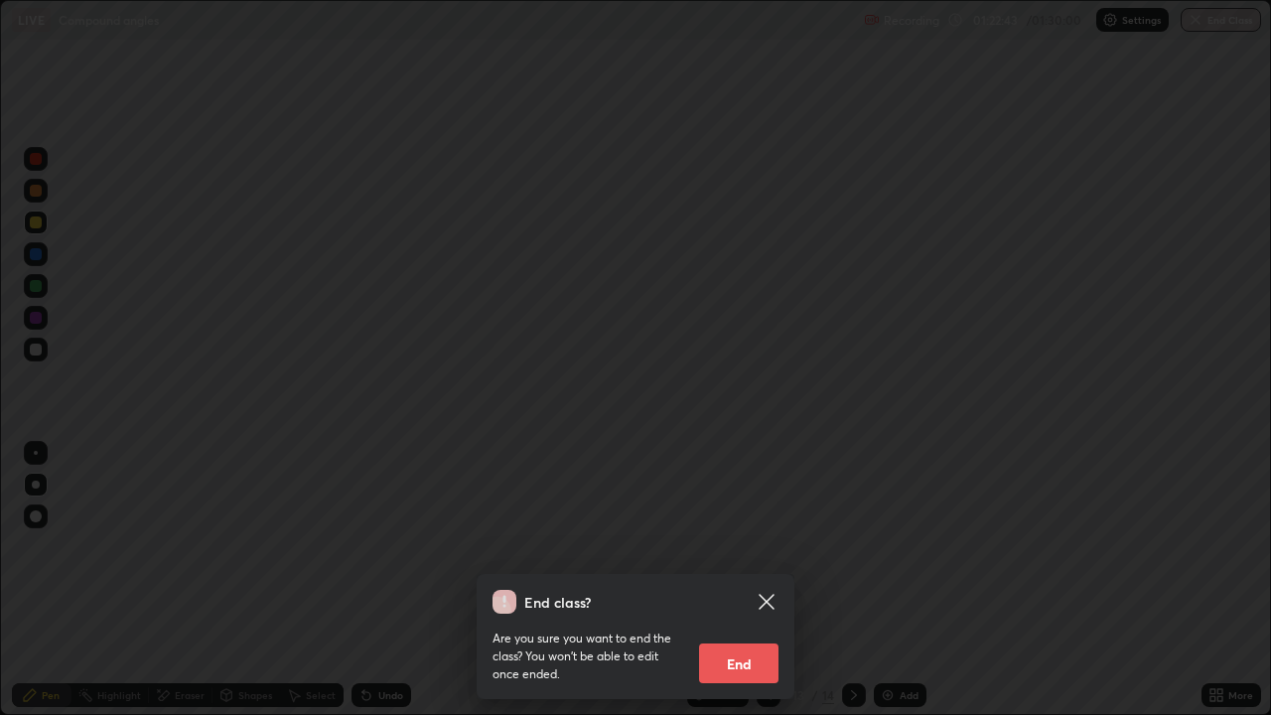
click at [773, 580] on icon at bounding box center [767, 602] width 24 height 24
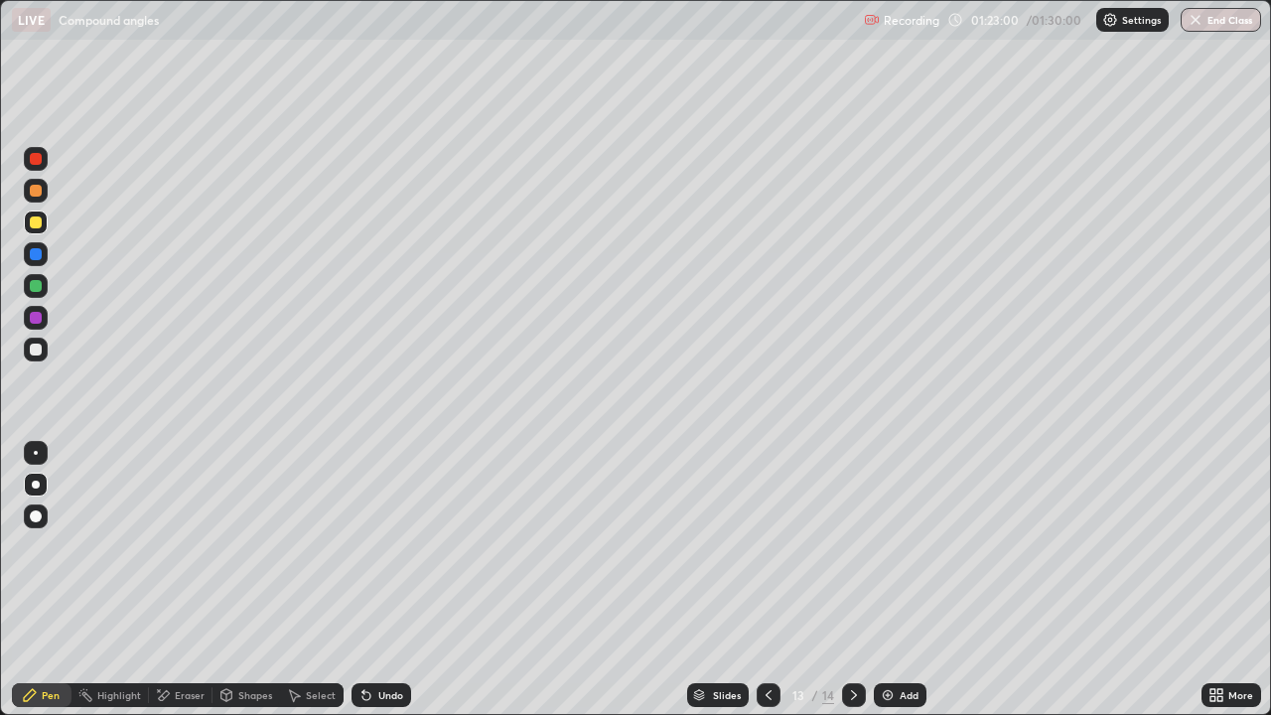
click at [1203, 15] on button "End Class" at bounding box center [1221, 20] width 80 height 24
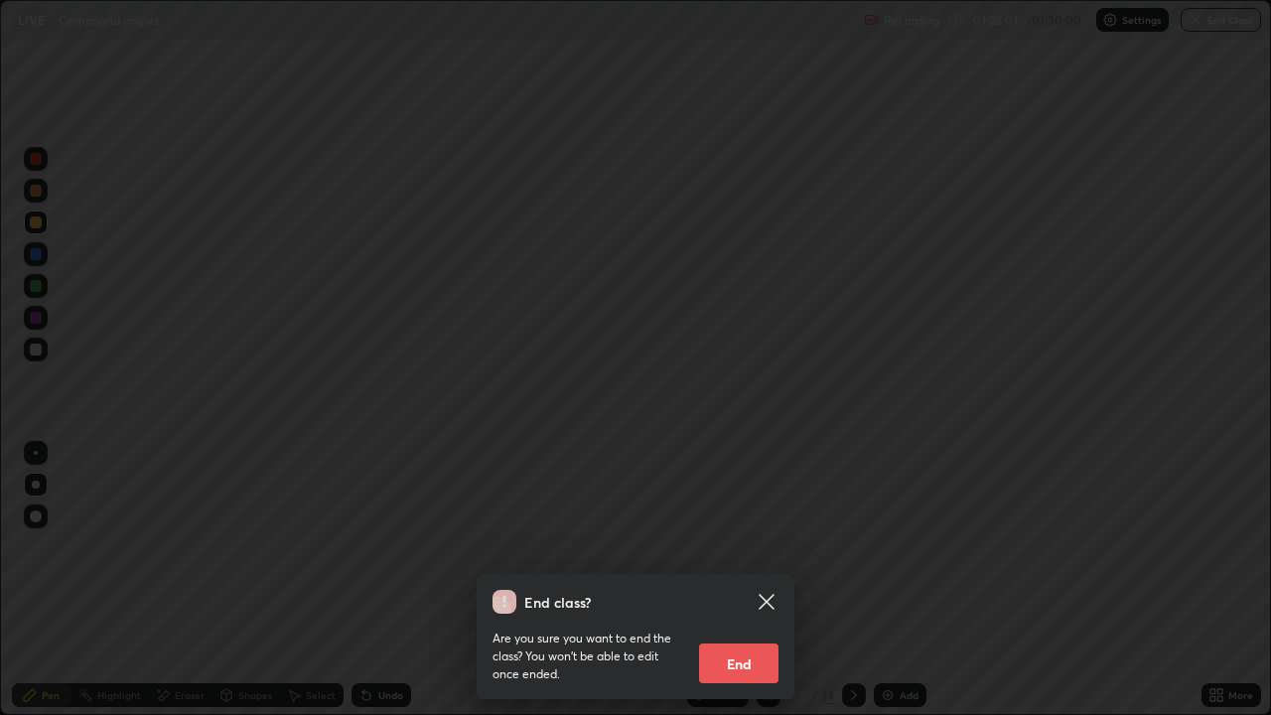
click at [731, 580] on button "End" at bounding box center [738, 663] width 79 height 40
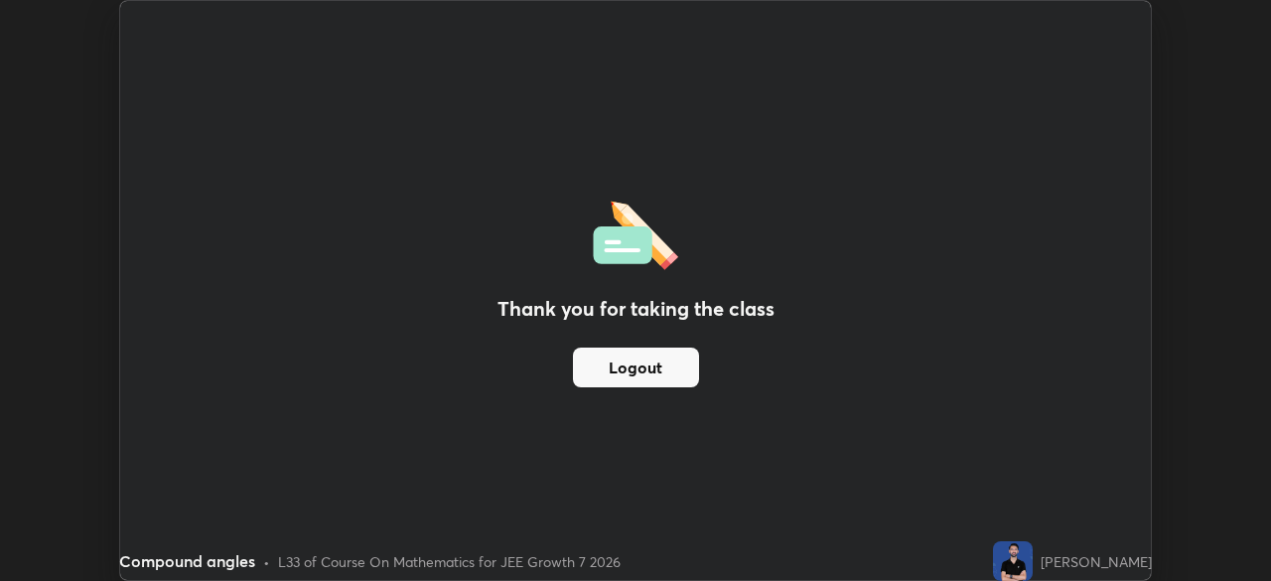
scroll to position [98712, 98022]
